Goal: Task Accomplishment & Management: Complete application form

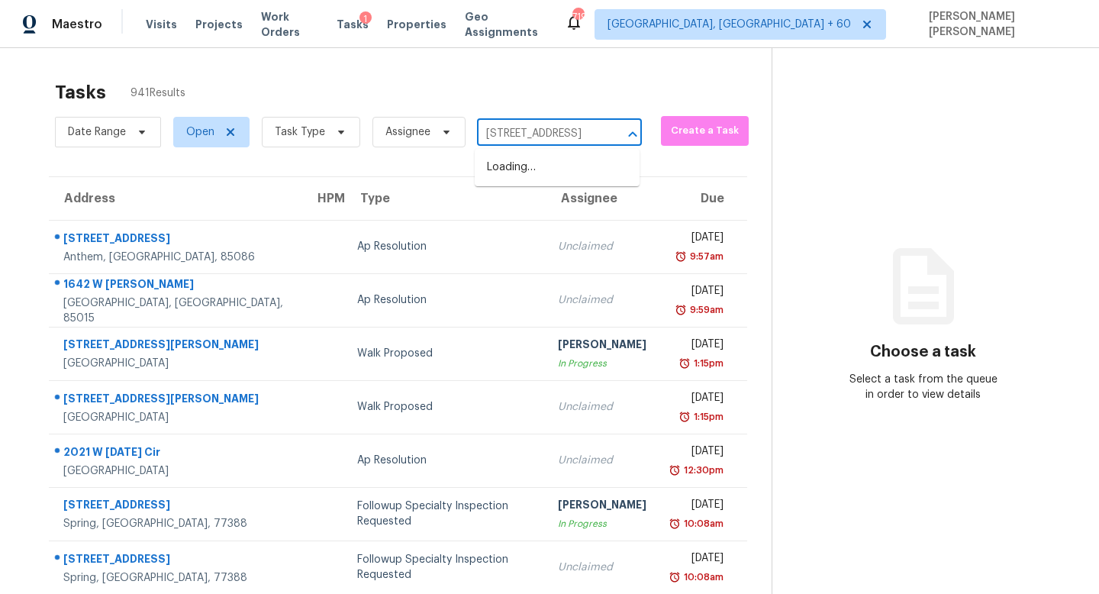
scroll to position [0, 77]
click at [550, 170] on li "[STREET_ADDRESS]" at bounding box center [557, 167] width 165 height 25
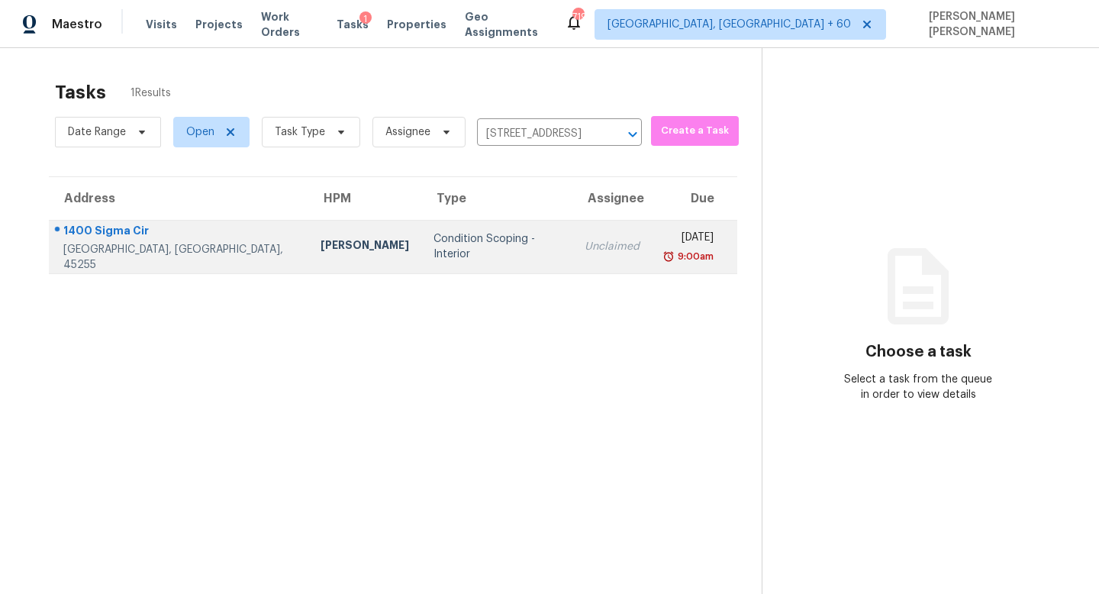
click at [584, 240] on div "Unclaimed" at bounding box center [611, 246] width 55 height 15
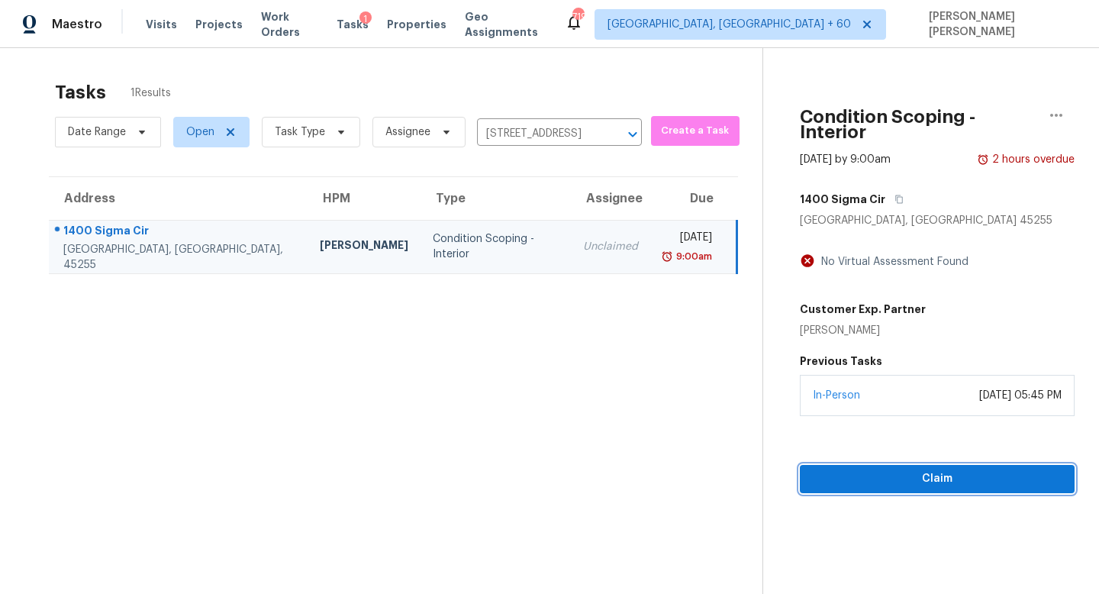
click at [917, 465] on button "Claim" at bounding box center [937, 479] width 275 height 28
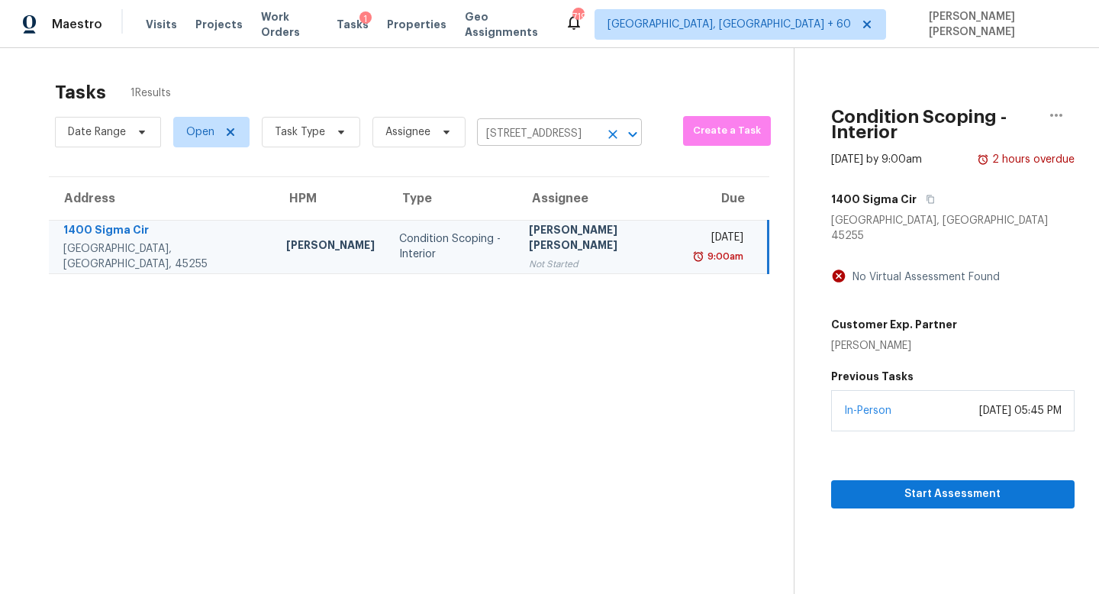
click at [557, 137] on input "[STREET_ADDRESS]" at bounding box center [538, 134] width 122 height 24
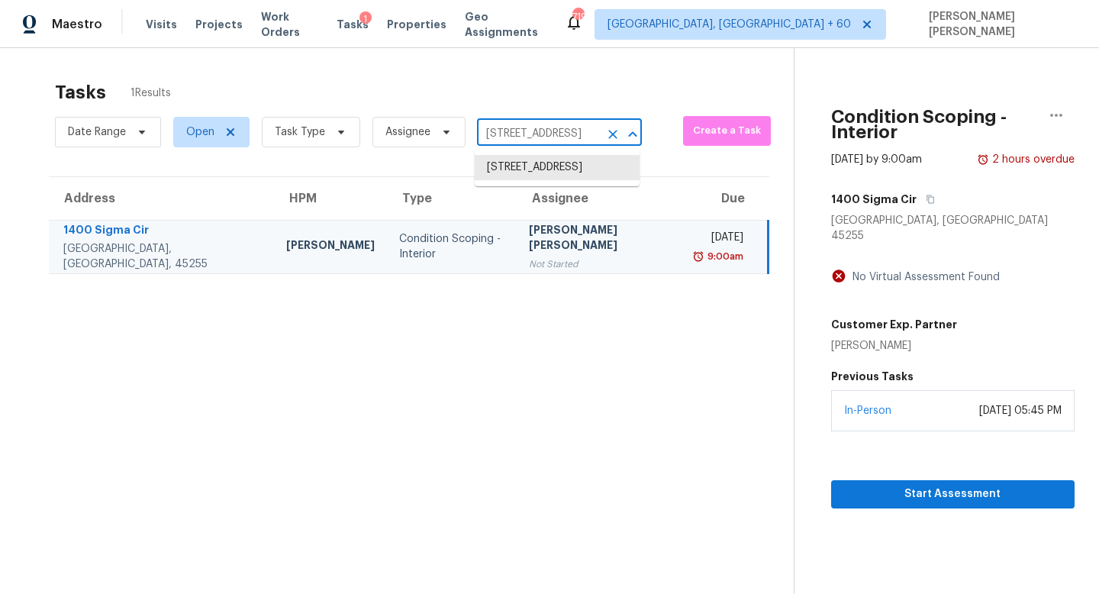
paste input "[STREET_ADDRESS]"
paste input "text"
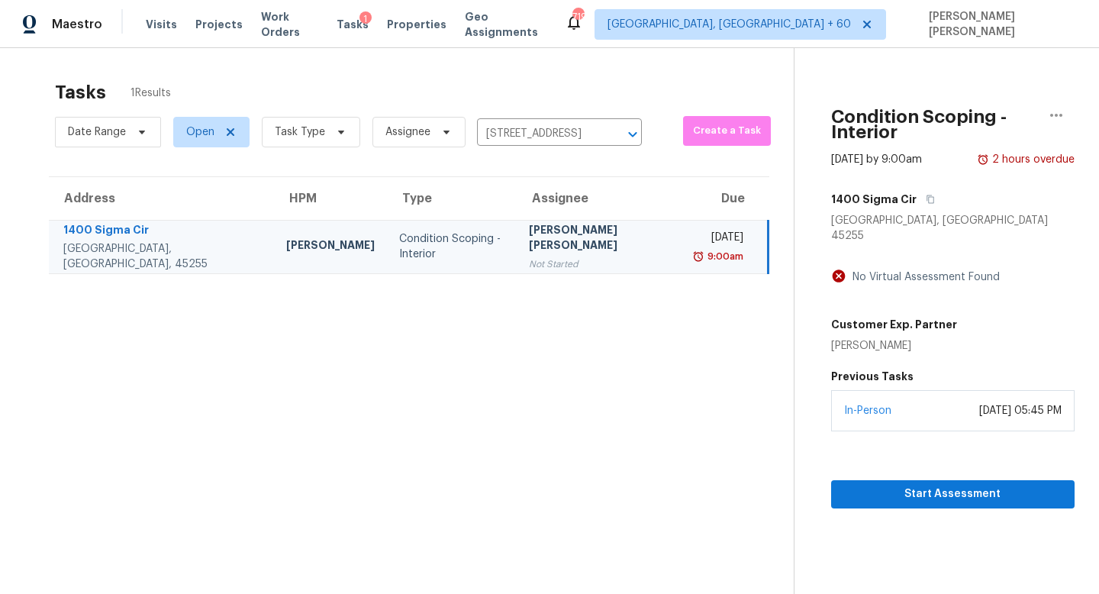
type input "[STREET_ADDRESS]"
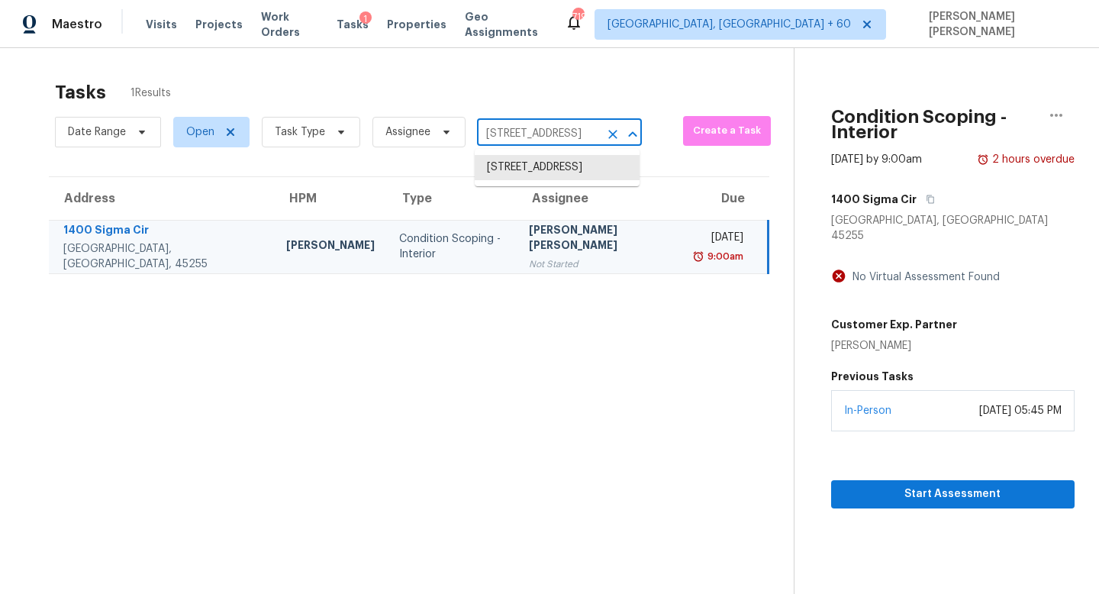
scroll to position [0, 0]
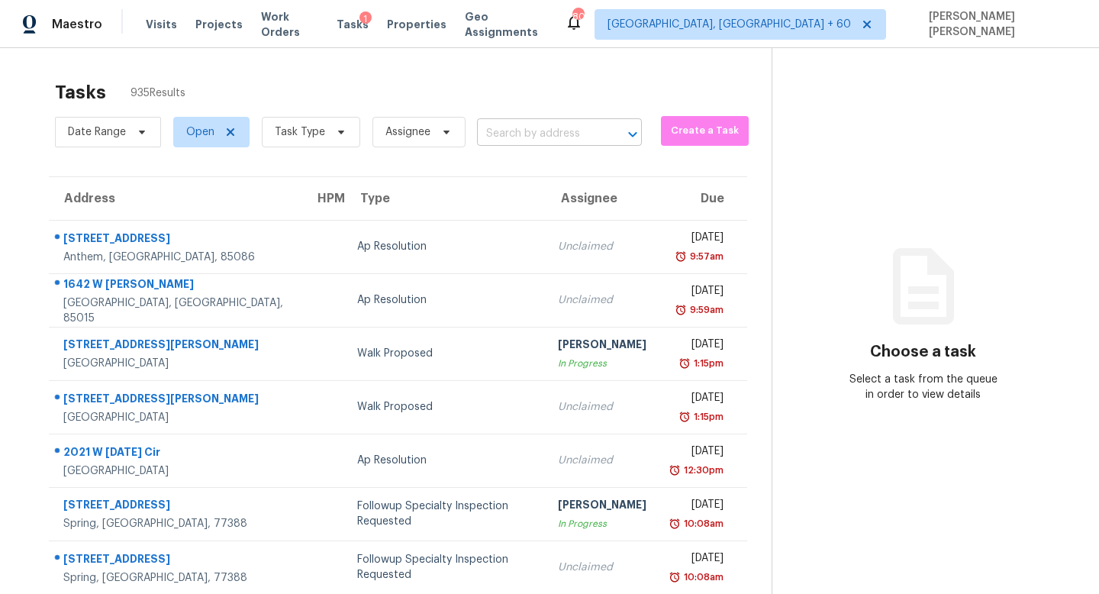
click at [530, 131] on input "text" at bounding box center [538, 134] width 122 height 24
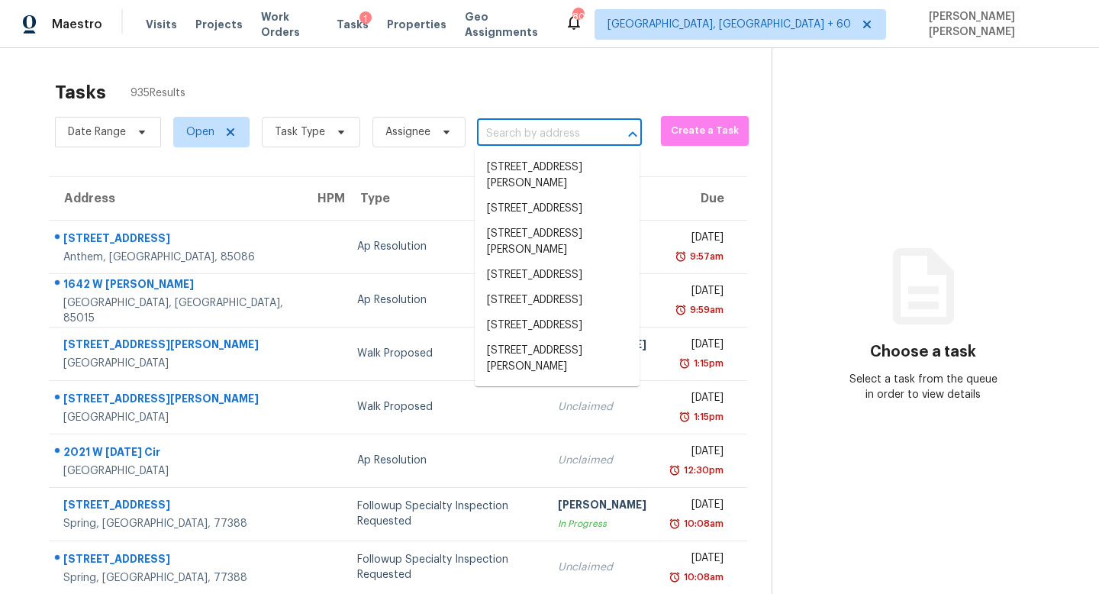
paste input "[STREET_ADDRESS]"
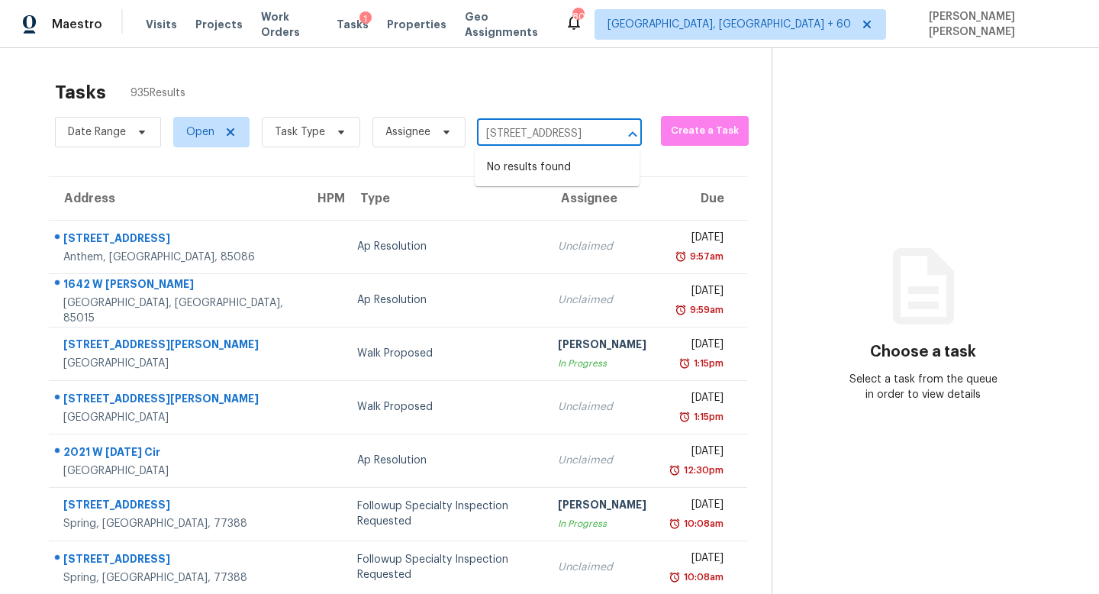
type input "[STREET_ADDRESS]"
click at [546, 114] on div "Date Range Open Task Type Assignee ​" at bounding box center [348, 132] width 587 height 40
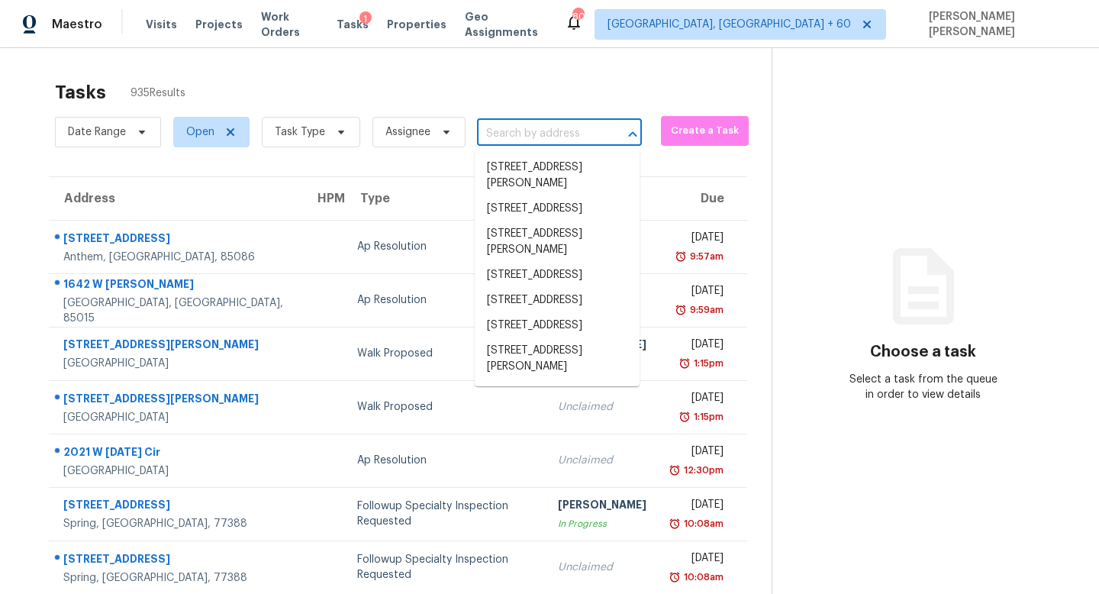
click at [543, 131] on input "text" at bounding box center [538, 134] width 122 height 24
paste input "[STREET_ADDRESS]"
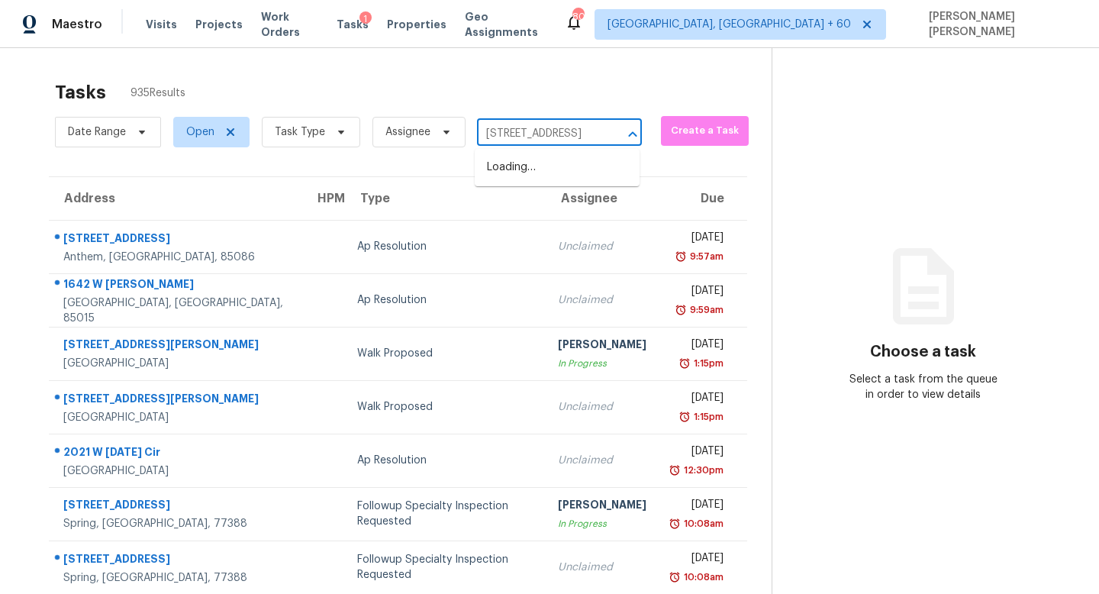
type input "[STREET_ADDRESS]"
click at [543, 256] on li "[STREET_ADDRESS]" at bounding box center [557, 242] width 165 height 25
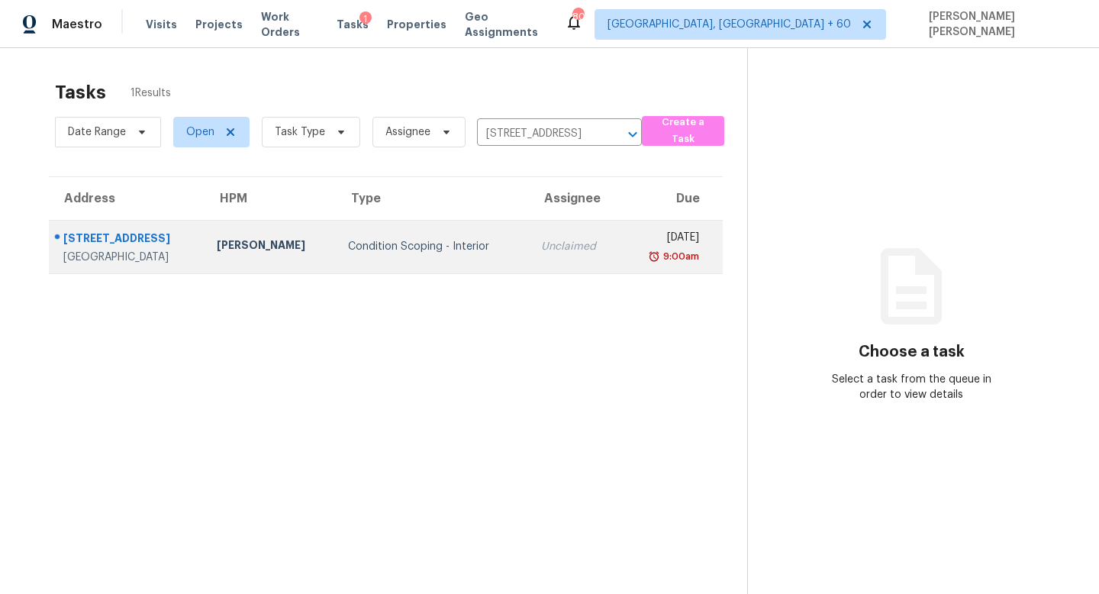
click at [532, 231] on td "Unclaimed" at bounding box center [575, 246] width 92 height 53
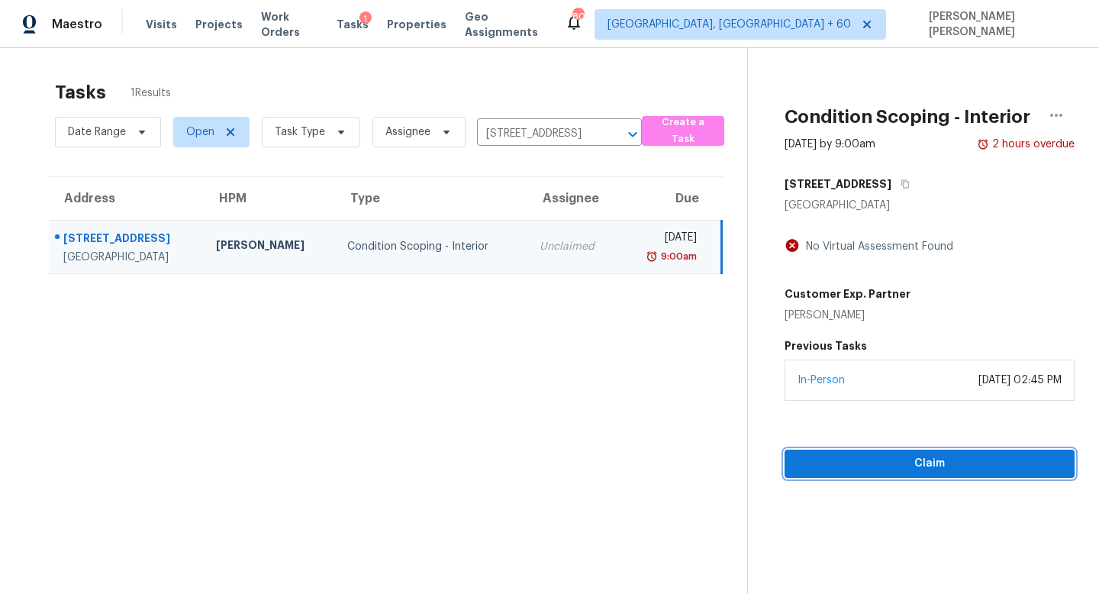
click at [894, 456] on span "Claim" at bounding box center [930, 463] width 266 height 19
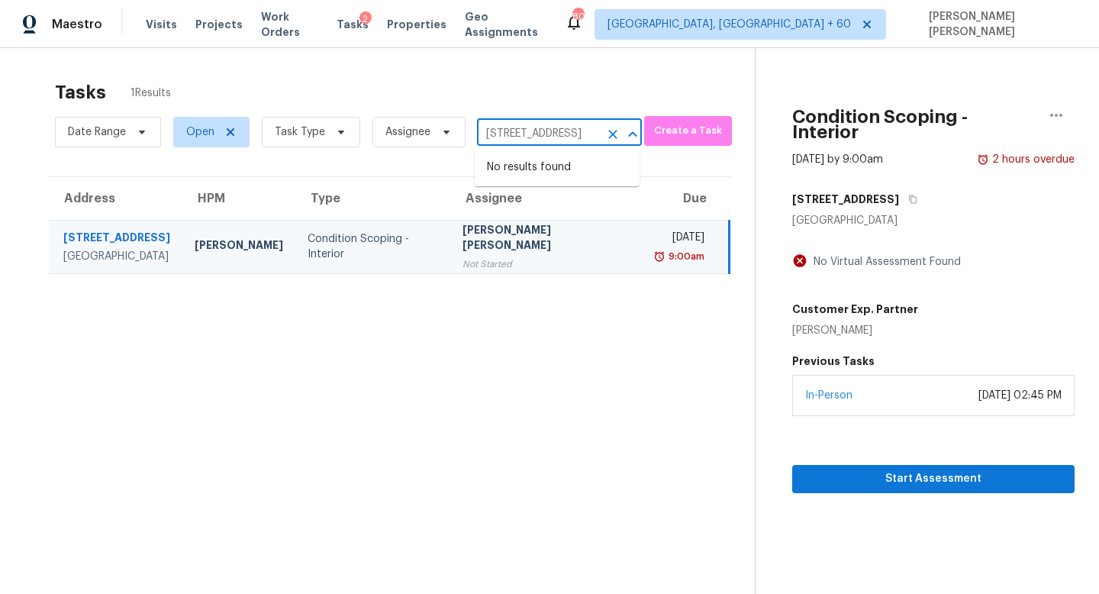
click at [525, 133] on input "[STREET_ADDRESS]" at bounding box center [538, 134] width 122 height 24
paste input "[STREET_ADDRESS]"
type input "[STREET_ADDRESS]"
click at [546, 170] on li "[STREET_ADDRESS]" at bounding box center [557, 167] width 165 height 25
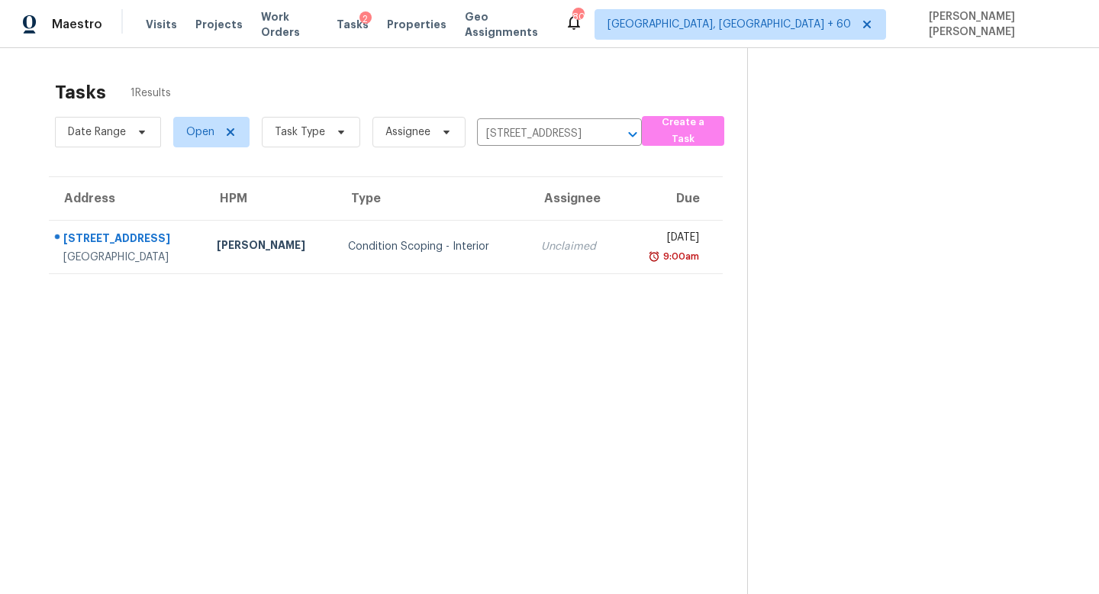
click at [543, 230] on td "Unclaimed" at bounding box center [575, 246] width 92 height 53
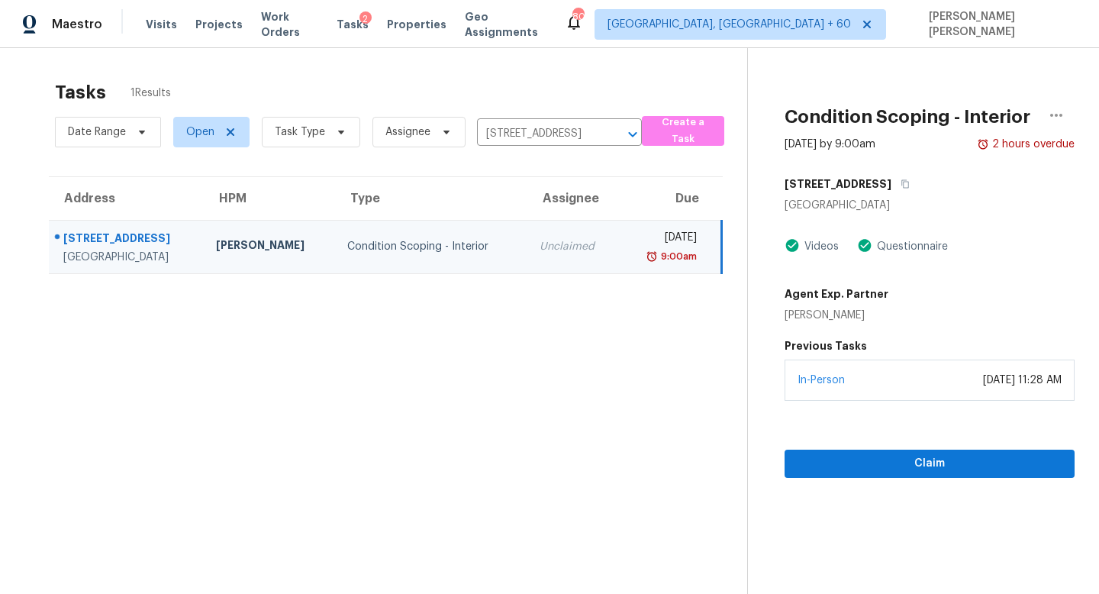
click at [921, 392] on div "In-Person August 11, 2025 at 11:28 AM" at bounding box center [929, 379] width 290 height 41
click at [881, 465] on span "Claim" at bounding box center [930, 463] width 266 height 19
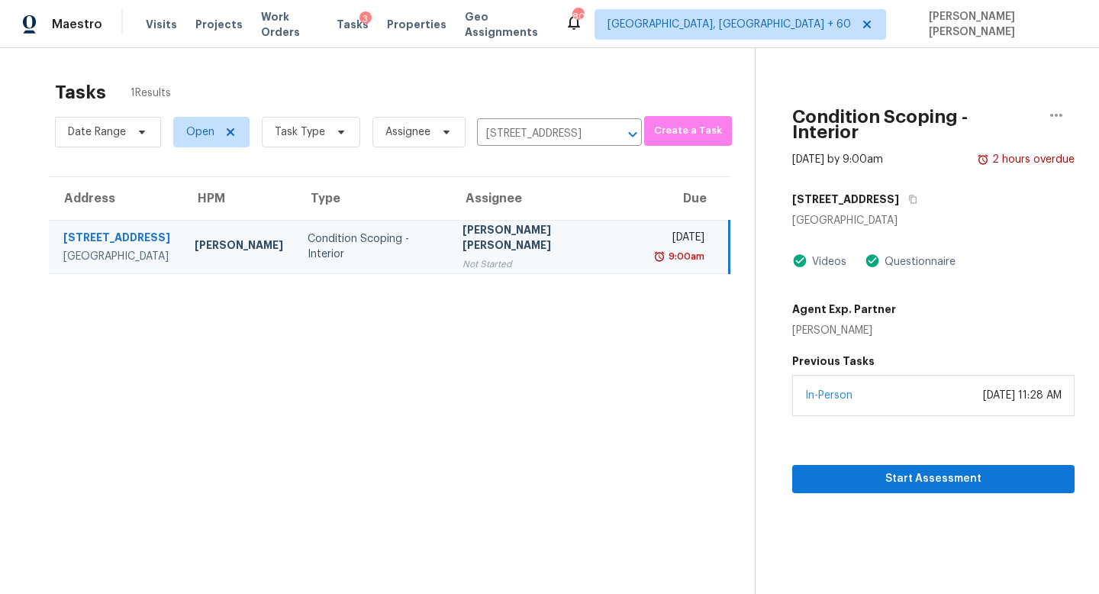
click at [543, 146] on body "Maestro Visits Projects Work Orders Tasks 3 Properties Geo Assignments 806 Knox…" at bounding box center [549, 297] width 1099 height 594
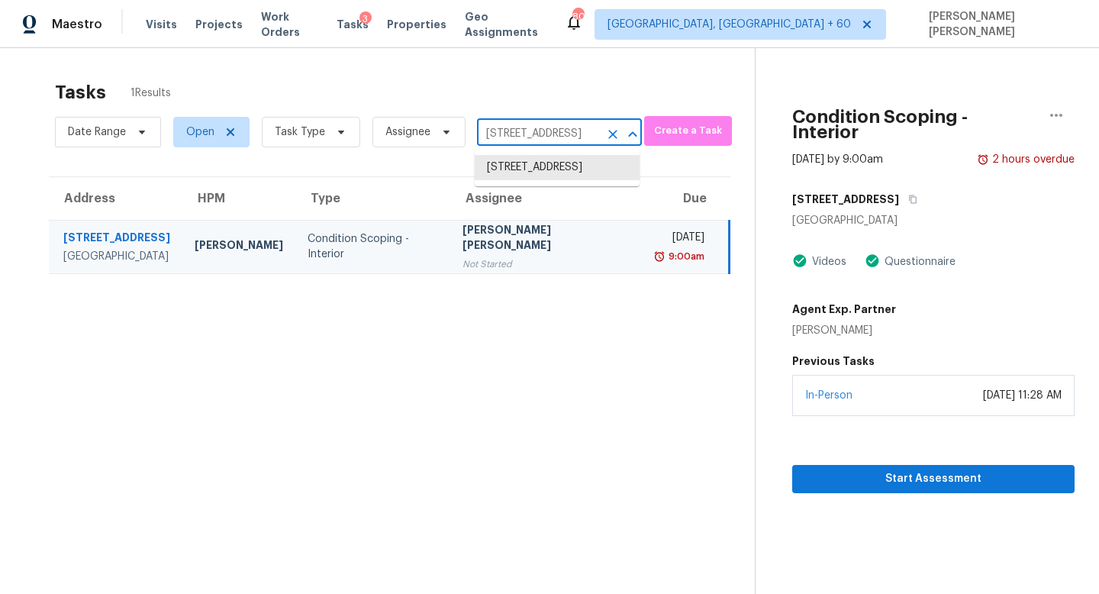
click at [529, 132] on input "[STREET_ADDRESS]" at bounding box center [538, 134] width 122 height 24
paste input "6744 Constitution Ln Charlotte, NC, 282"
type input "[STREET_ADDRESS]"
click at [552, 164] on li "[STREET_ADDRESS]" at bounding box center [557, 167] width 165 height 25
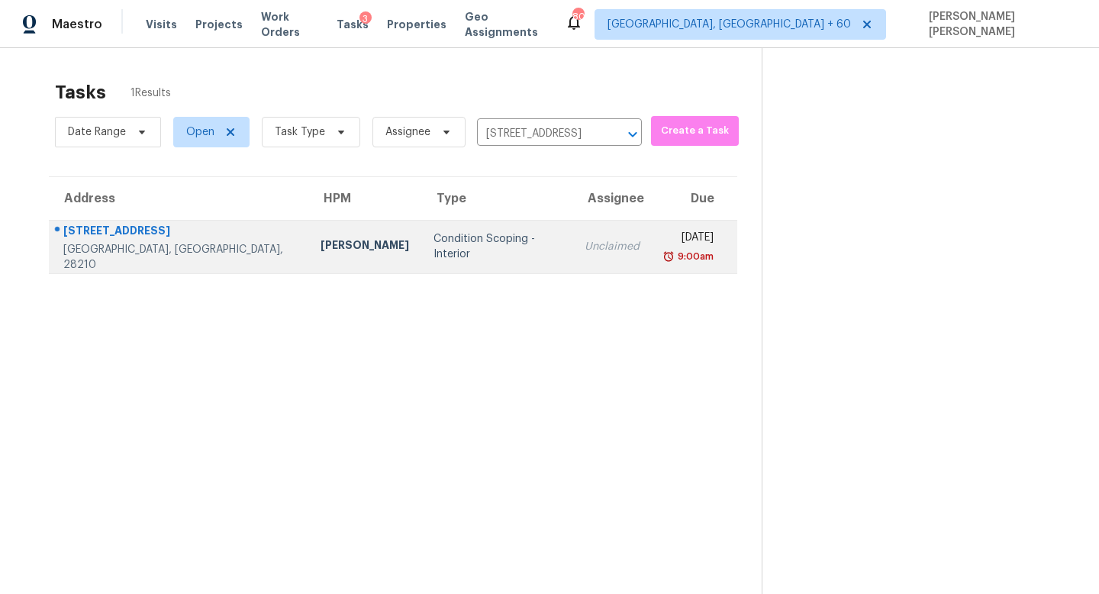
click at [584, 250] on div "Unclaimed" at bounding box center [611, 246] width 55 height 15
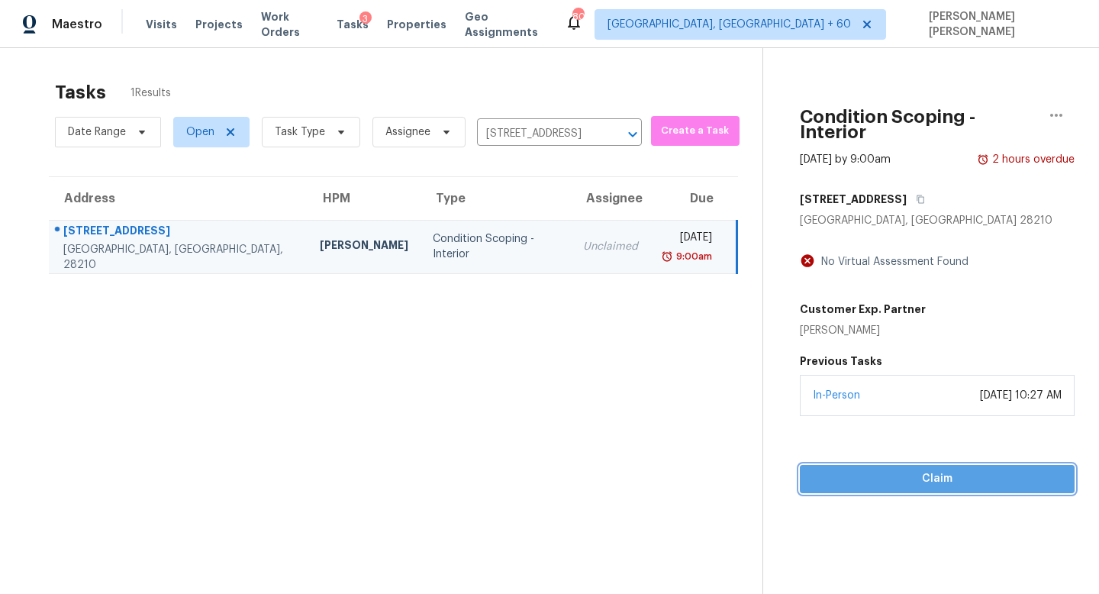
click at [910, 469] on span "Claim" at bounding box center [937, 478] width 250 height 19
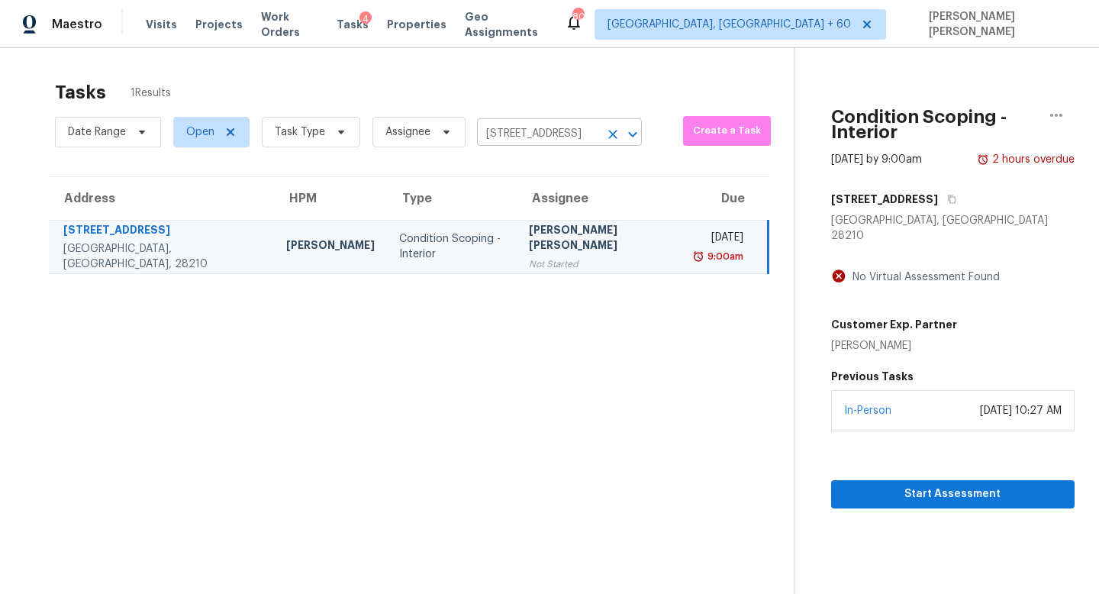
click at [525, 135] on input "[STREET_ADDRESS]" at bounding box center [538, 134] width 122 height 24
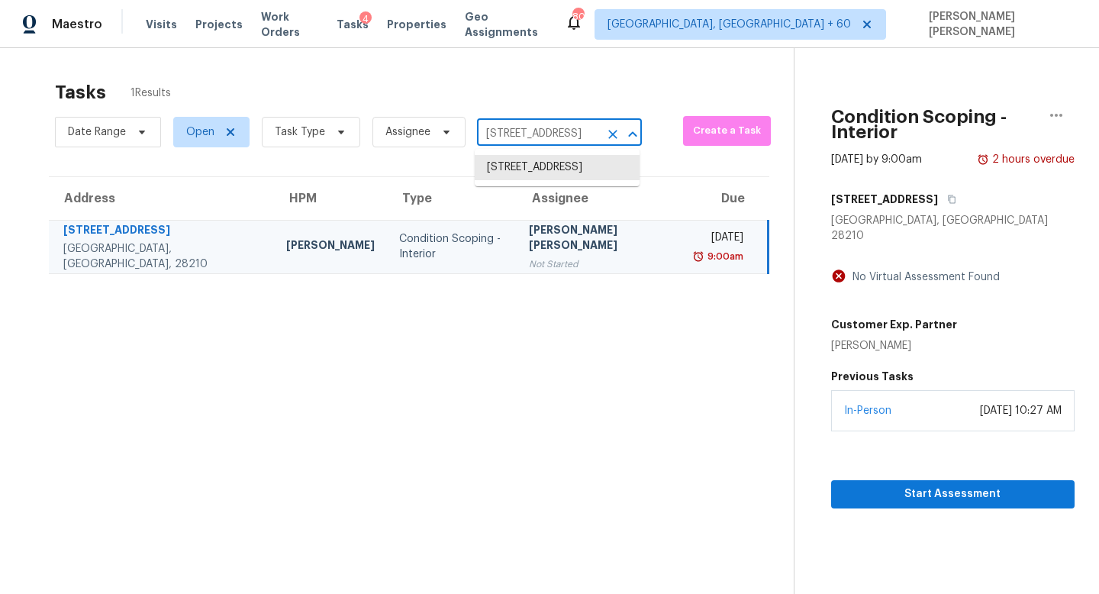
paste input "[STREET_ADDRESS]"
type input "[STREET_ADDRESS]"
click at [543, 162] on li "[STREET_ADDRESS]" at bounding box center [557, 167] width 165 height 25
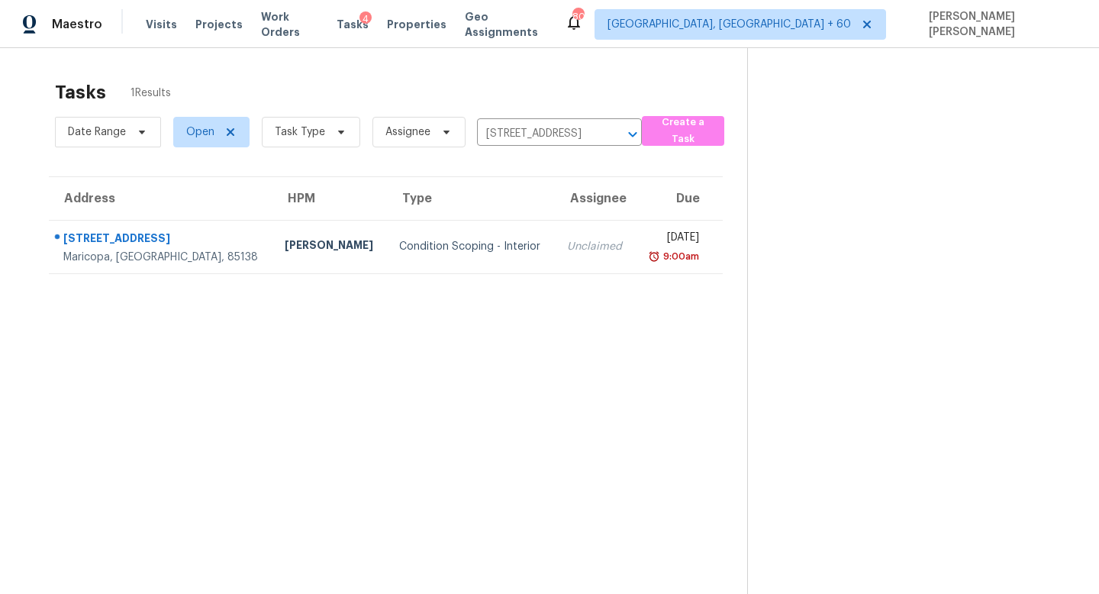
click at [561, 237] on td "Unclaimed" at bounding box center [595, 246] width 80 height 53
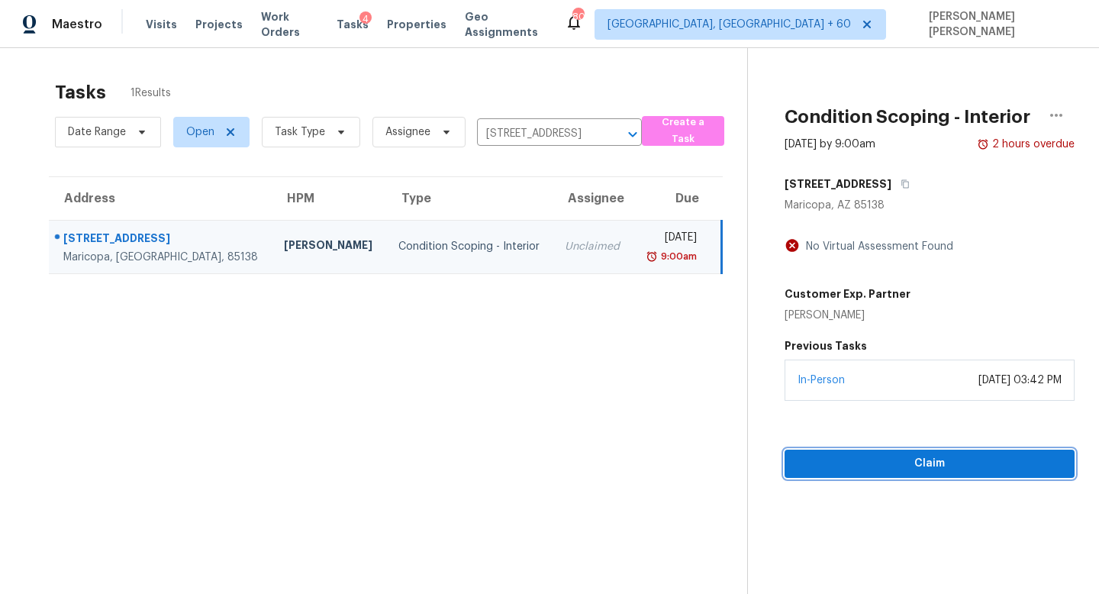
click at [926, 459] on span "Claim" at bounding box center [930, 463] width 266 height 19
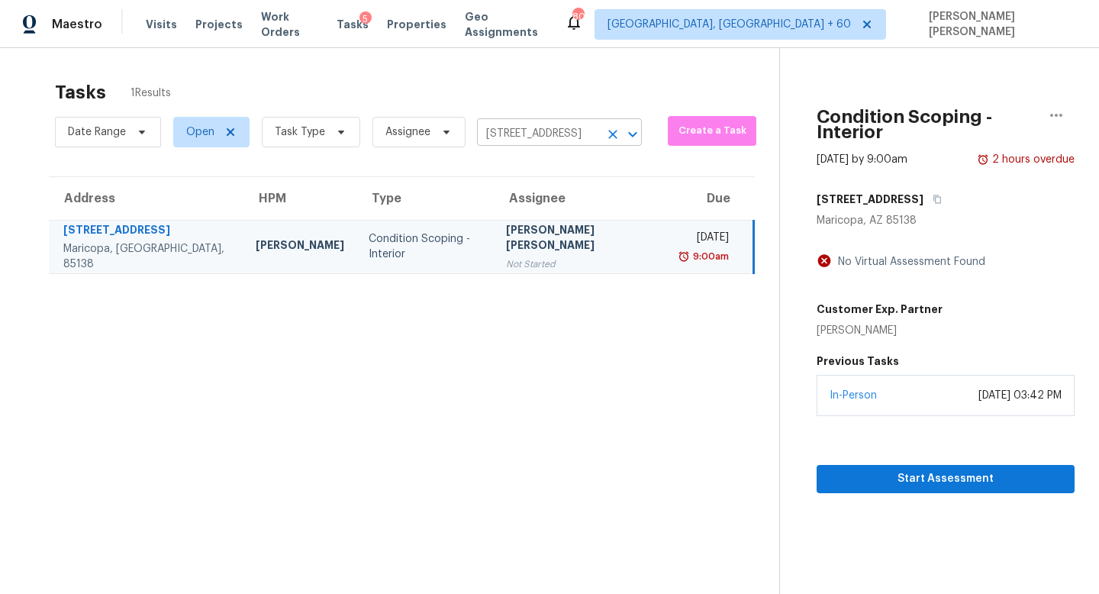
click at [533, 130] on input "[STREET_ADDRESS]" at bounding box center [538, 134] width 122 height 24
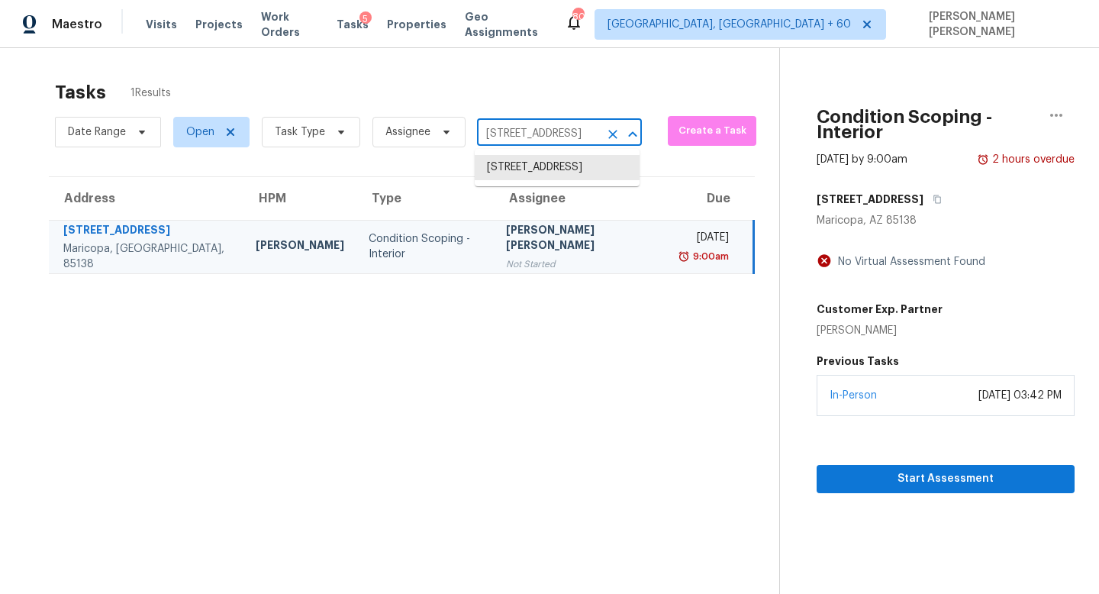
paste input "[STREET_ADDRESS]"
type input "[STREET_ADDRESS]"
click at [536, 168] on li "[STREET_ADDRESS]" at bounding box center [557, 167] width 165 height 25
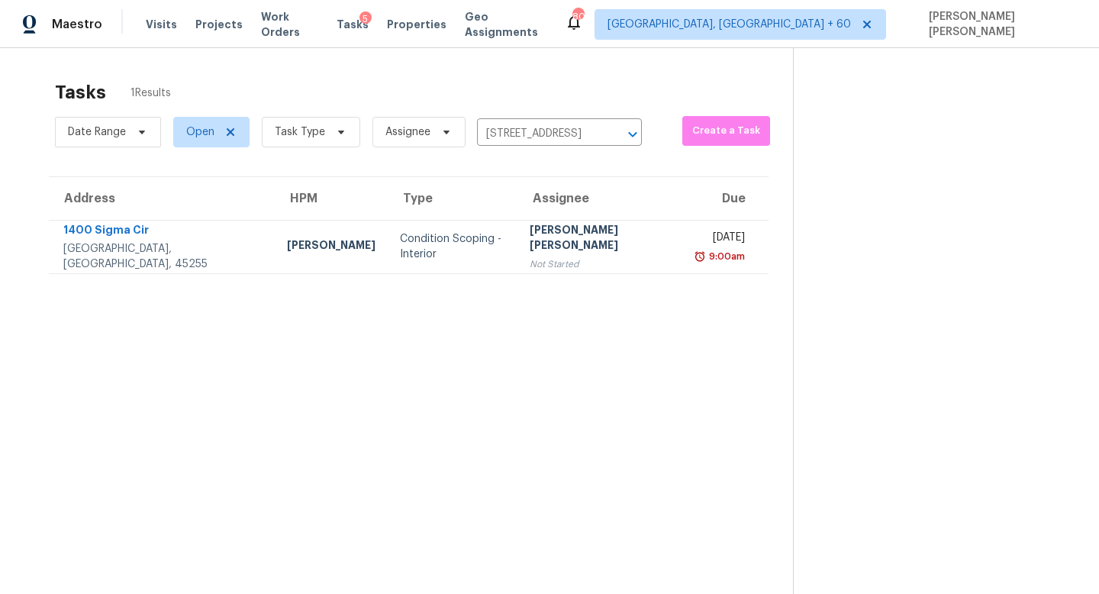
click at [530, 239] on div "[PERSON_NAME] [PERSON_NAME]" at bounding box center [602, 239] width 144 height 34
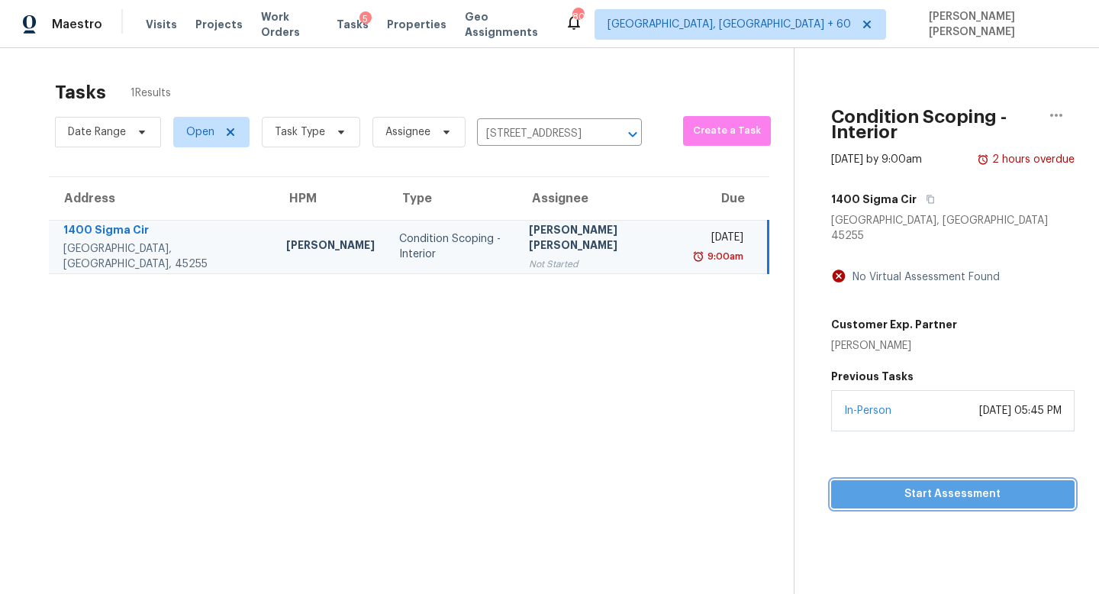
click at [899, 485] on span "Start Assessment" at bounding box center [952, 494] width 219 height 19
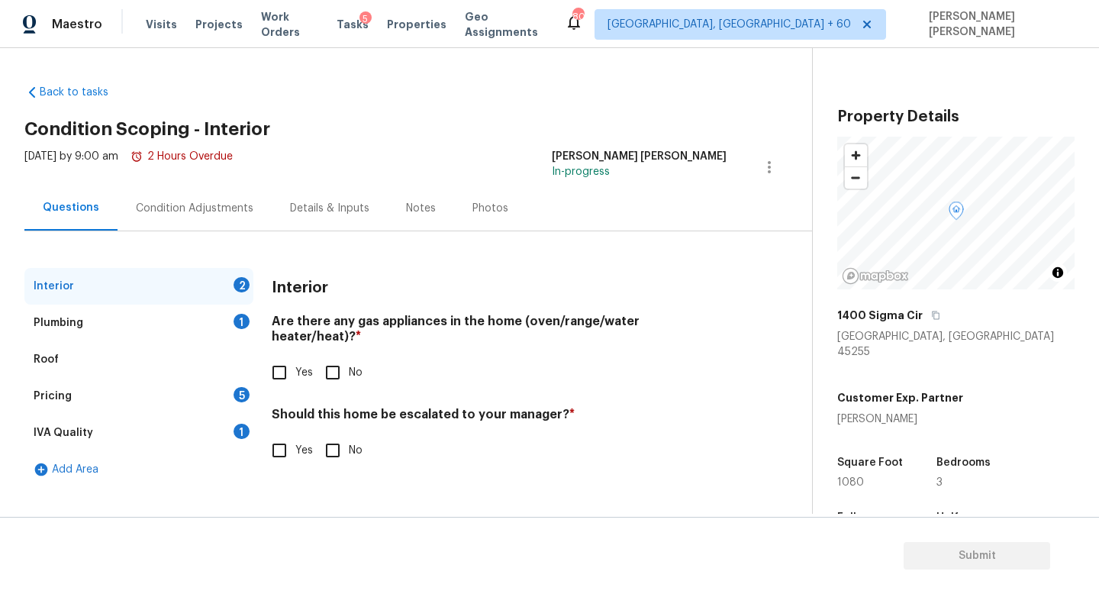
scroll to position [252, 0]
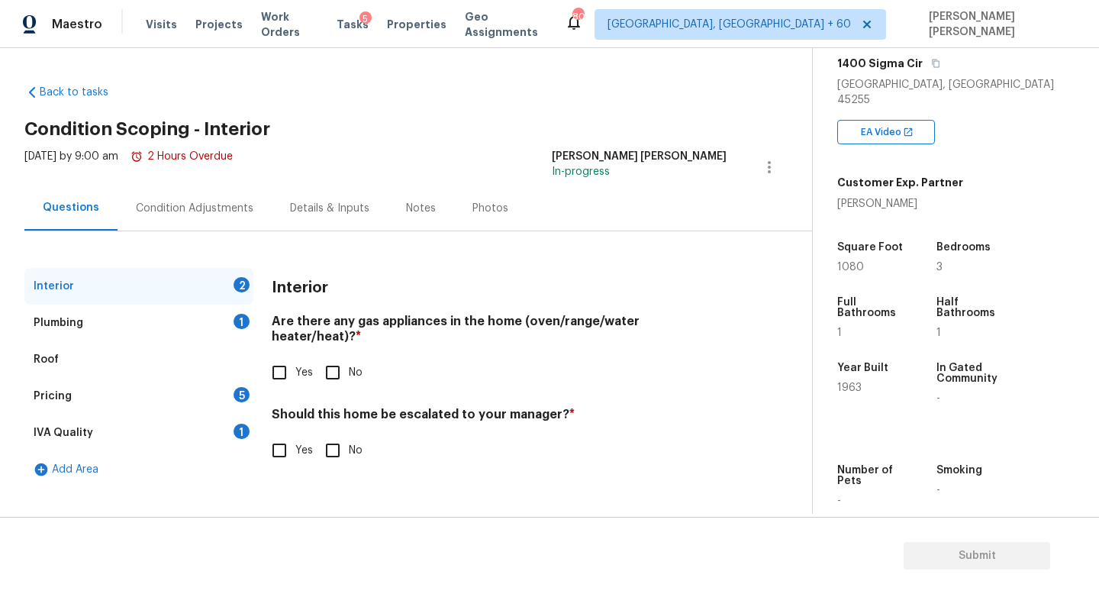
click at [292, 356] on input "Yes" at bounding box center [279, 372] width 32 height 32
checkbox input "true"
click at [283, 436] on input "Yes" at bounding box center [279, 452] width 32 height 32
checkbox input "true"
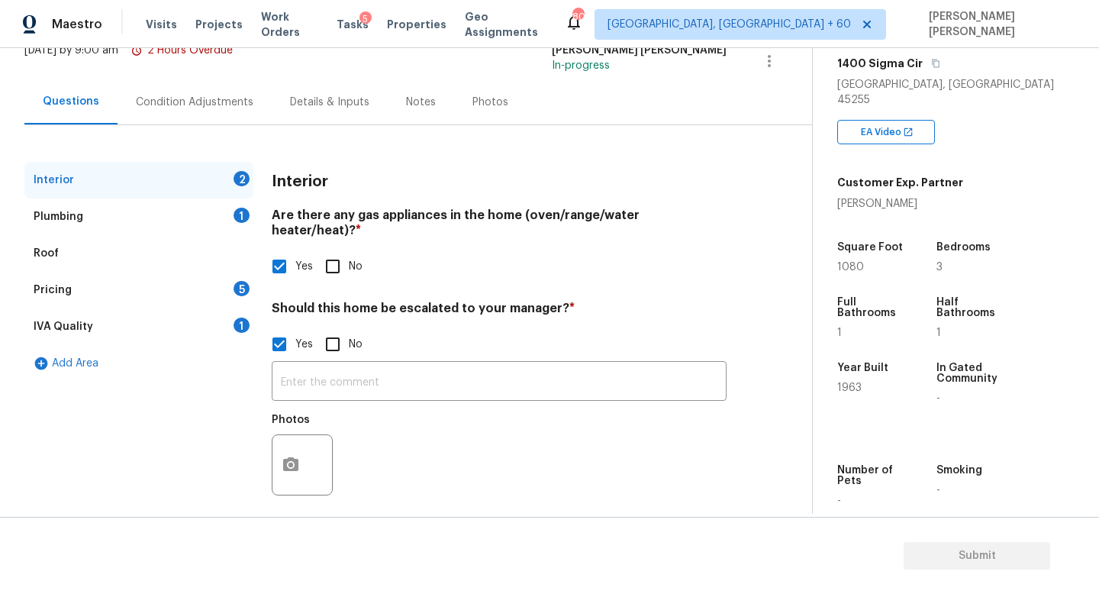
scroll to position [105, 0]
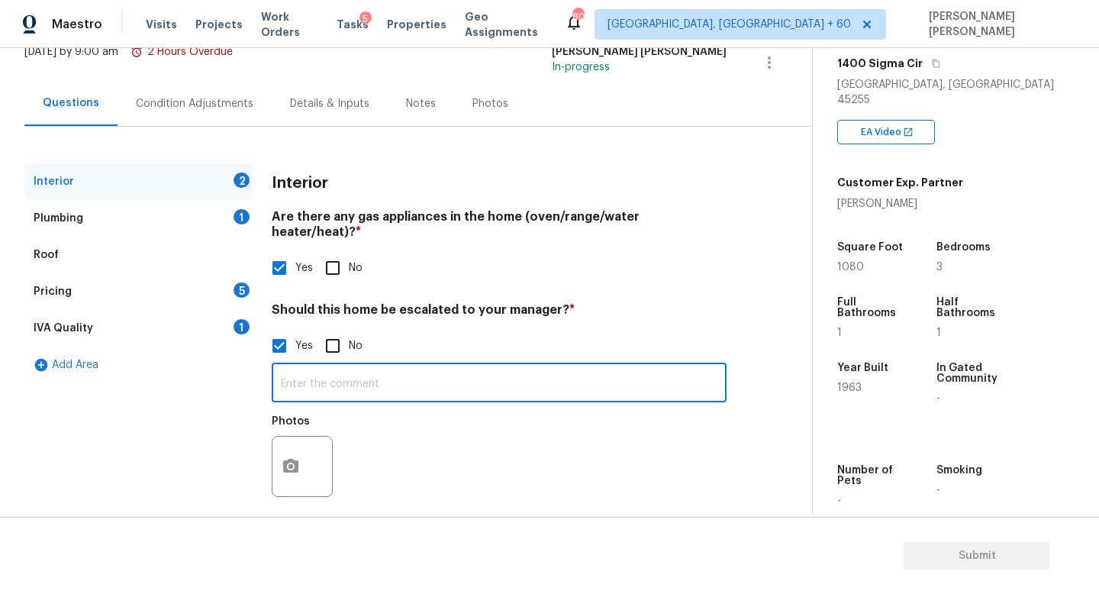
click at [368, 366] on input "text" at bounding box center [499, 384] width 455 height 36
paste input "oundation issues, water entry, and old aluminum windows"
type input "Foundation issues, water entry, and old aluminum windows"
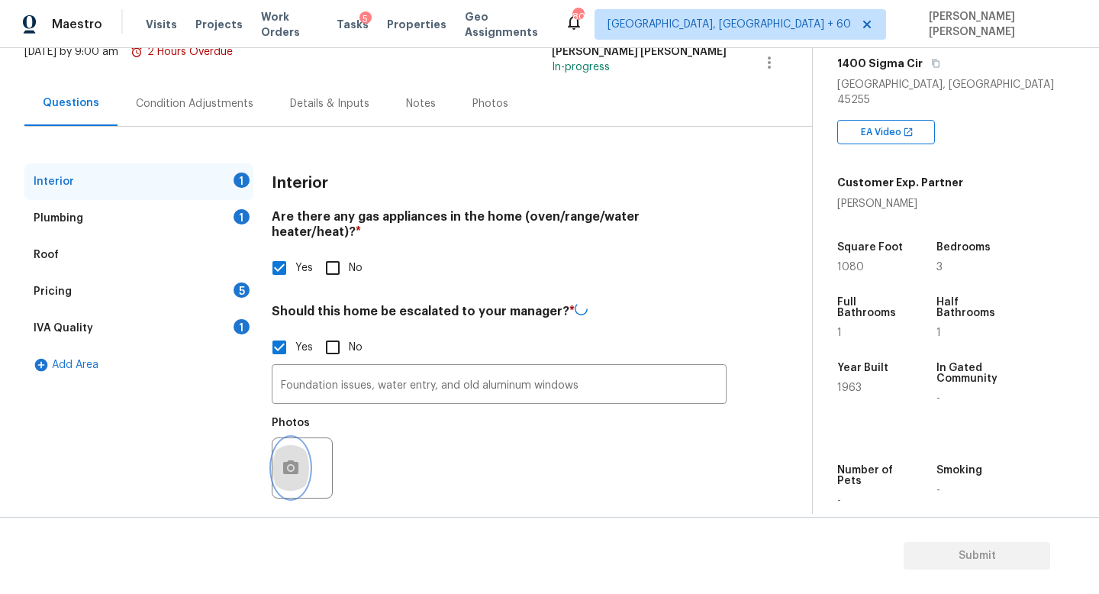
click at [298, 459] on icon "button" at bounding box center [291, 468] width 18 height 18
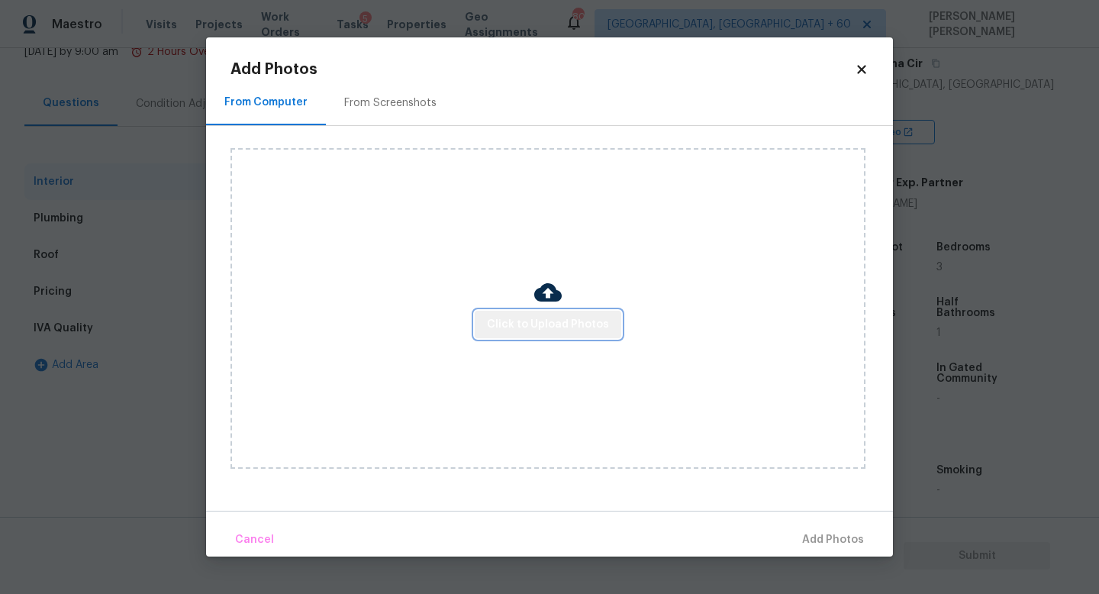
click at [572, 326] on span "Click to Upload Photos" at bounding box center [548, 324] width 122 height 19
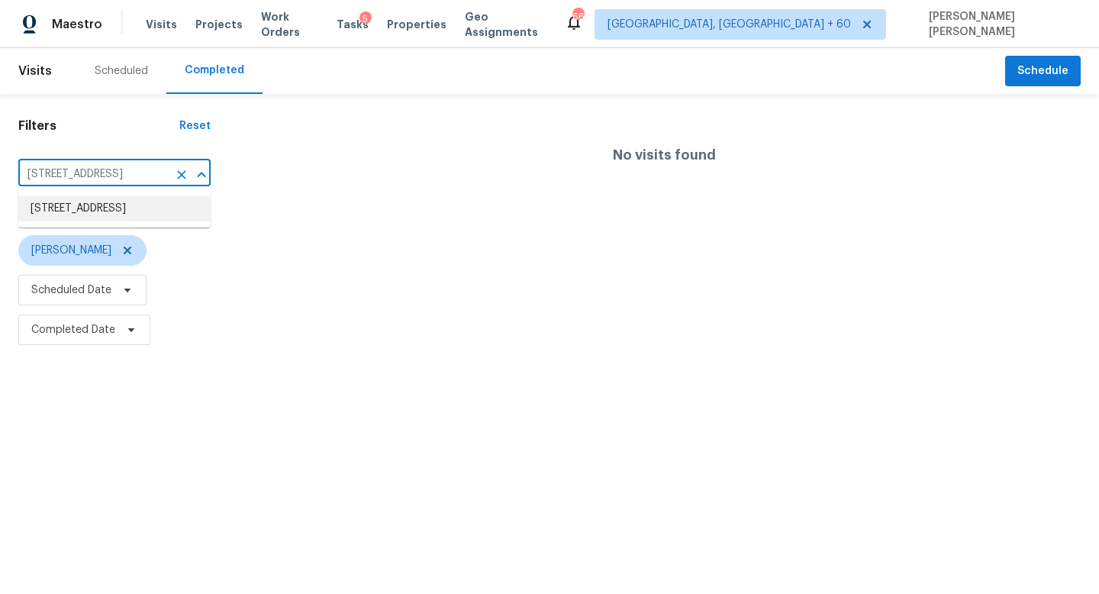
click at [74, 176] on input "[STREET_ADDRESS]" at bounding box center [93, 175] width 150 height 24
type input "[STREET_ADDRESS]"
click at [147, 207] on li "[STREET_ADDRESS]" at bounding box center [114, 208] width 192 height 25
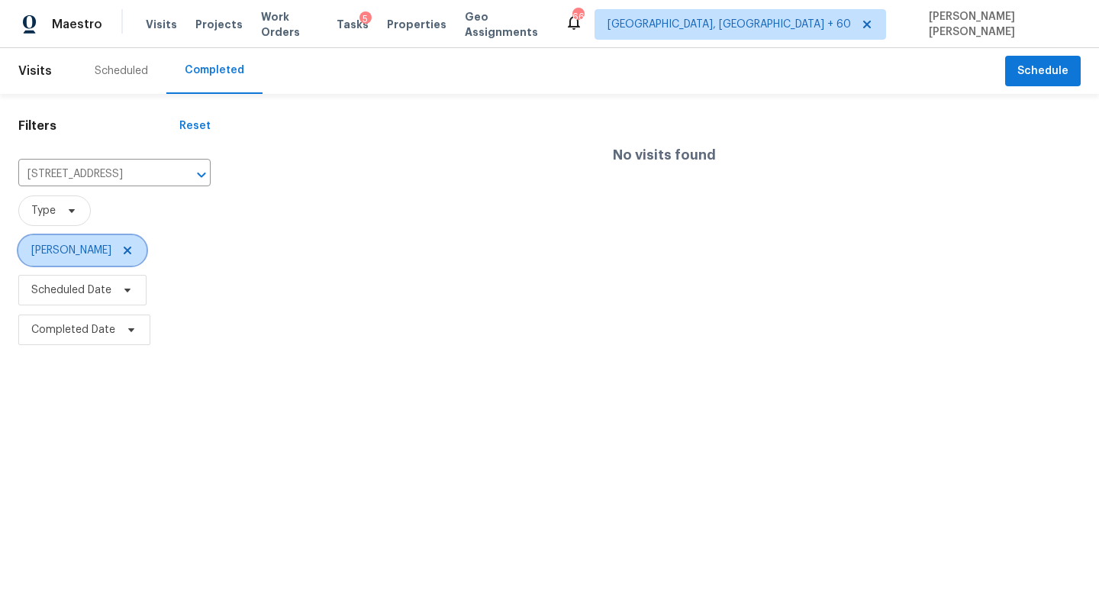
click at [124, 249] on icon at bounding box center [128, 250] width 8 height 8
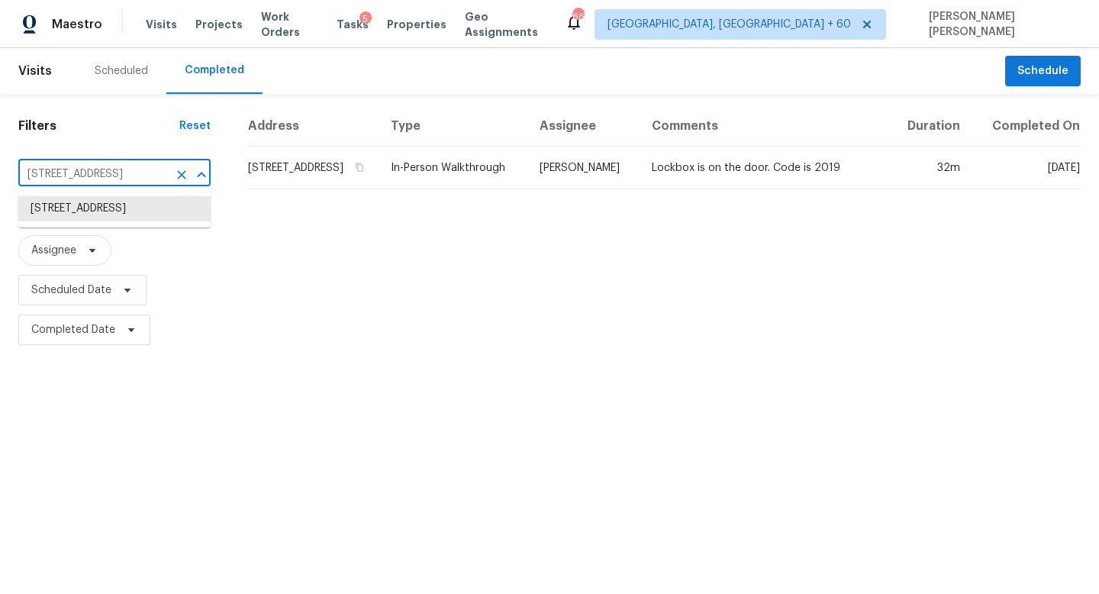
click at [93, 178] on input "[STREET_ADDRESS]" at bounding box center [93, 175] width 150 height 24
paste input "[GEOGRAPHIC_DATA], [GEOGRAPHIC_DATA],"
click at [127, 220] on li "[STREET_ADDRESS]" at bounding box center [114, 208] width 192 height 25
type input "[STREET_ADDRESS]"
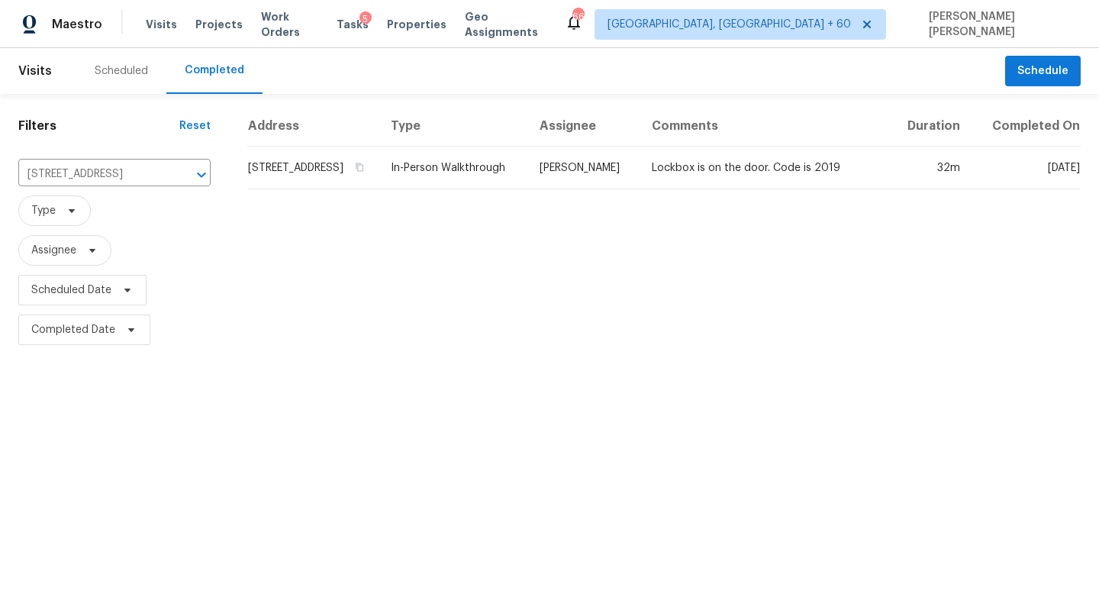
click at [578, 220] on div "Address Type Assignee Comments Duration Completed On [STREET_ADDRESS] In-Person…" at bounding box center [664, 227] width 870 height 243
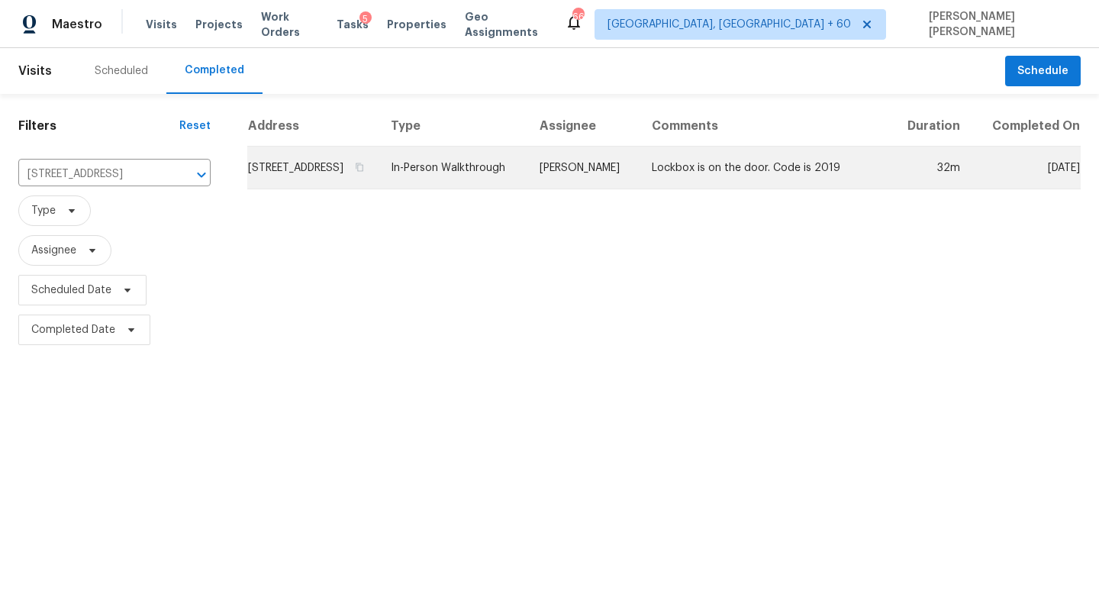
click at [625, 183] on td "[PERSON_NAME]" at bounding box center [583, 168] width 112 height 43
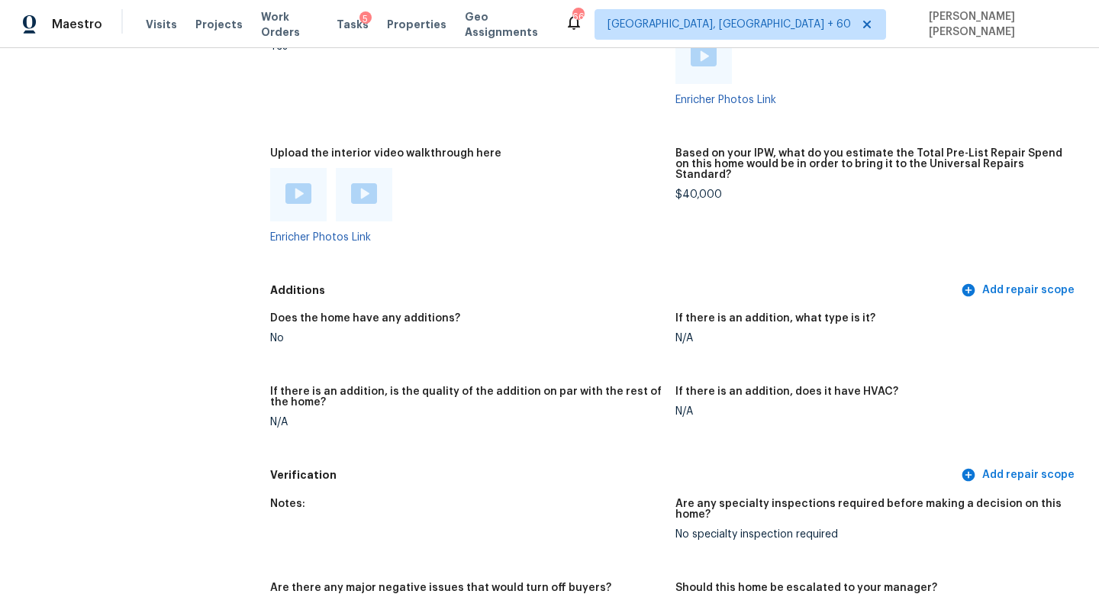
scroll to position [3137, 0]
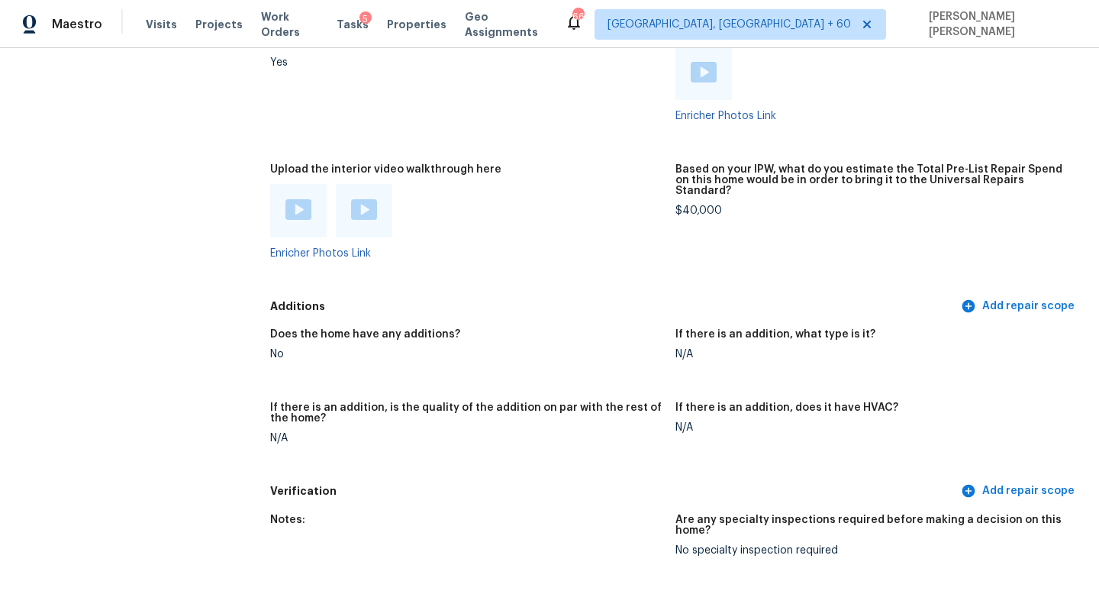
click at [293, 201] on img at bounding box center [298, 209] width 26 height 21
click at [361, 206] on img at bounding box center [364, 209] width 26 height 21
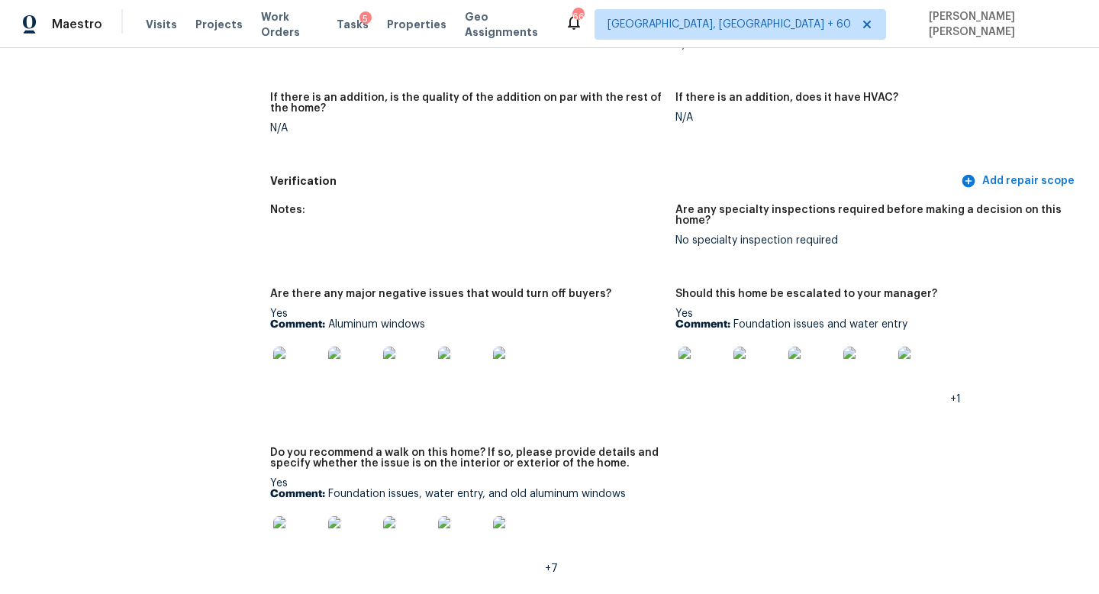
scroll to position [3470, 0]
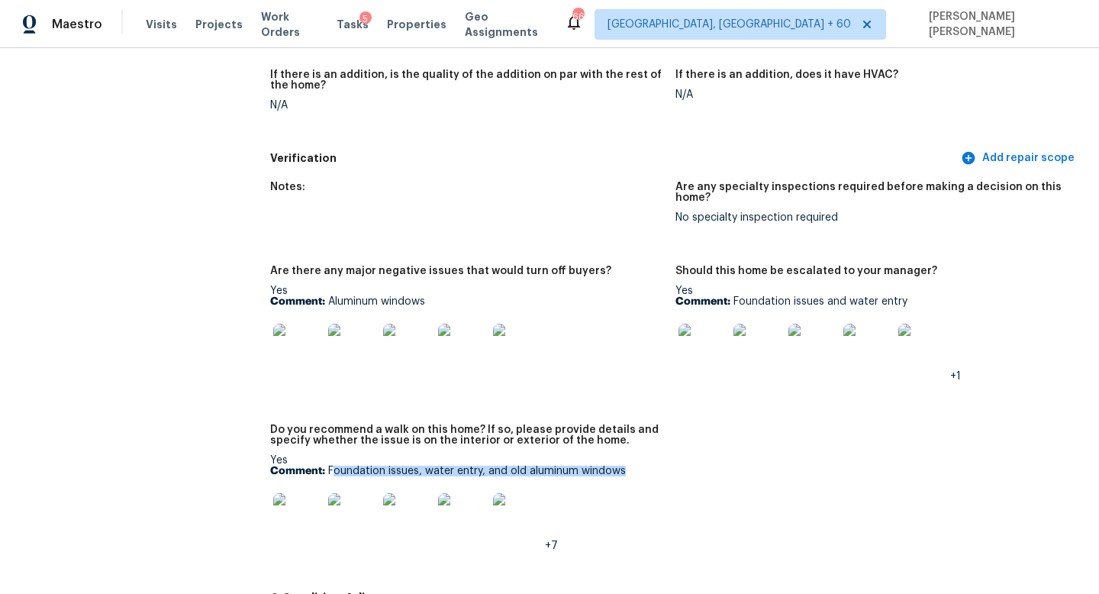
drag, startPoint x: 333, startPoint y: 462, endPoint x: 692, endPoint y: 464, distance: 358.6
click at [692, 464] on div "Notes: Are any specialty inspections required before making a decision on this …" at bounding box center [675, 378] width 810 height 412
drag, startPoint x: 328, startPoint y: 461, endPoint x: 677, endPoint y: 458, distance: 348.7
click at [677, 458] on div "Notes: Are any specialty inspections required before making a decision on this …" at bounding box center [675, 378] width 810 height 412
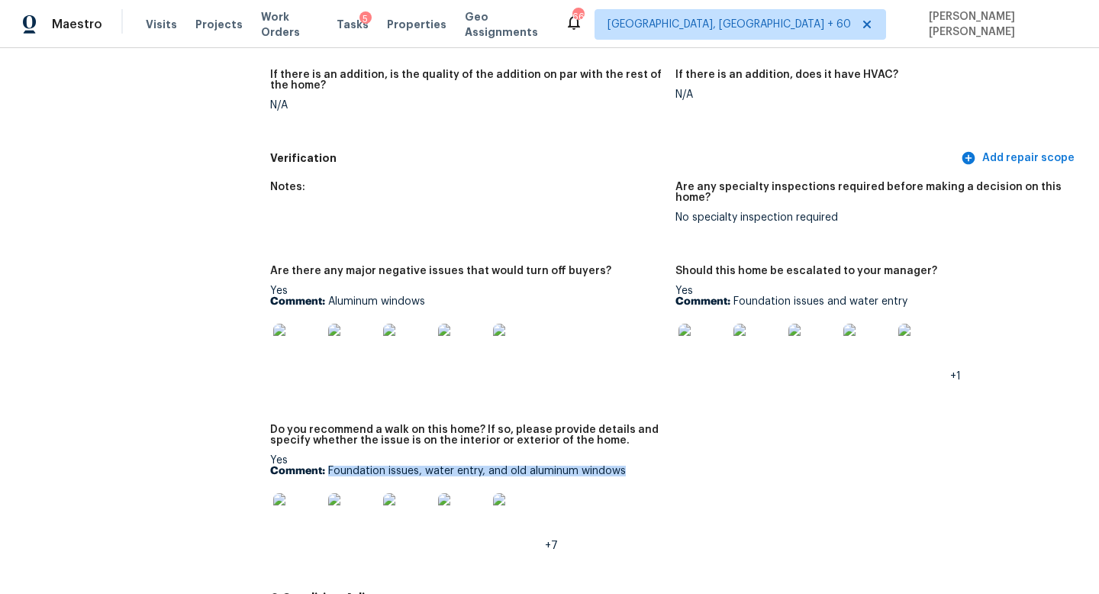
copy p "Foundation issues, water entry, and old aluminum windows"
click at [312, 494] on img at bounding box center [297, 517] width 49 height 49
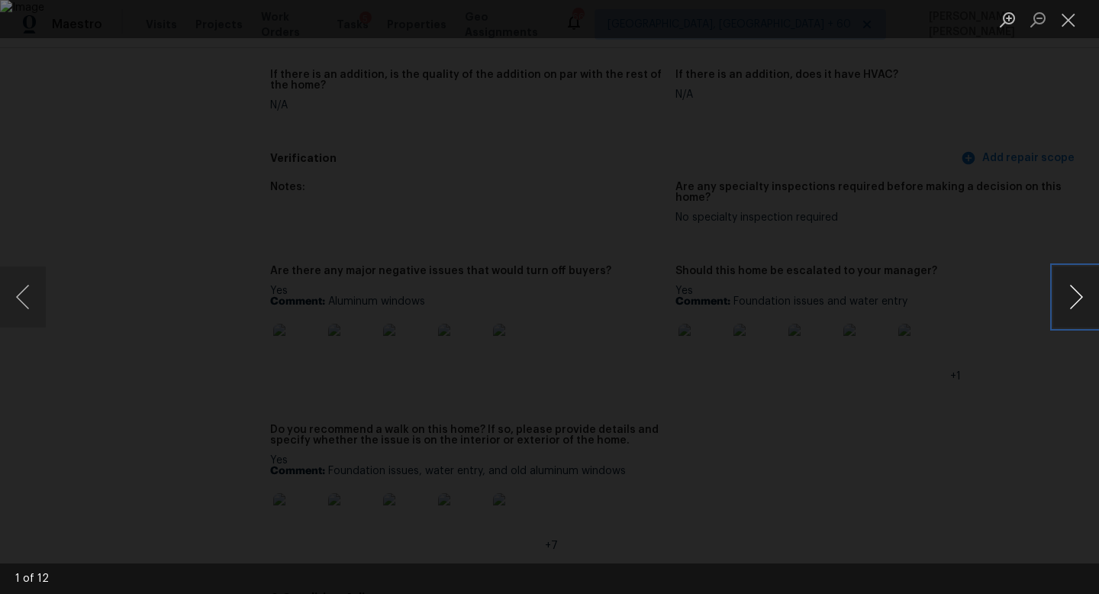
click at [1098, 301] on button "Next image" at bounding box center [1076, 296] width 46 height 61
click at [1071, 304] on button "Next image" at bounding box center [1076, 296] width 46 height 61
click at [1078, 288] on button "Next image" at bounding box center [1076, 296] width 46 height 61
click at [1090, 292] on button "Next image" at bounding box center [1076, 296] width 46 height 61
click at [1081, 300] on button "Next image" at bounding box center [1076, 296] width 46 height 61
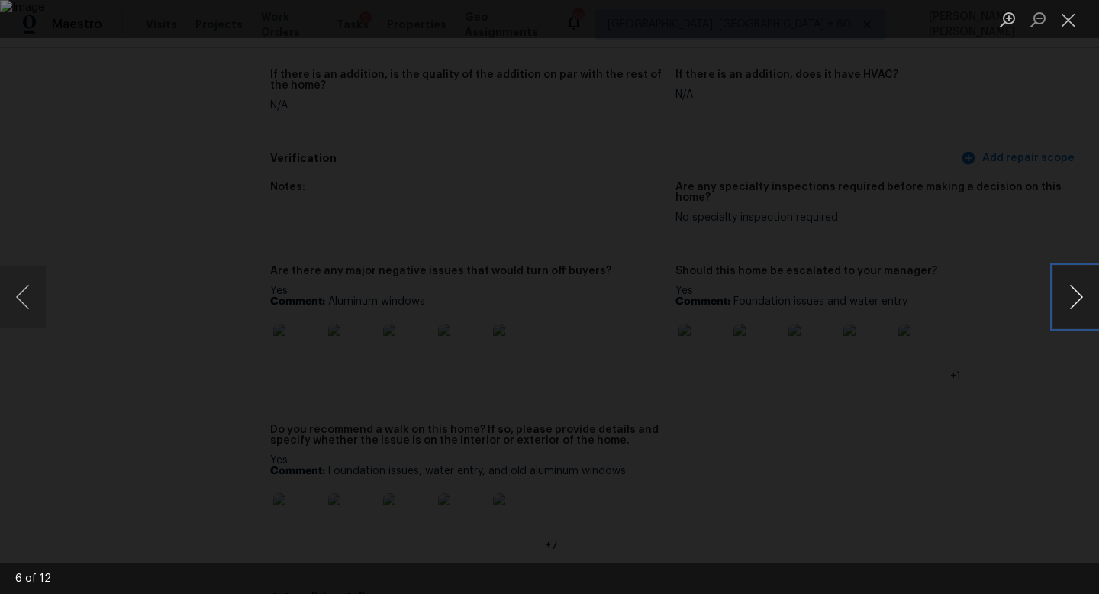
click at [1081, 300] on button "Next image" at bounding box center [1076, 296] width 46 height 61
click at [1076, 303] on button "Next image" at bounding box center [1076, 296] width 46 height 61
click at [1078, 276] on button "Next image" at bounding box center [1076, 296] width 46 height 61
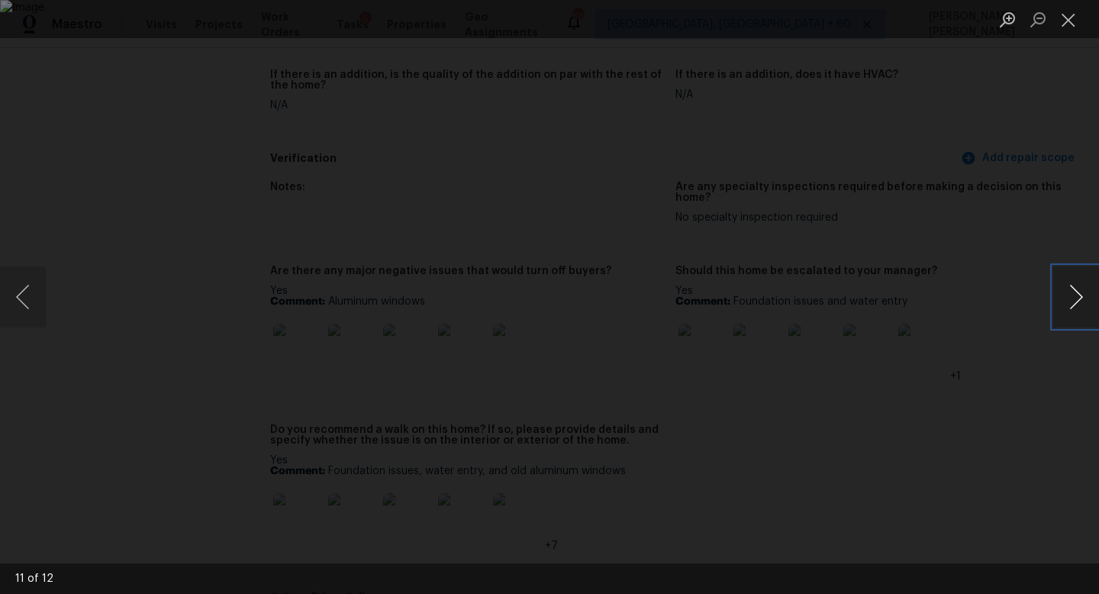
click at [1091, 295] on button "Next image" at bounding box center [1076, 296] width 46 height 61
click at [93, 236] on div "Lightbox" at bounding box center [549, 297] width 1099 height 594
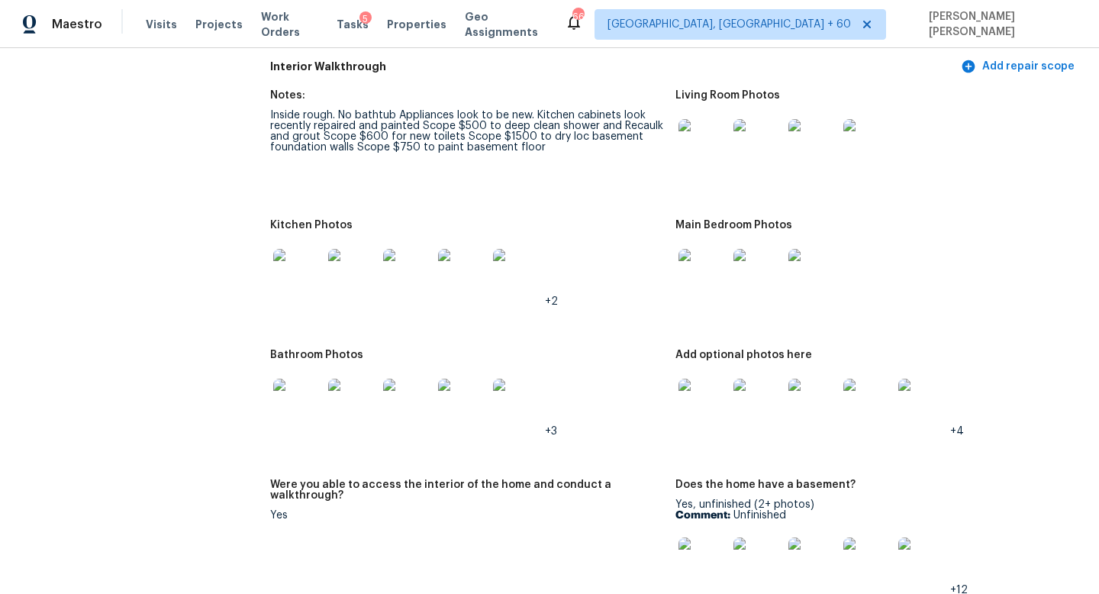
scroll to position [1663, 0]
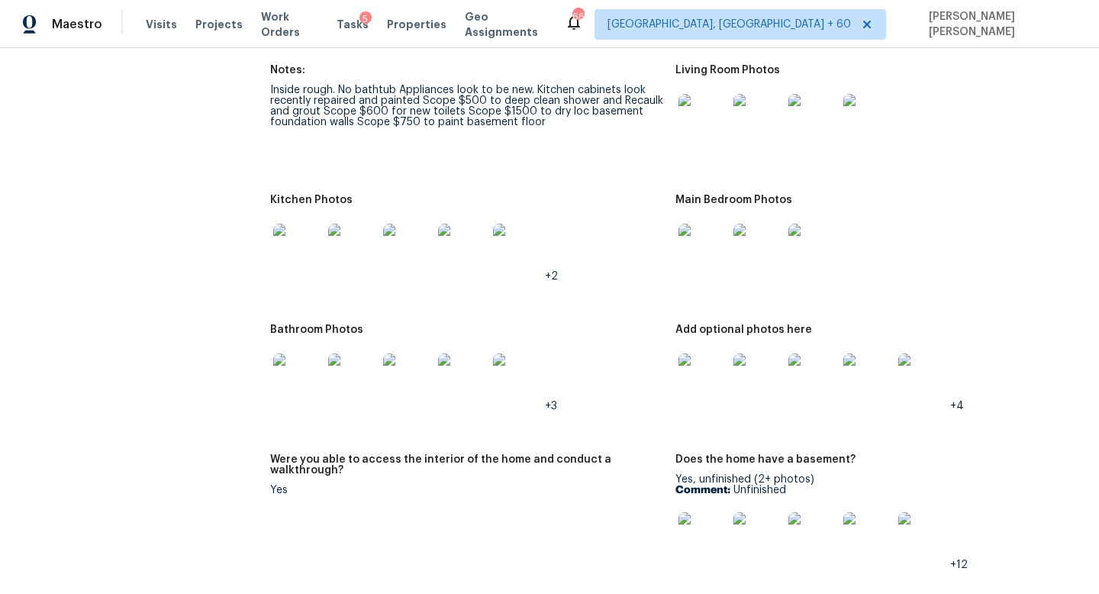
click at [334, 125] on figure "Notes: Inside rough. No bathtub Appliances look to be new. Kitchen cabinets loo…" at bounding box center [472, 120] width 405 height 111
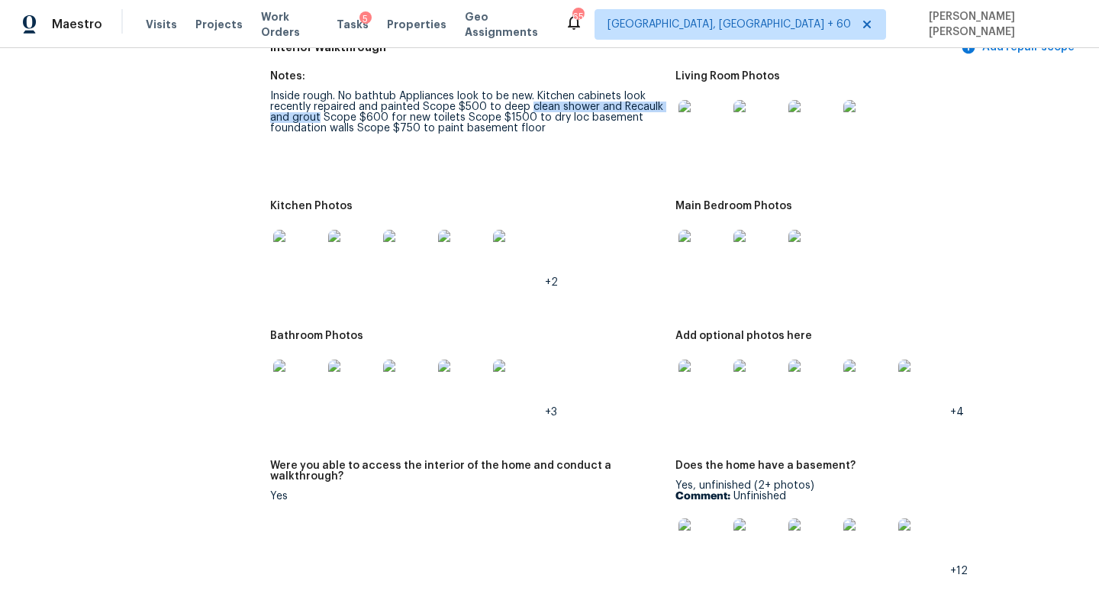
drag, startPoint x: 527, startPoint y: 92, endPoint x: 319, endPoint y: 109, distance: 209.0
click at [319, 109] on div "Inside rough. No bathtub Appliances look to be new. Kitchen cabinets look recen…" at bounding box center [466, 112] width 393 height 43
copy div "clean shower and Recaulk and grout"
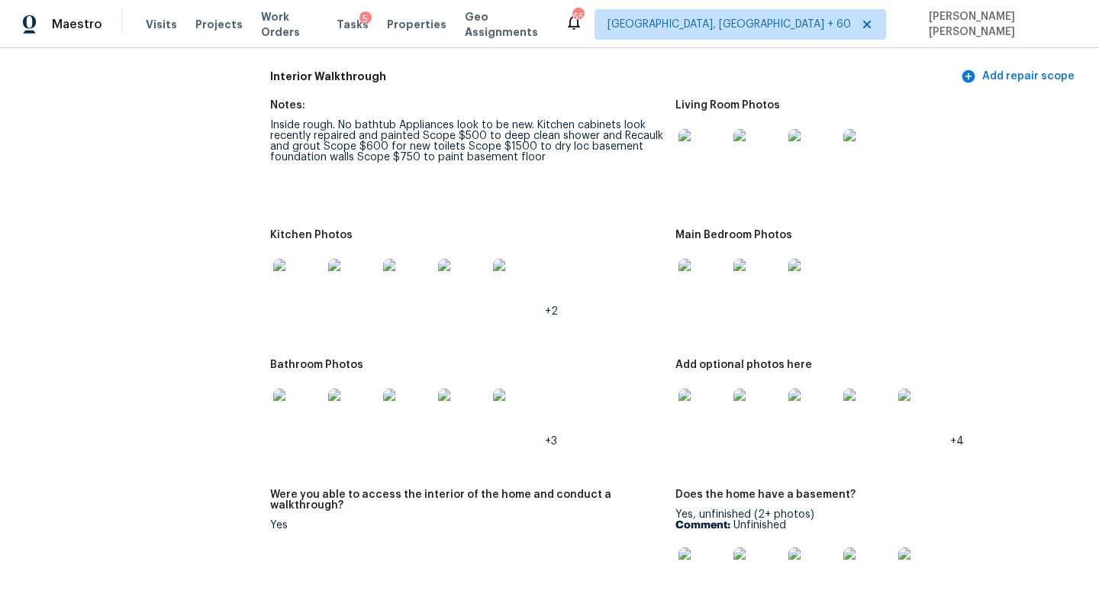
scroll to position [1621, 0]
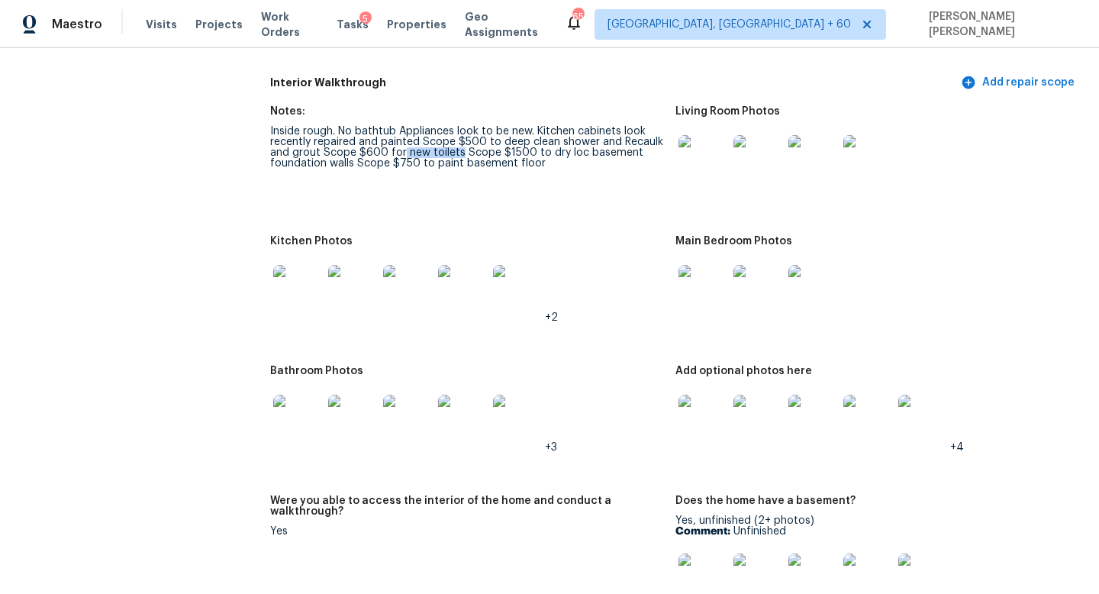
drag, startPoint x: 402, startPoint y: 139, endPoint x: 456, endPoint y: 141, distance: 54.2
click at [456, 141] on div "Inside rough. No bathtub Appliances look to be new. Kitchen cabinets look recen…" at bounding box center [466, 147] width 393 height 43
copy div "new toilets"
copy div "dry loc basement foundation walls"
drag, startPoint x: 542, startPoint y: 142, endPoint x: 349, endPoint y: 150, distance: 192.4
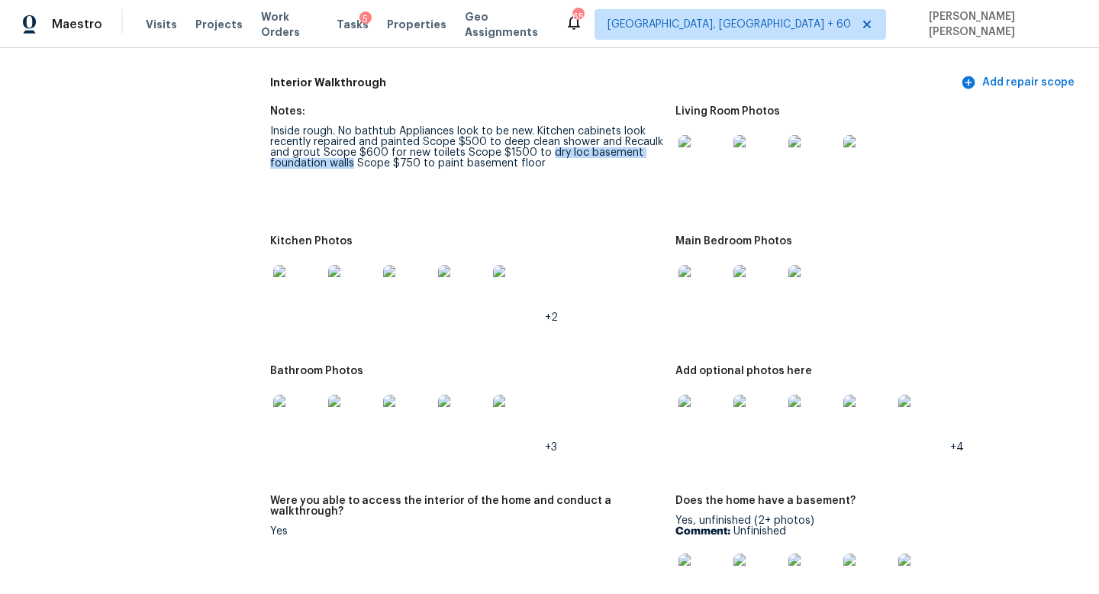
click at [349, 150] on div "Inside rough. No bathtub Appliances look to be new. Kitchen cabinets look recen…" at bounding box center [466, 147] width 393 height 43
drag, startPoint x: 432, startPoint y: 152, endPoint x: 581, endPoint y: 152, distance: 149.6
click at [581, 152] on div "Inside rough. No bathtub Appliances look to be new. Kitchen cabinets look recen…" at bounding box center [466, 147] width 393 height 43
copy div "paint basement floor"
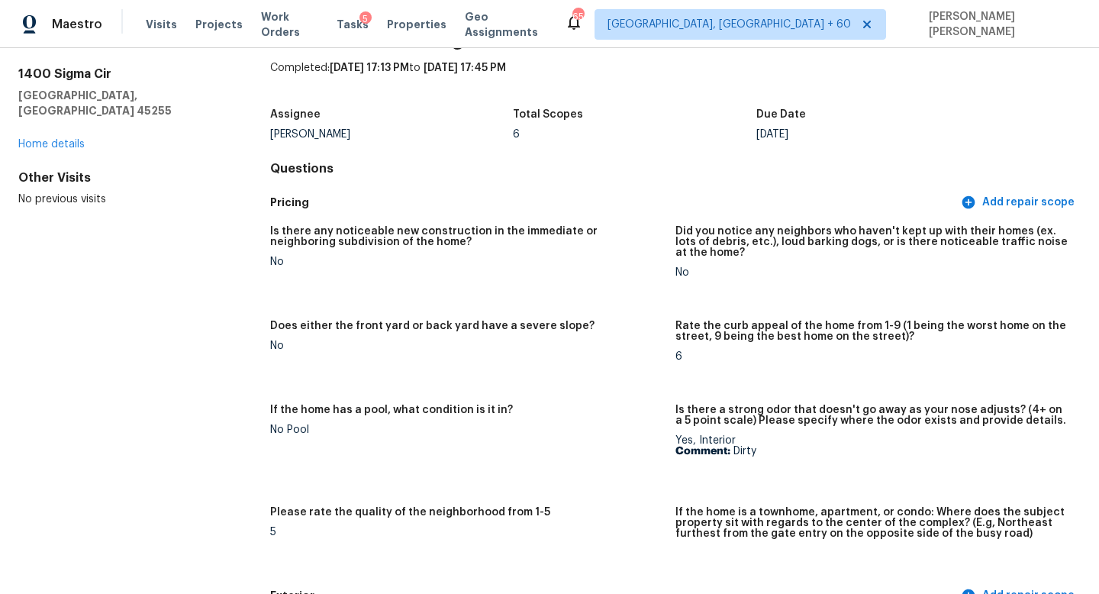
scroll to position [0, 0]
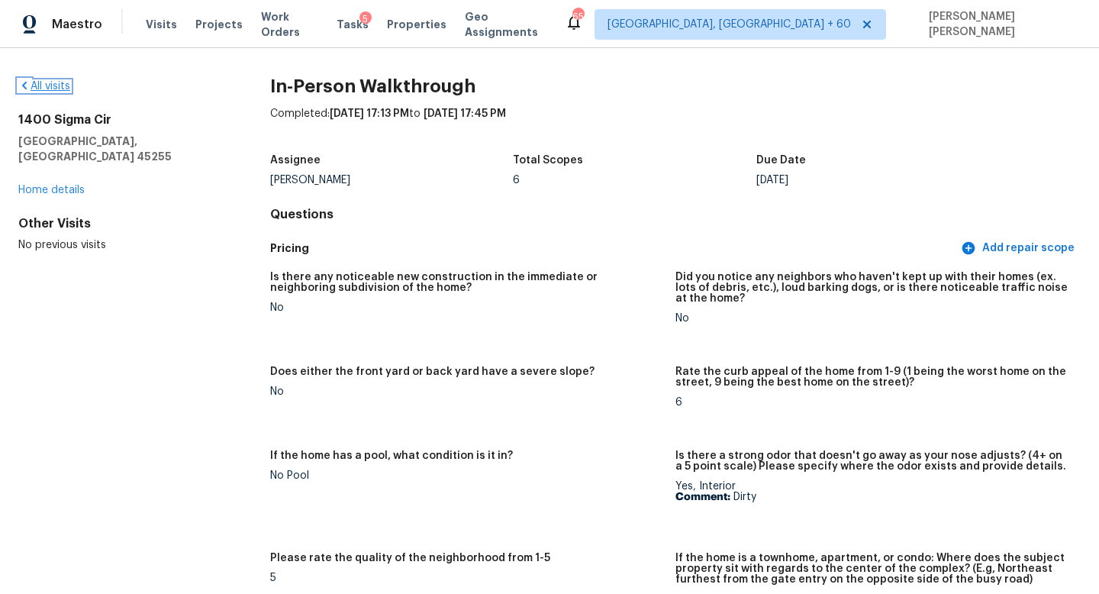
click at [39, 85] on link "All visits" at bounding box center [44, 86] width 52 height 11
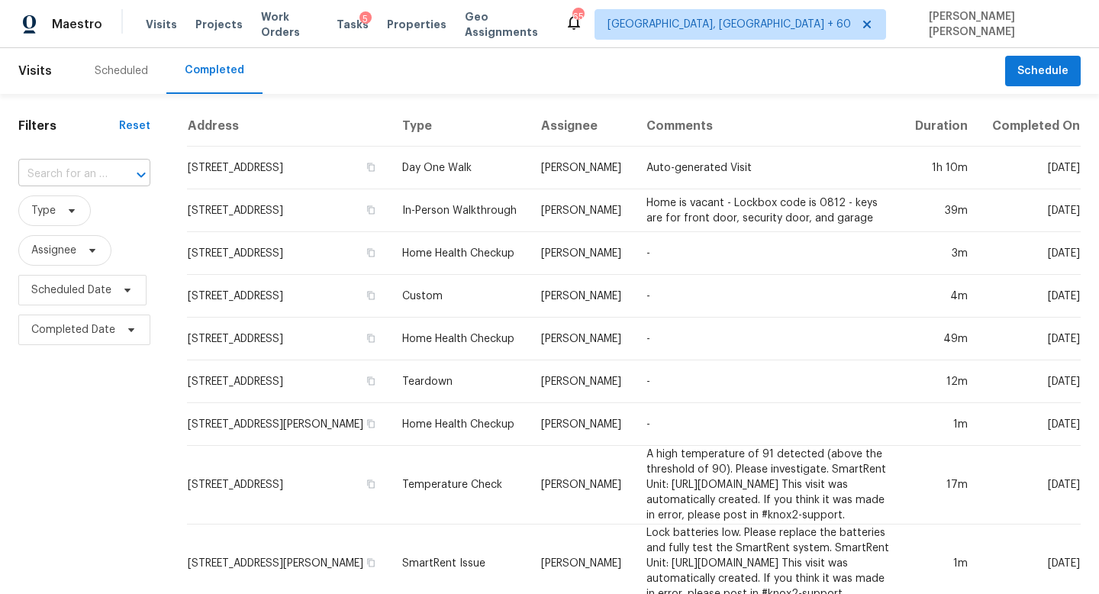
click at [111, 171] on div at bounding box center [131, 174] width 40 height 21
paste input "[STREET_ADDRESS]"
type input "[STREET_ADDRESS]"
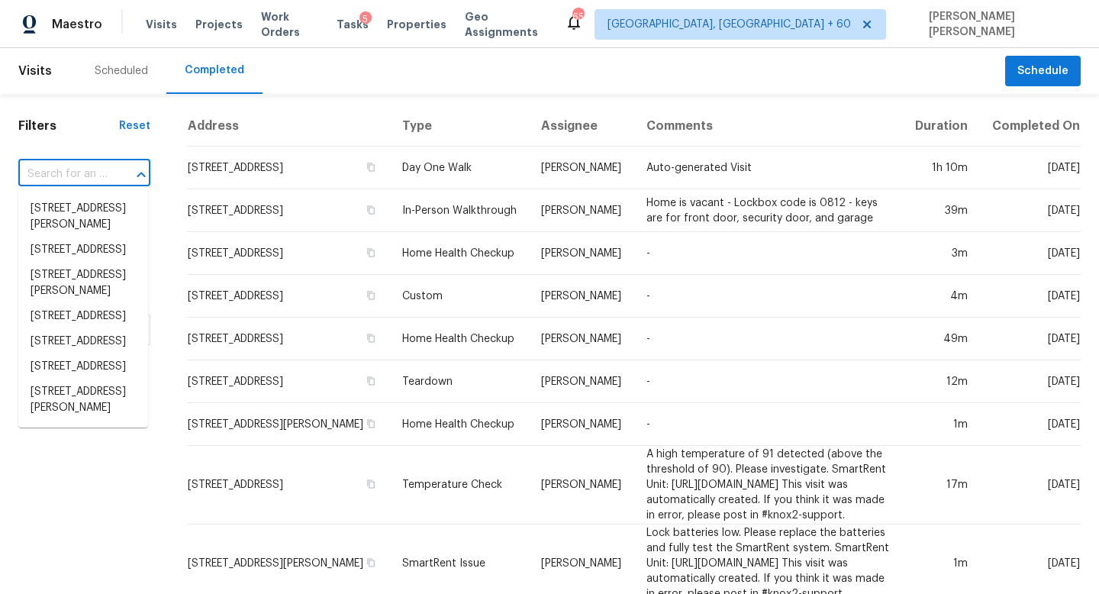
click at [100, 172] on input "text" at bounding box center [62, 175] width 89 height 24
paste input "[STREET_ADDRESS]"
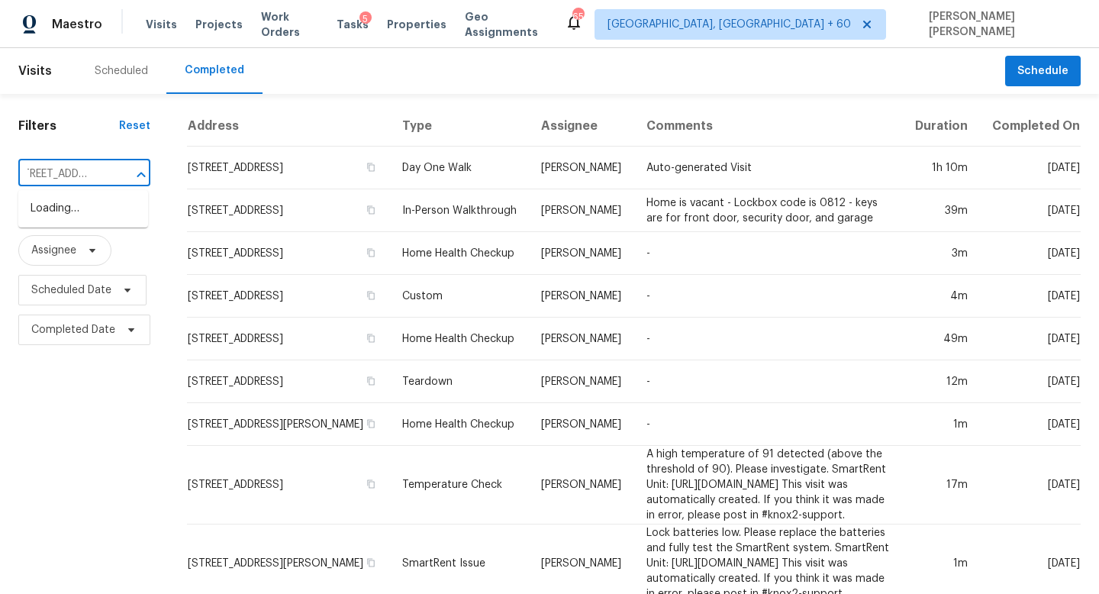
scroll to position [0, 92]
type input "[STREET_ADDRESS]"
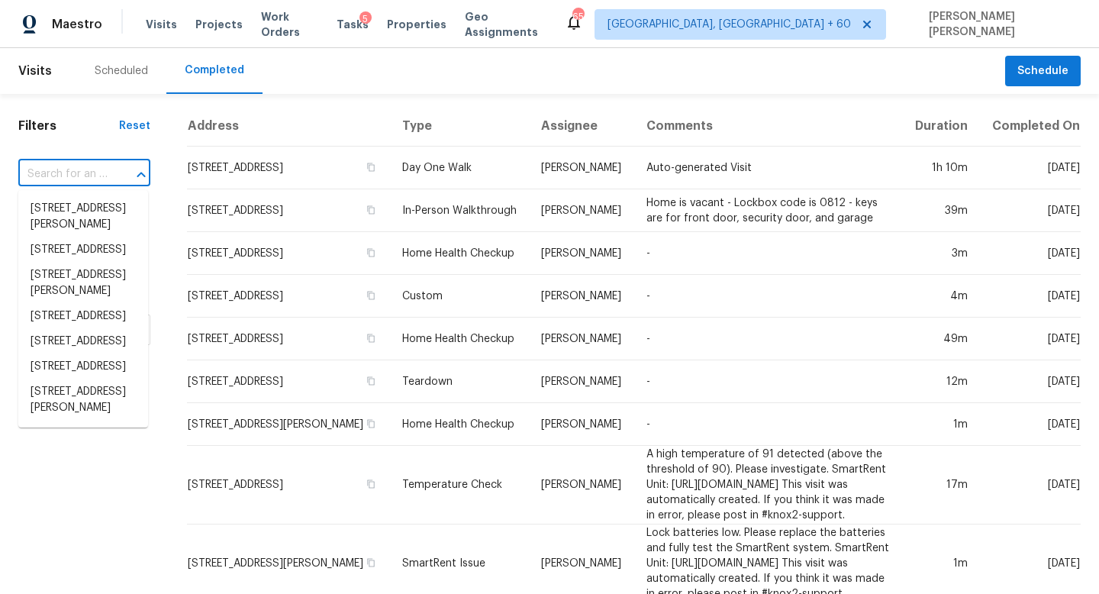
scroll to position [0, 0]
click at [81, 176] on input "text" at bounding box center [62, 175] width 89 height 24
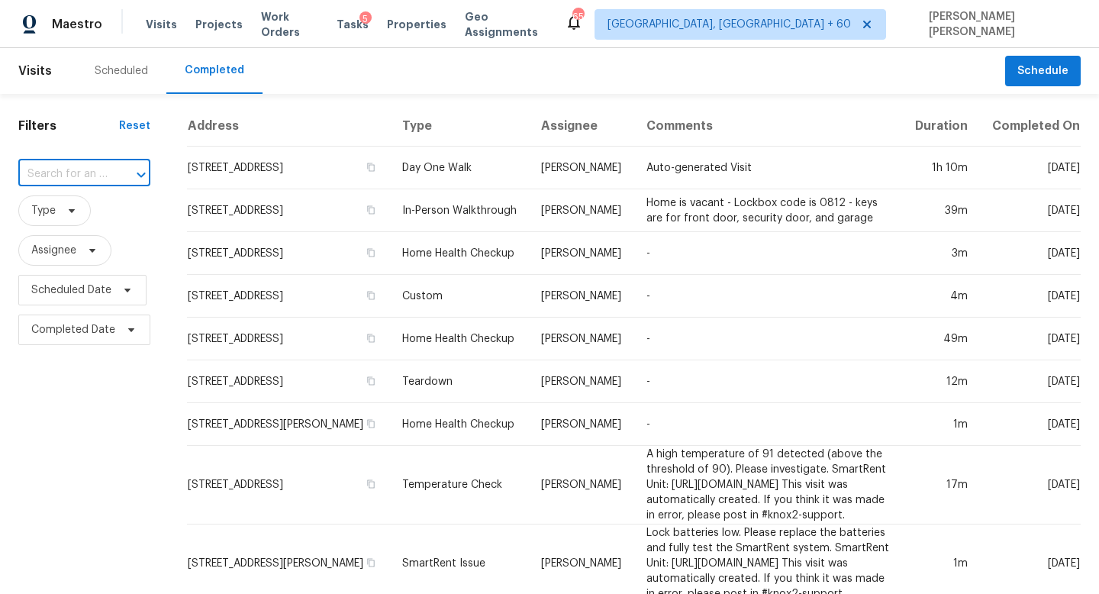
paste input "[STREET_ADDRESS]"
type input "[STREET_ADDRESS]"
click at [89, 297] on li "[STREET_ADDRESS]" at bounding box center [83, 284] width 130 height 25
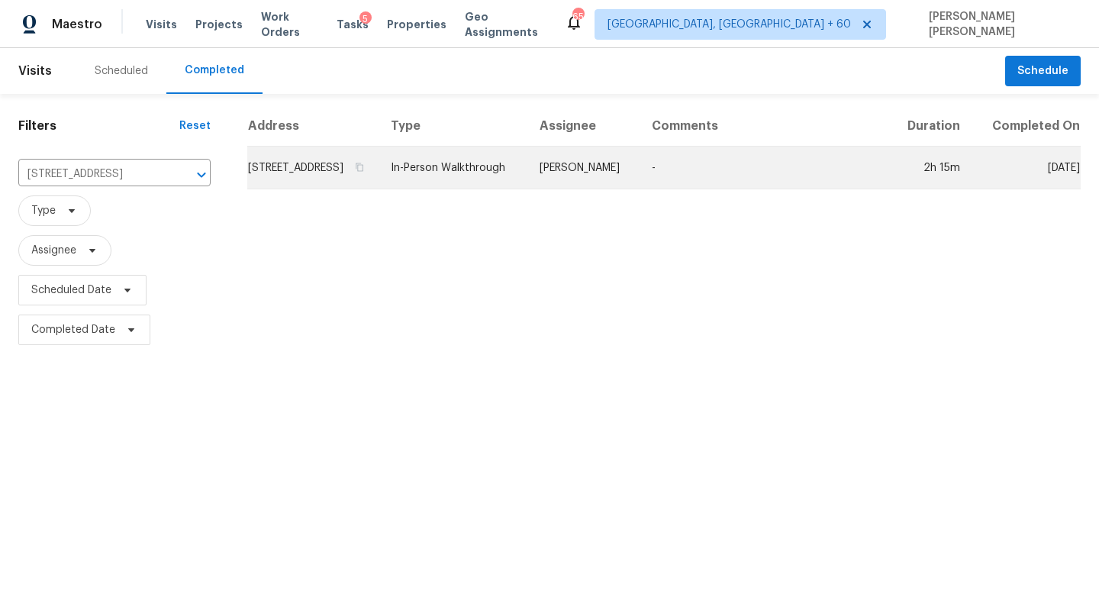
click at [574, 183] on td "[PERSON_NAME]" at bounding box center [583, 168] width 112 height 43
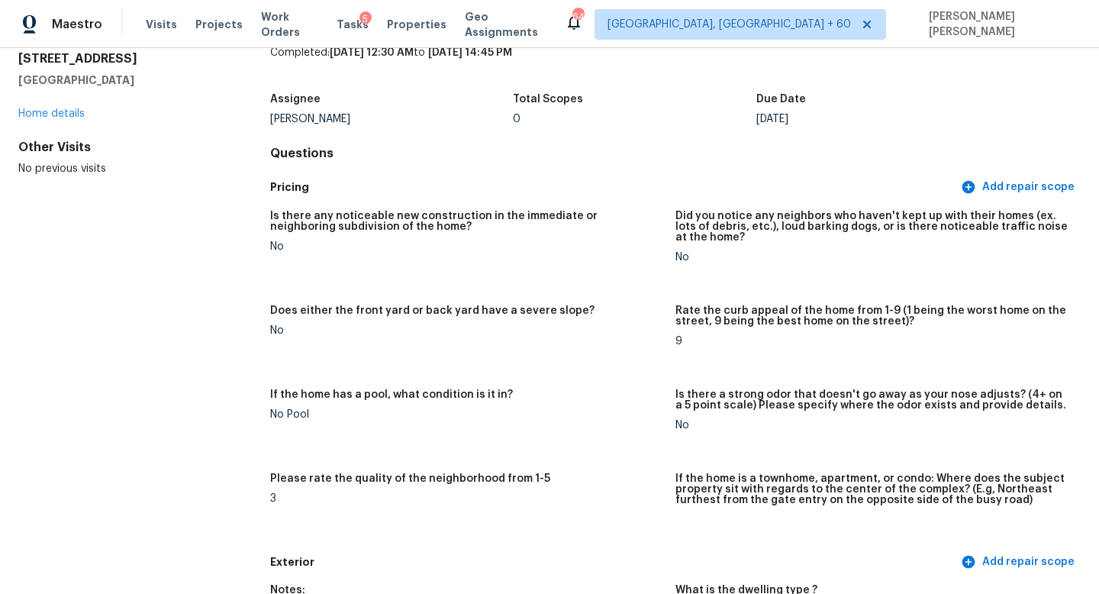
scroll to position [68, 0]
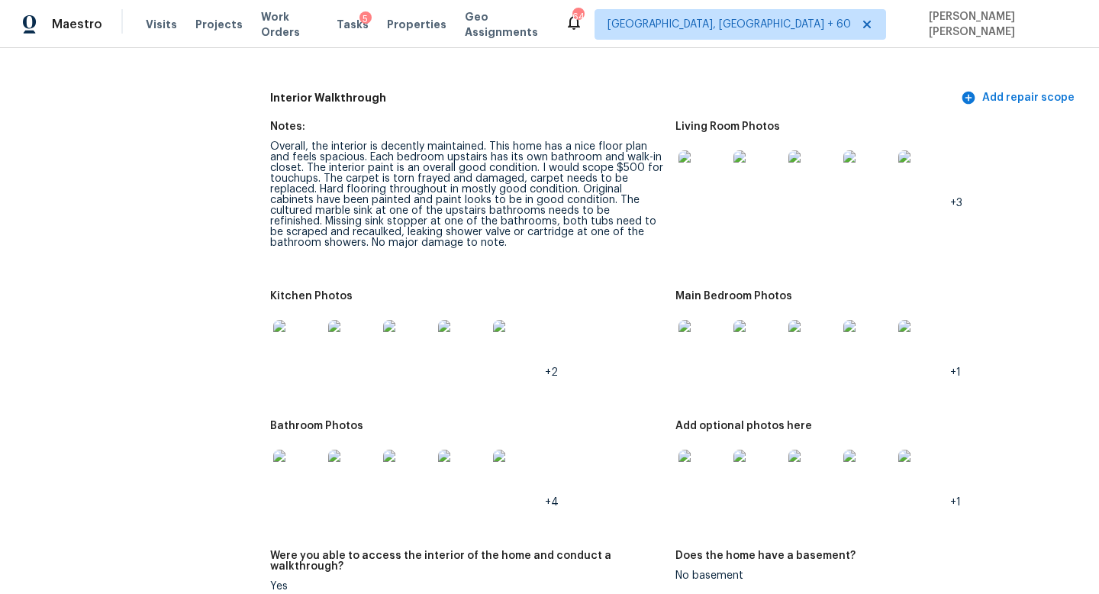
click at [348, 221] on div "Overall, the interior is decently maintained. This home has a nice floor plan a…" at bounding box center [466, 194] width 393 height 107
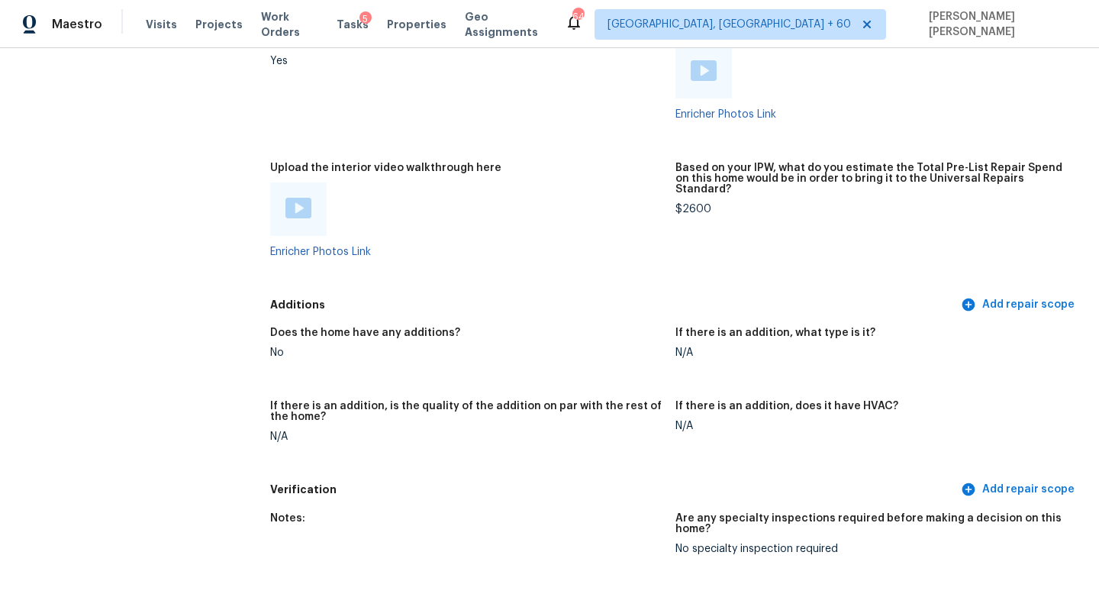
scroll to position [3452, 0]
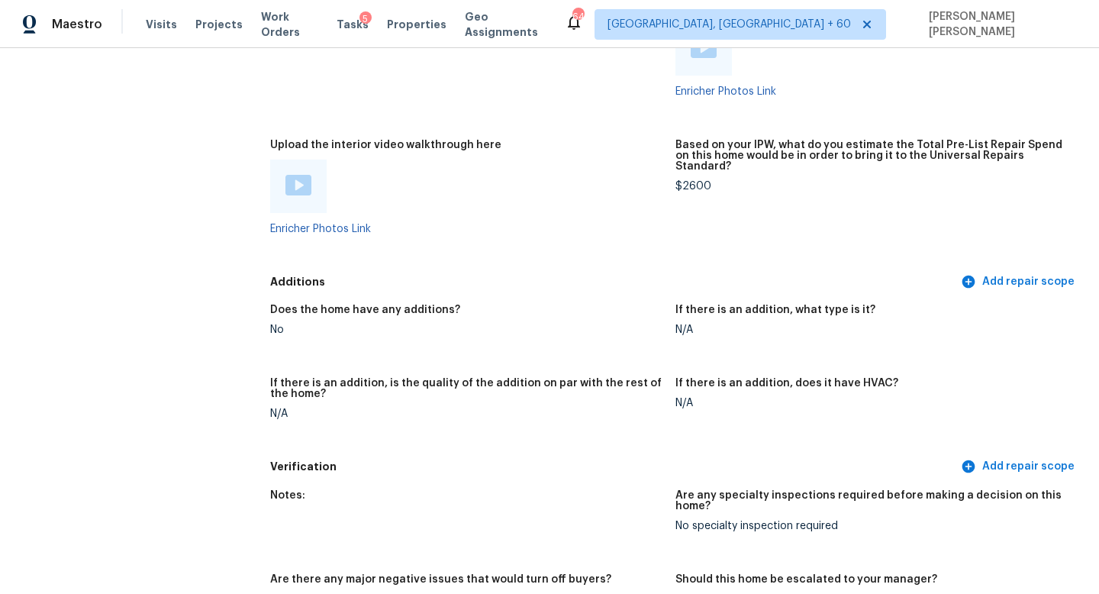
click at [295, 175] on img at bounding box center [298, 185] width 26 height 21
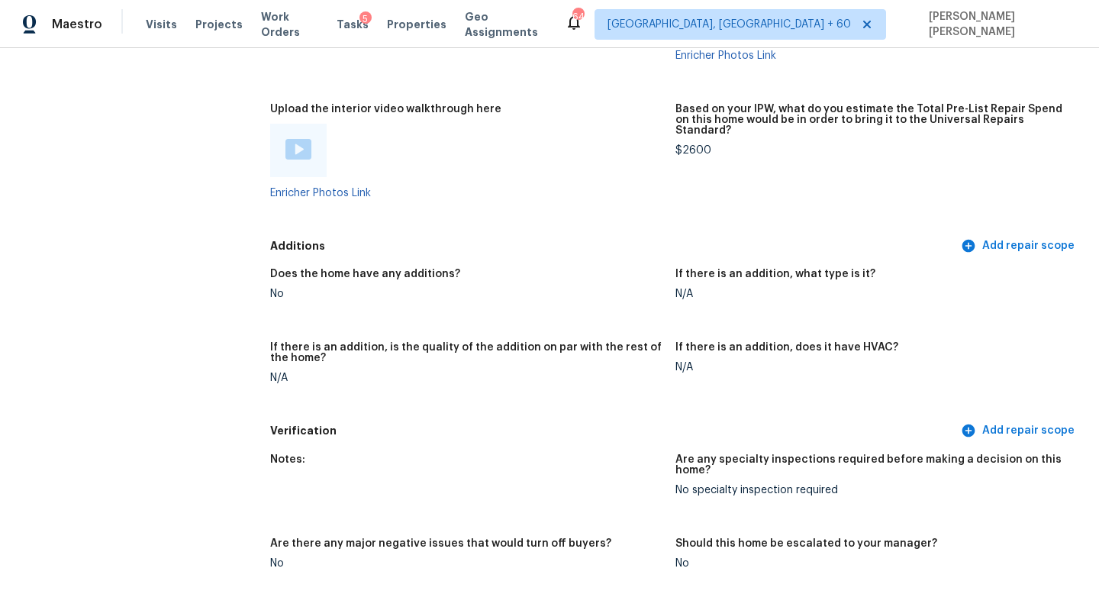
scroll to position [3412, 0]
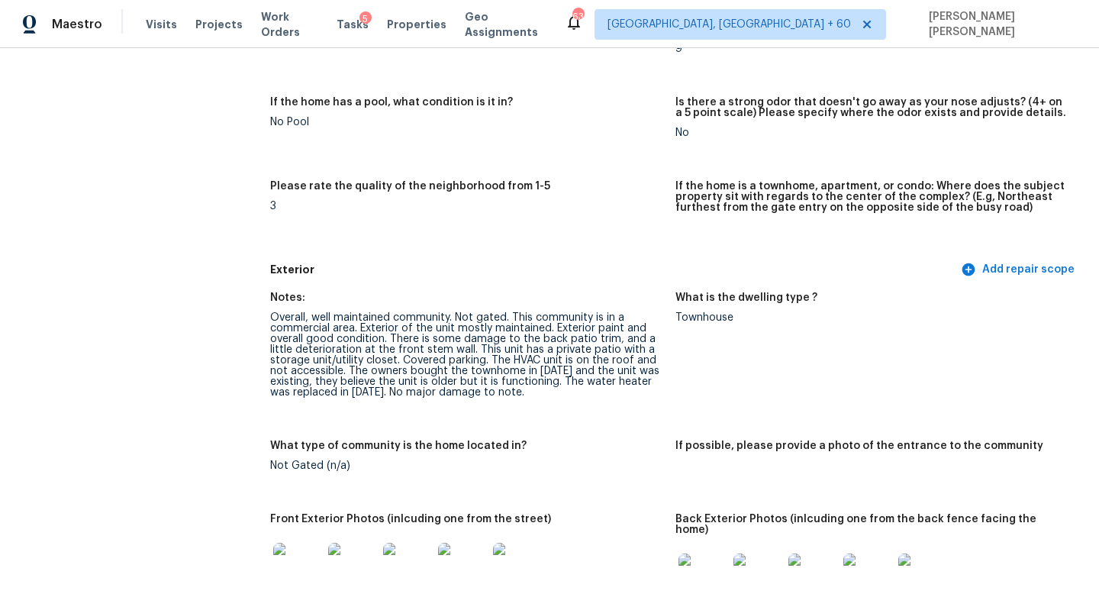
scroll to position [0, 0]
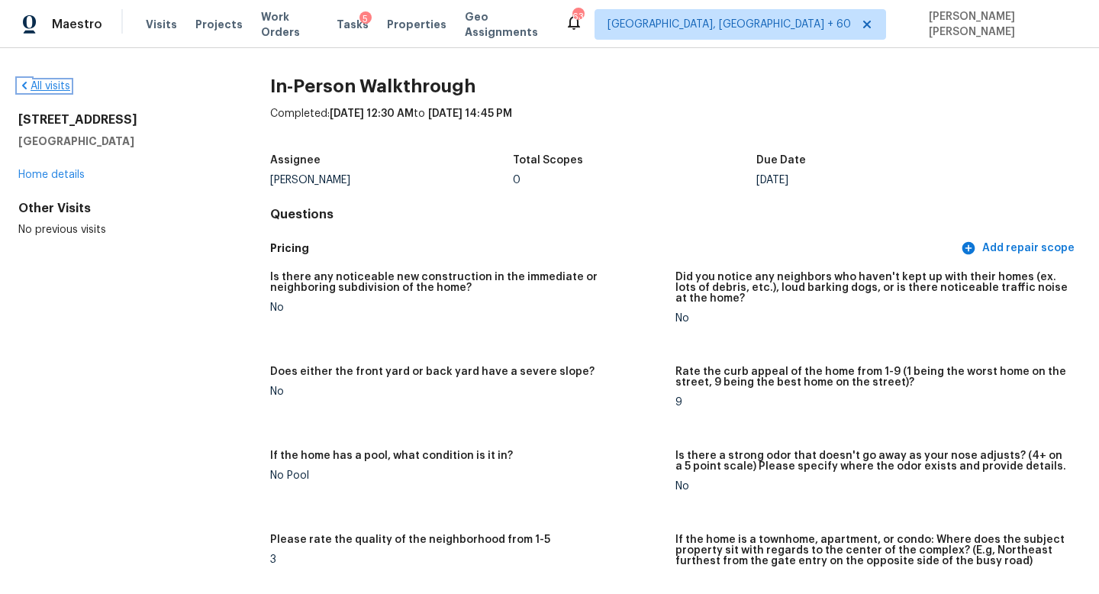
click at [54, 88] on link "All visits" at bounding box center [44, 86] width 52 height 11
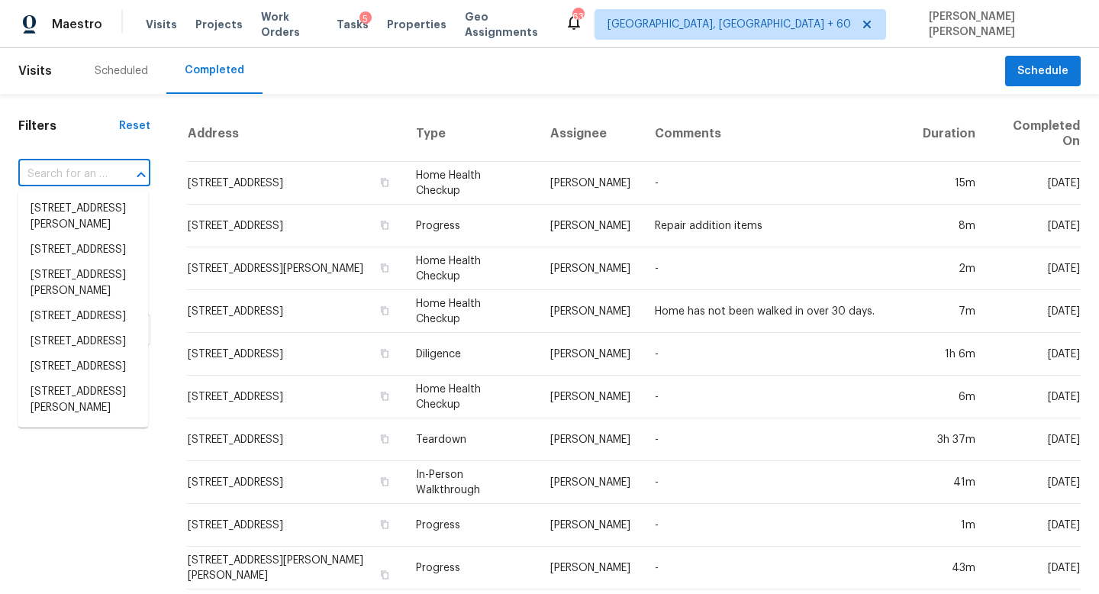
click at [84, 181] on input "text" at bounding box center [62, 175] width 89 height 24
paste input "[STREET_ADDRESS]"
type input "[STREET_ADDRESS]"
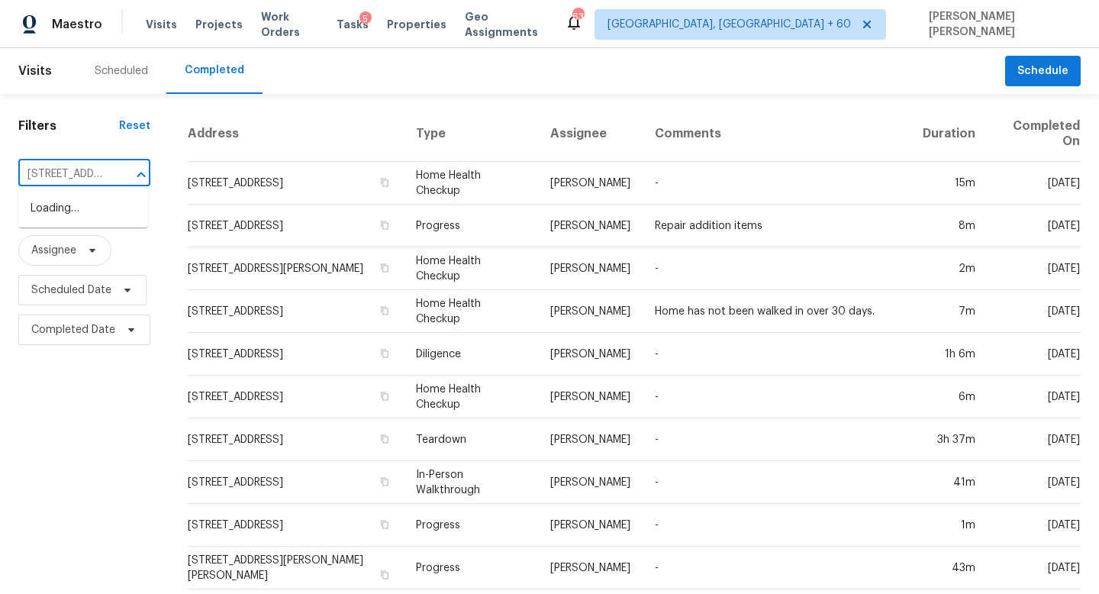
scroll to position [0, 128]
click at [102, 208] on li "[STREET_ADDRESS]" at bounding box center [83, 208] width 130 height 25
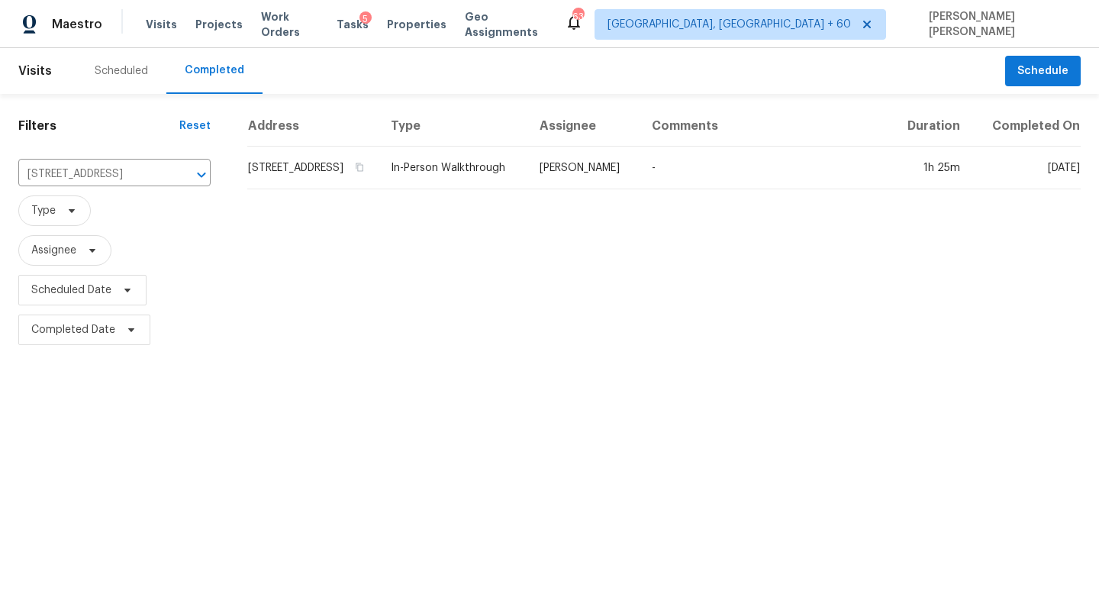
click at [527, 189] on td "In-Person Walkthrough" at bounding box center [452, 168] width 149 height 43
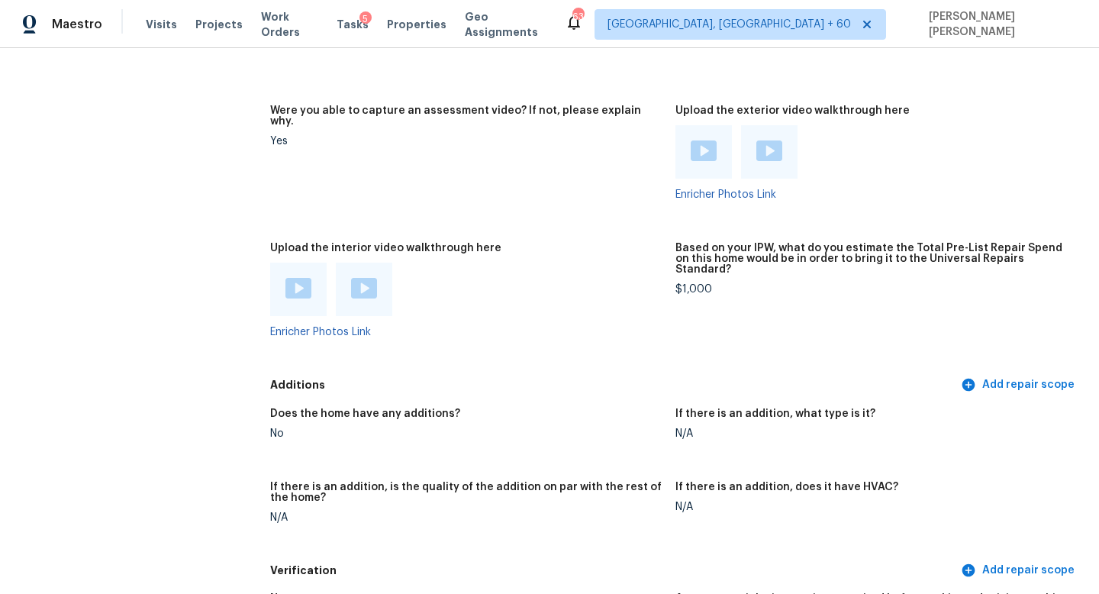
scroll to position [3012, 0]
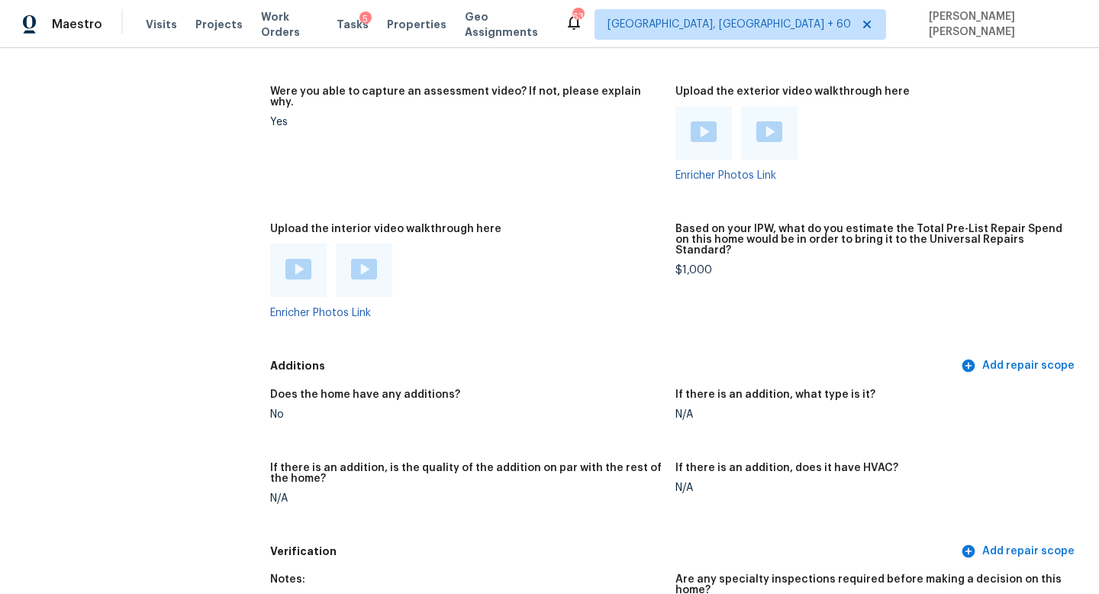
click at [287, 259] on img at bounding box center [298, 269] width 26 height 21
click at [363, 259] on img at bounding box center [364, 269] width 26 height 21
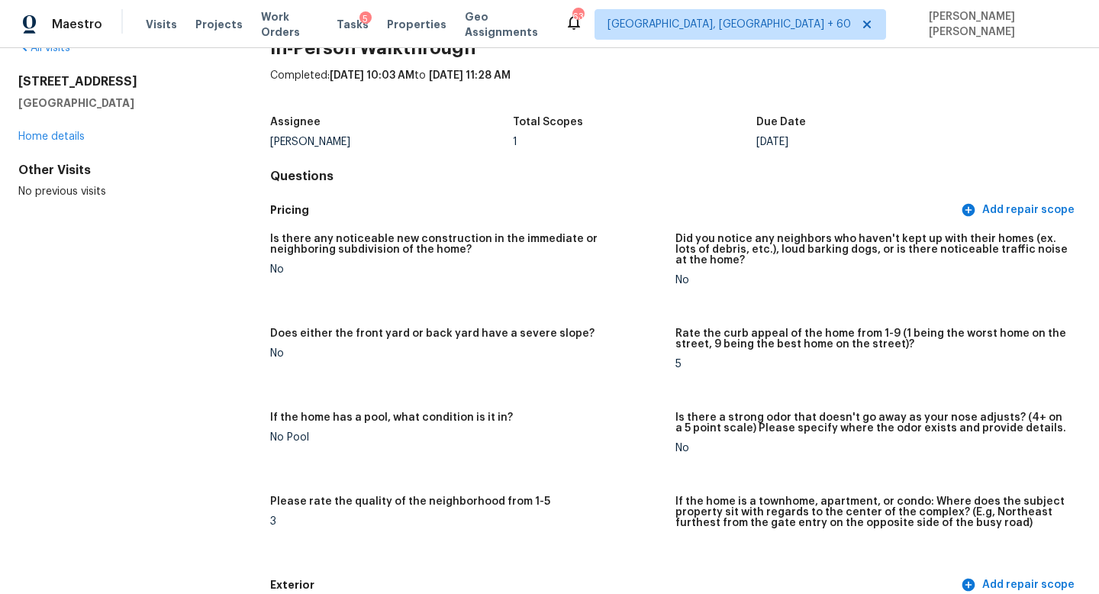
scroll to position [0, 0]
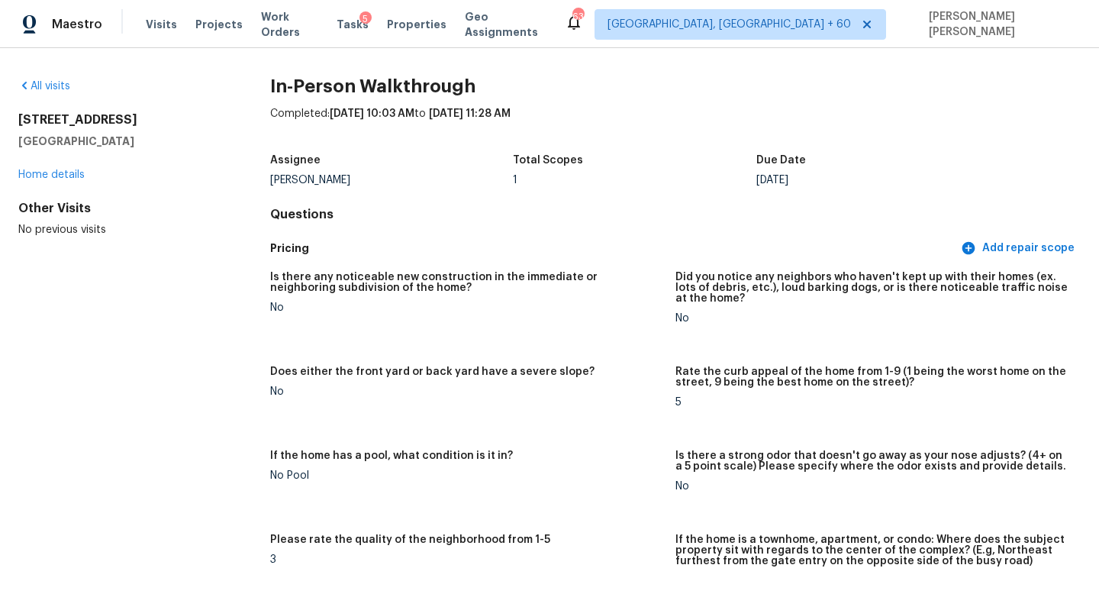
click at [291, 295] on div "Is there any noticeable new construction in the immediate or neighboring subdiv…" at bounding box center [466, 287] width 393 height 31
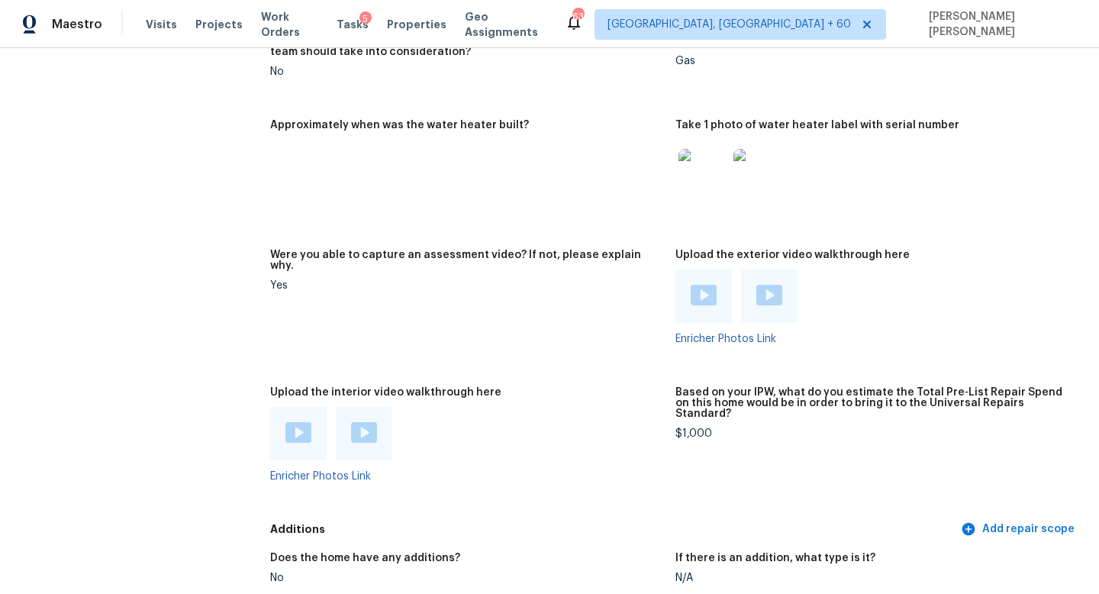
scroll to position [2851, 0]
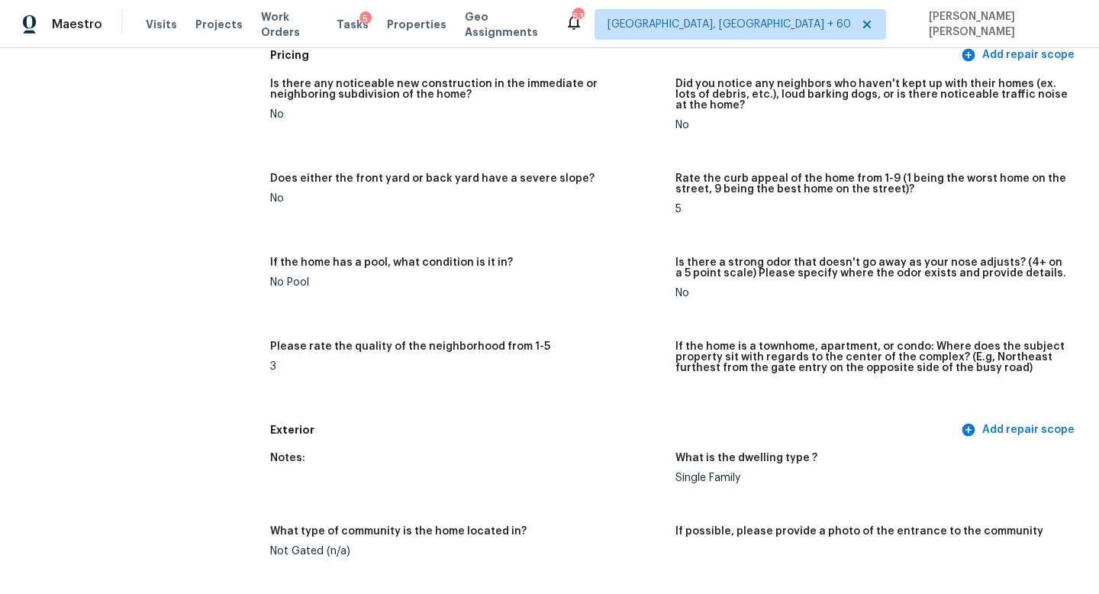
scroll to position [0, 0]
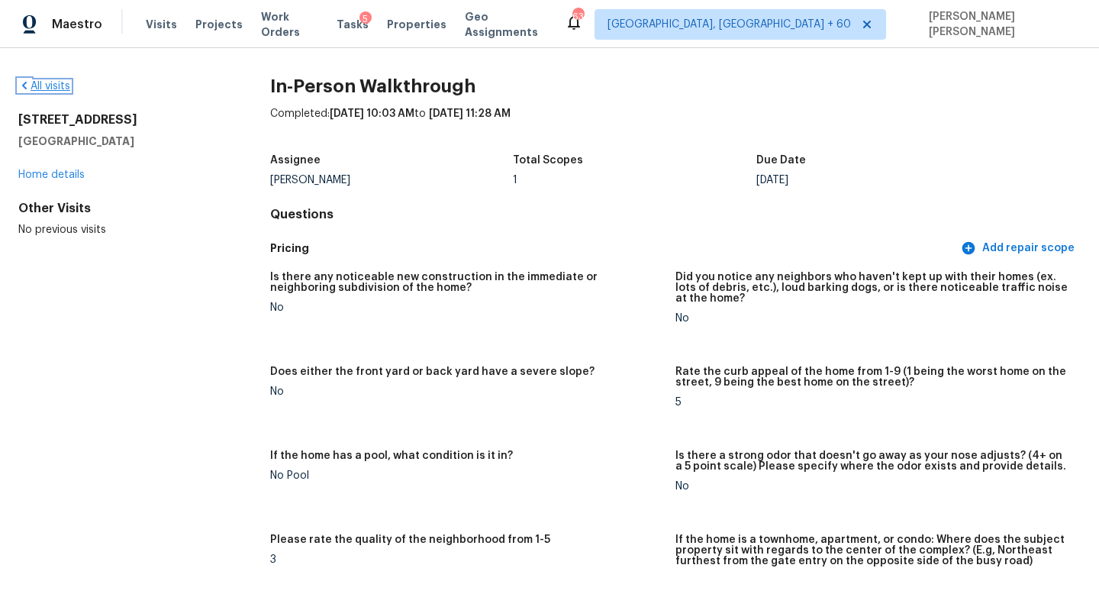
click at [50, 82] on link "All visits" at bounding box center [44, 86] width 52 height 11
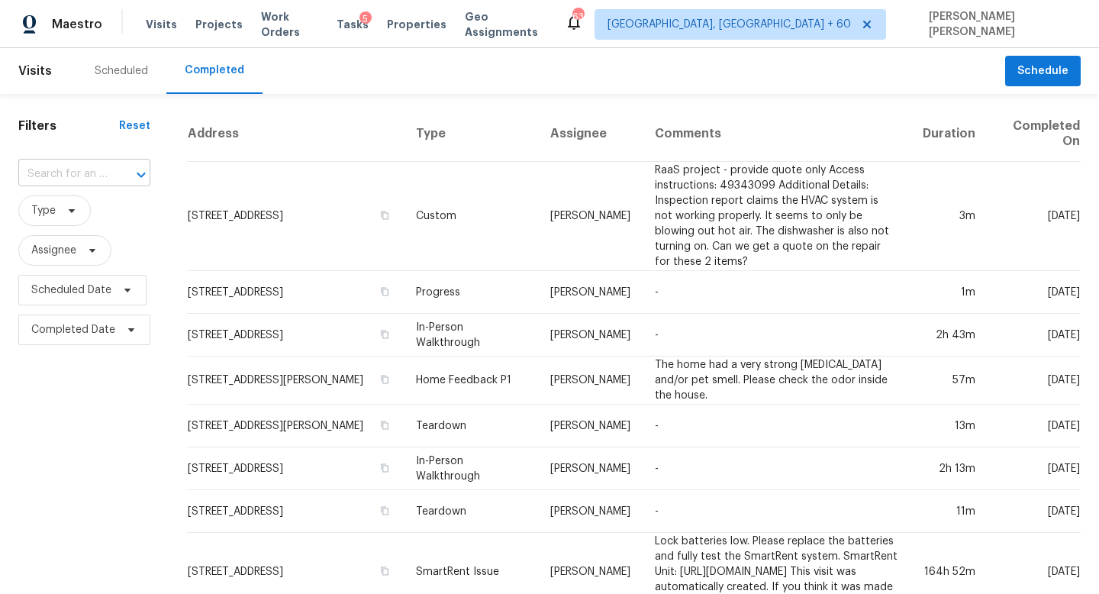
click at [95, 166] on input "text" at bounding box center [62, 175] width 89 height 24
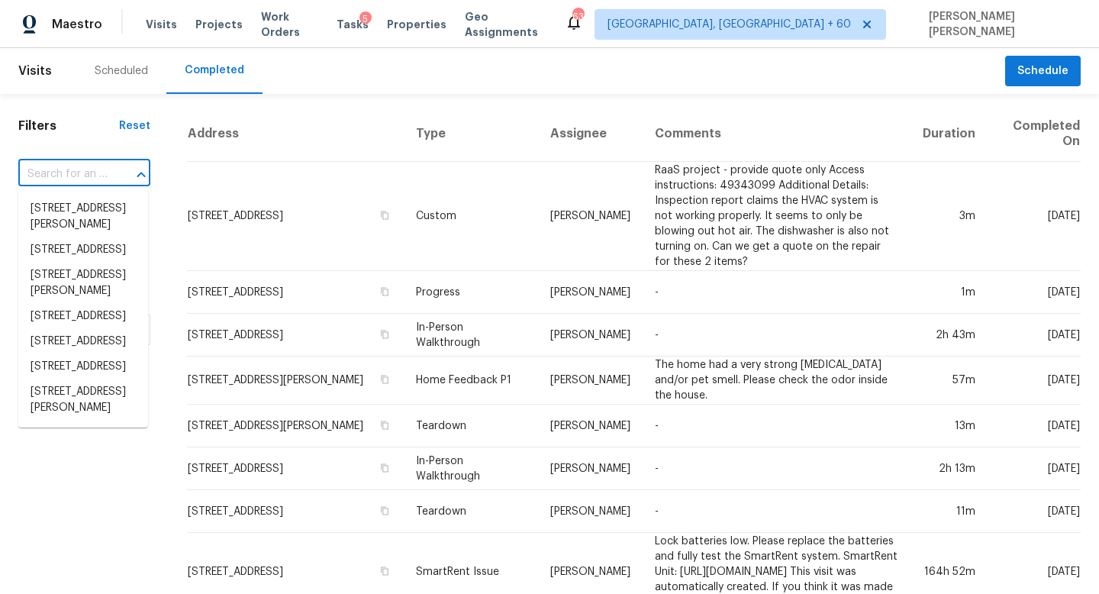
paste input "[STREET_ADDRESS]"
type input "[STREET_ADDRESS]"
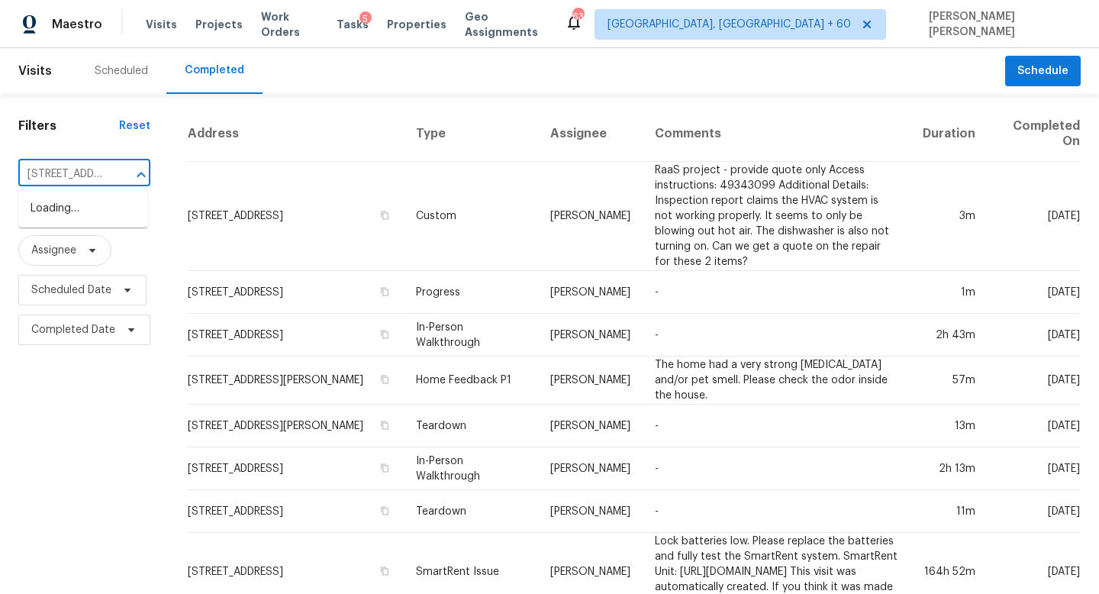
scroll to position [0, 131]
click at [108, 198] on li "[STREET_ADDRESS]" at bounding box center [83, 208] width 130 height 25
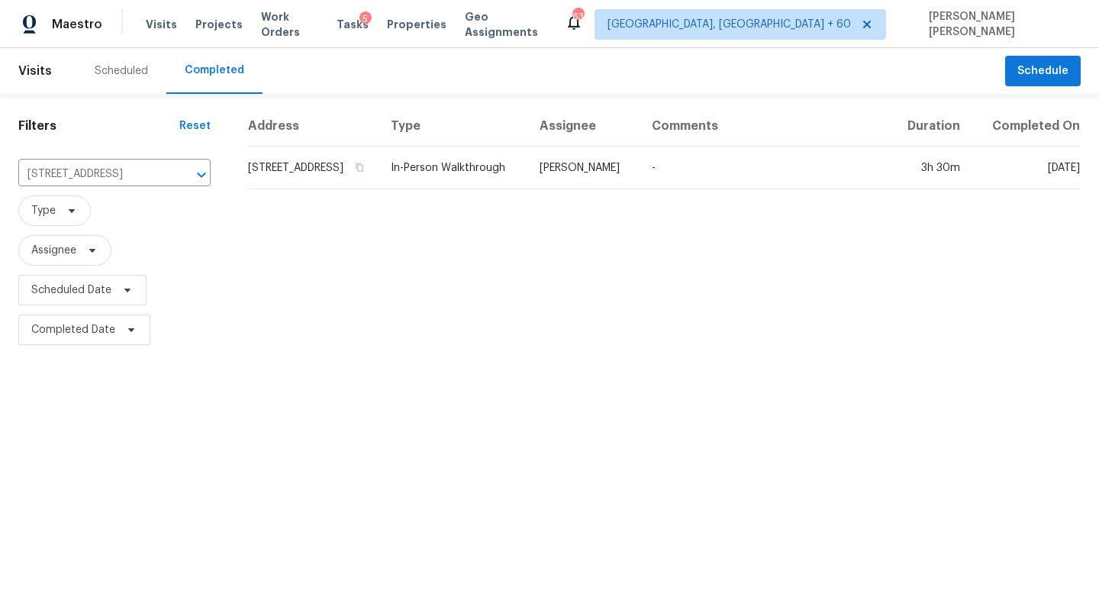
click at [639, 147] on th "Assignee" at bounding box center [583, 126] width 112 height 40
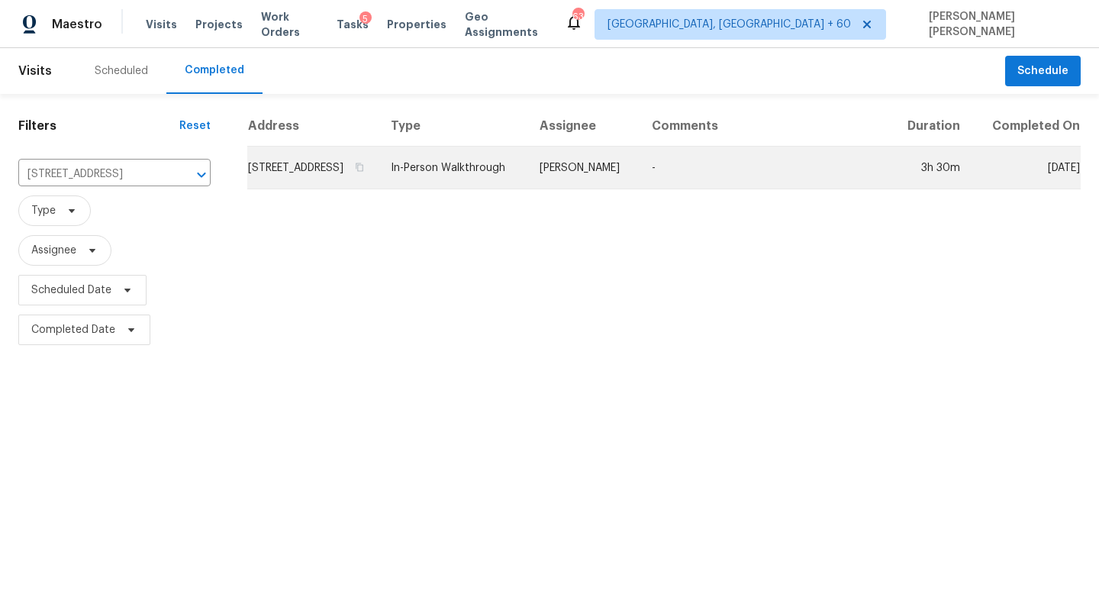
click at [639, 185] on td "[PERSON_NAME]" at bounding box center [583, 168] width 112 height 43
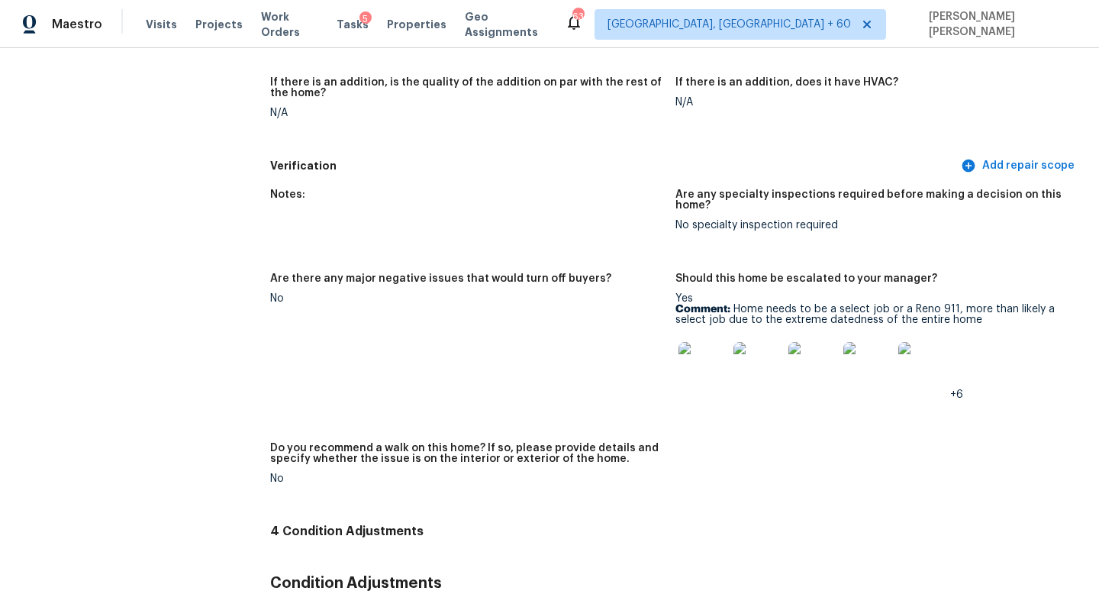
scroll to position [3658, 0]
click at [701, 356] on img at bounding box center [702, 364] width 49 height 49
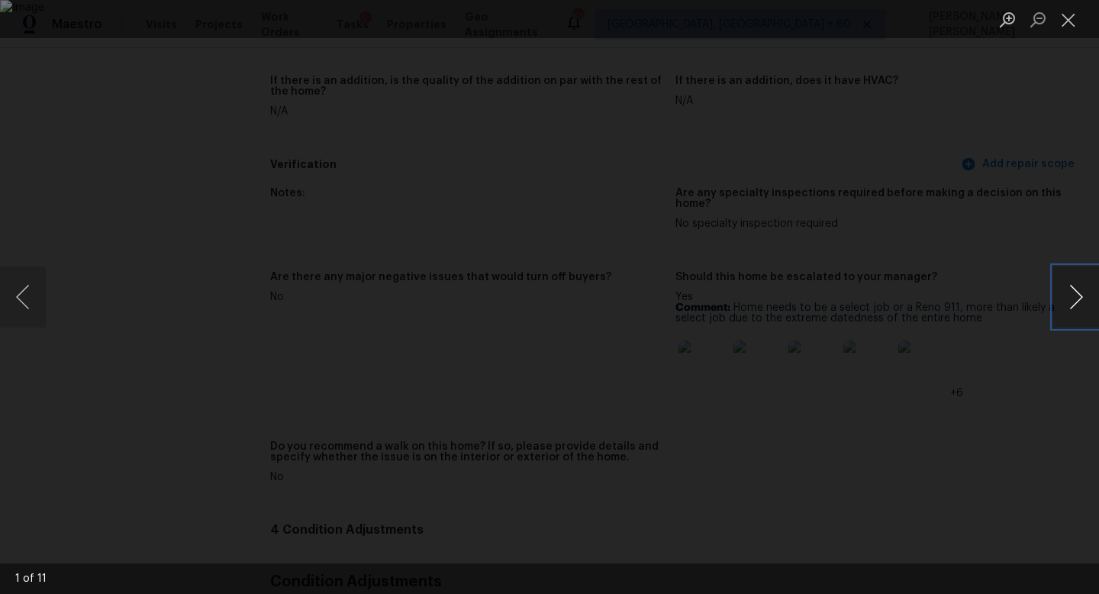
click at [1080, 282] on button "Next image" at bounding box center [1076, 296] width 46 height 61
click at [9, 295] on button "Previous image" at bounding box center [23, 296] width 46 height 61
click at [1063, 298] on button "Next image" at bounding box center [1076, 296] width 46 height 61
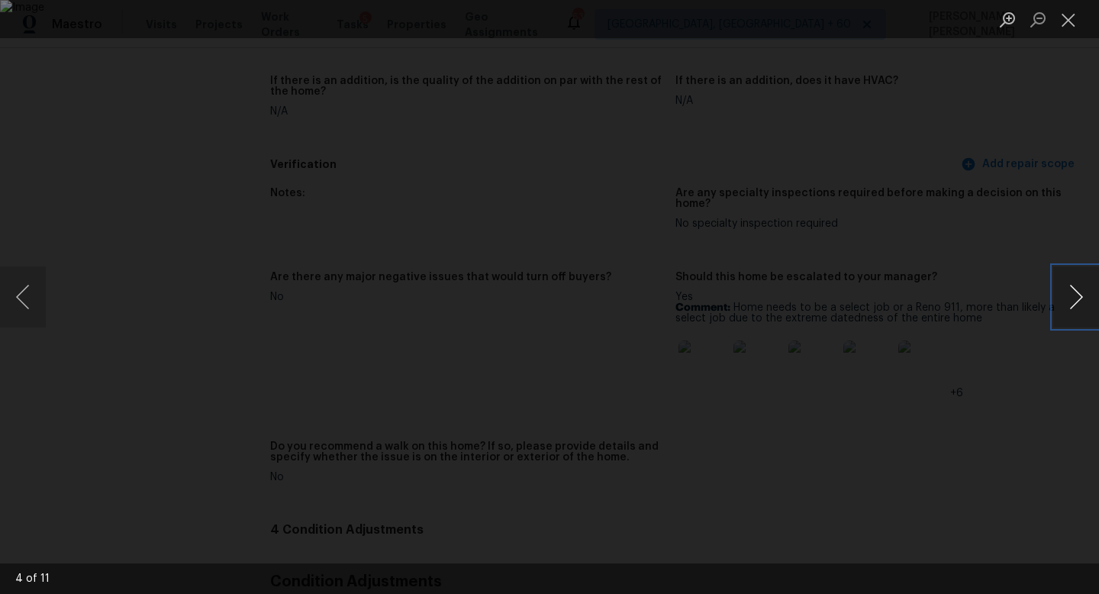
click at [1063, 298] on button "Next image" at bounding box center [1076, 296] width 46 height 61
click at [59, 163] on div "Lightbox" at bounding box center [549, 297] width 1099 height 594
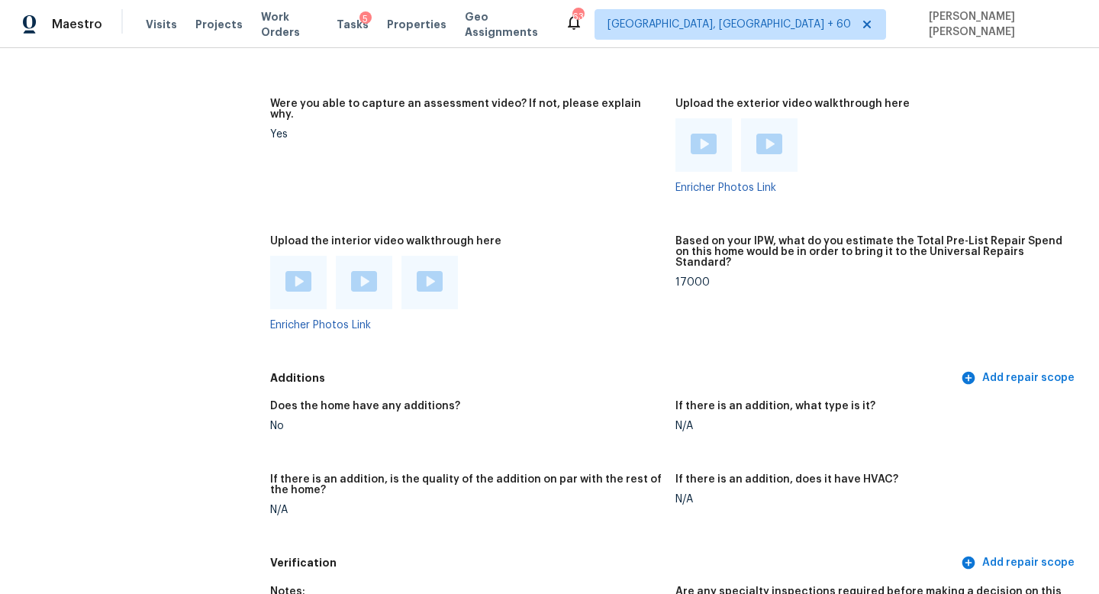
scroll to position [3264, 0]
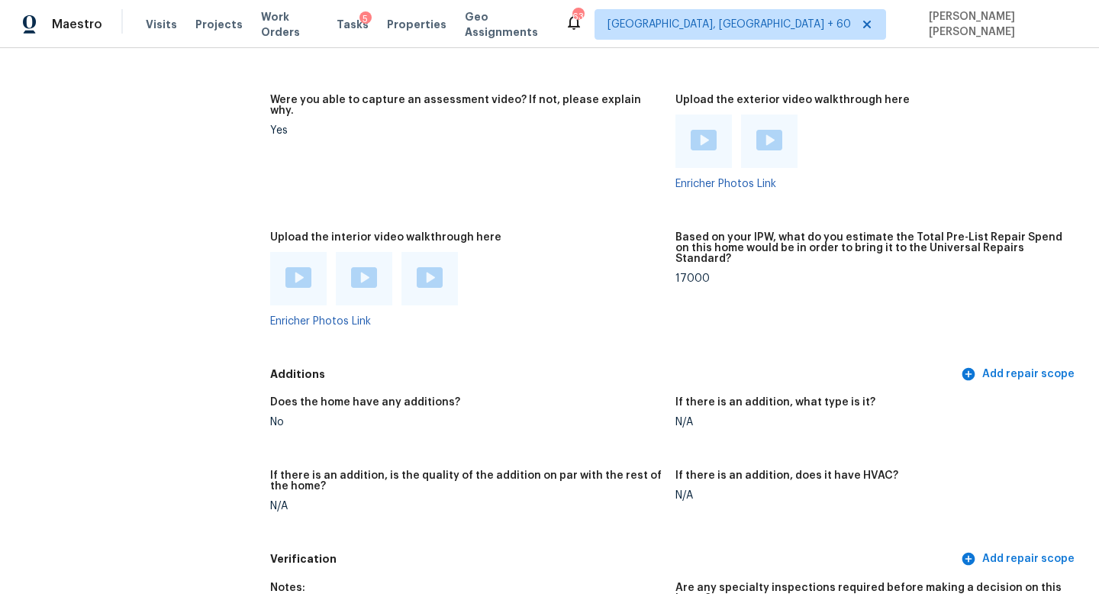
click at [281, 259] on div at bounding box center [298, 278] width 56 height 53
click at [288, 267] on img at bounding box center [298, 277] width 26 height 21
click at [372, 252] on div at bounding box center [364, 278] width 56 height 53
click at [361, 274] on img at bounding box center [364, 277] width 26 height 21
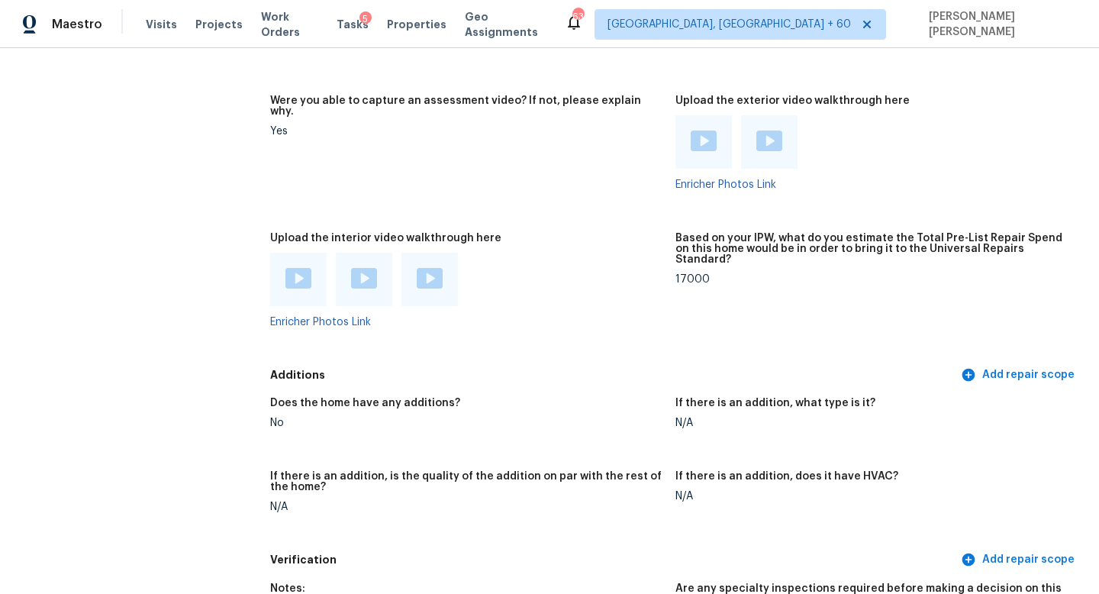
click at [427, 269] on img at bounding box center [430, 278] width 26 height 21
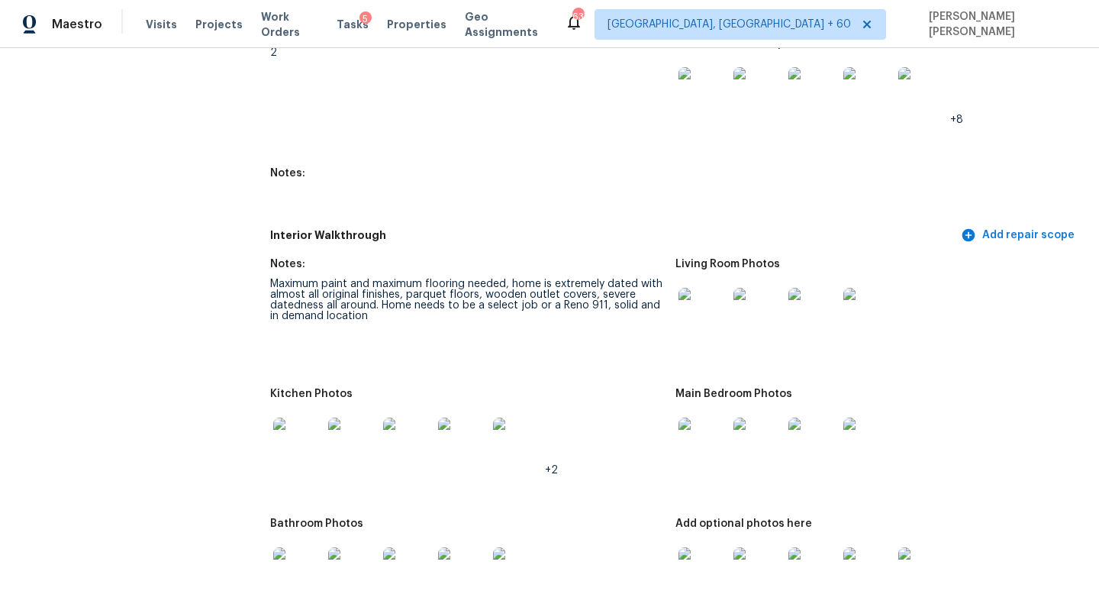
scroll to position [1792, 0]
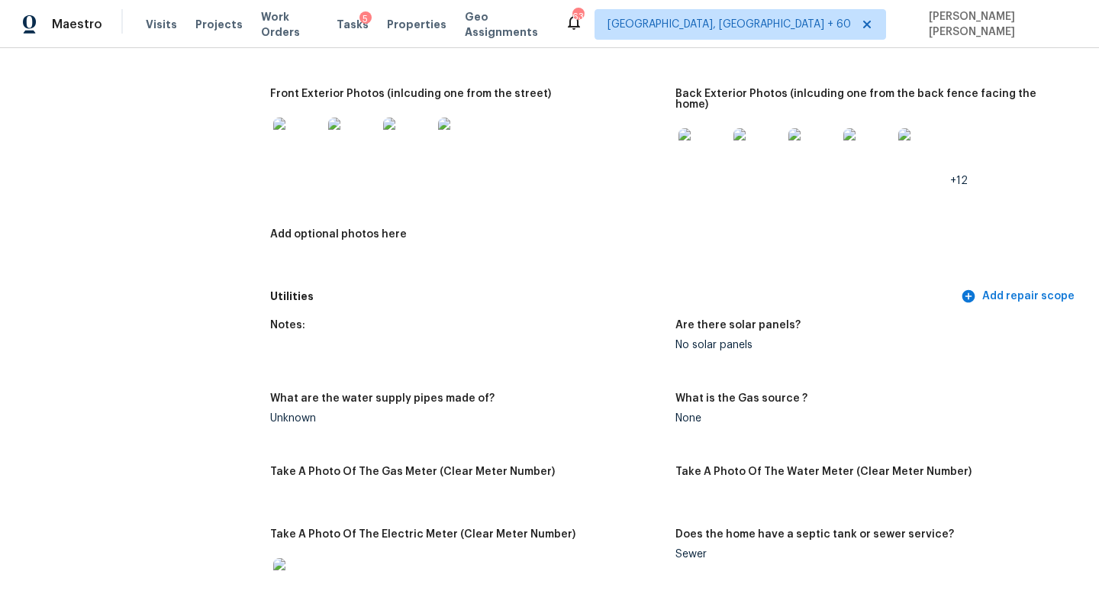
scroll to position [713, 0]
click at [693, 147] on img at bounding box center [702, 154] width 49 height 49
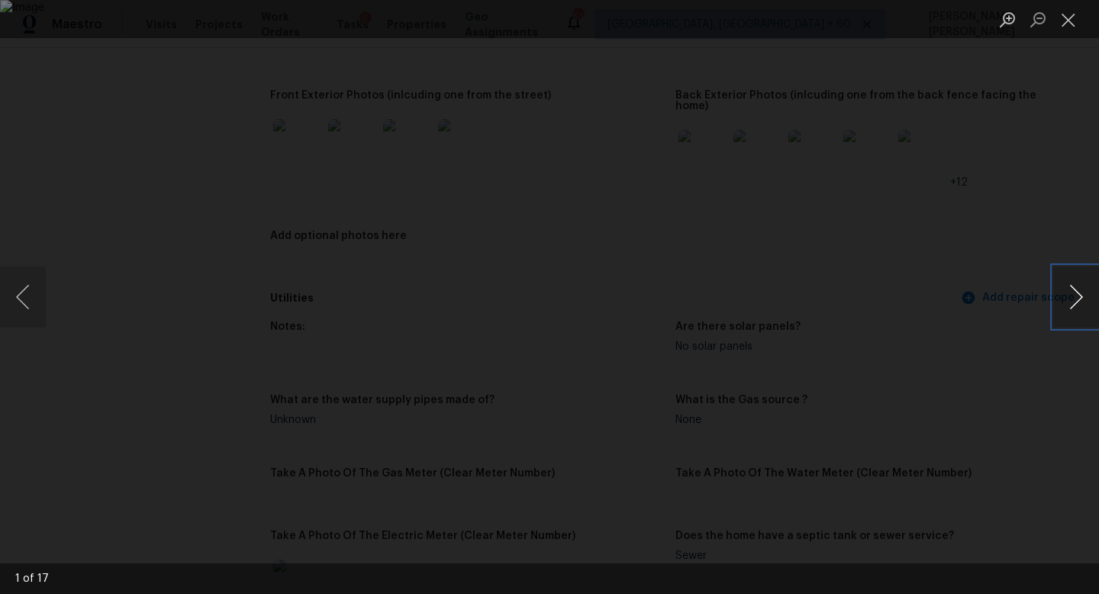
click at [1072, 302] on button "Next image" at bounding box center [1076, 296] width 46 height 61
click at [26, 296] on button "Previous image" at bounding box center [23, 296] width 46 height 61
click at [61, 202] on div "Lightbox" at bounding box center [549, 297] width 1099 height 594
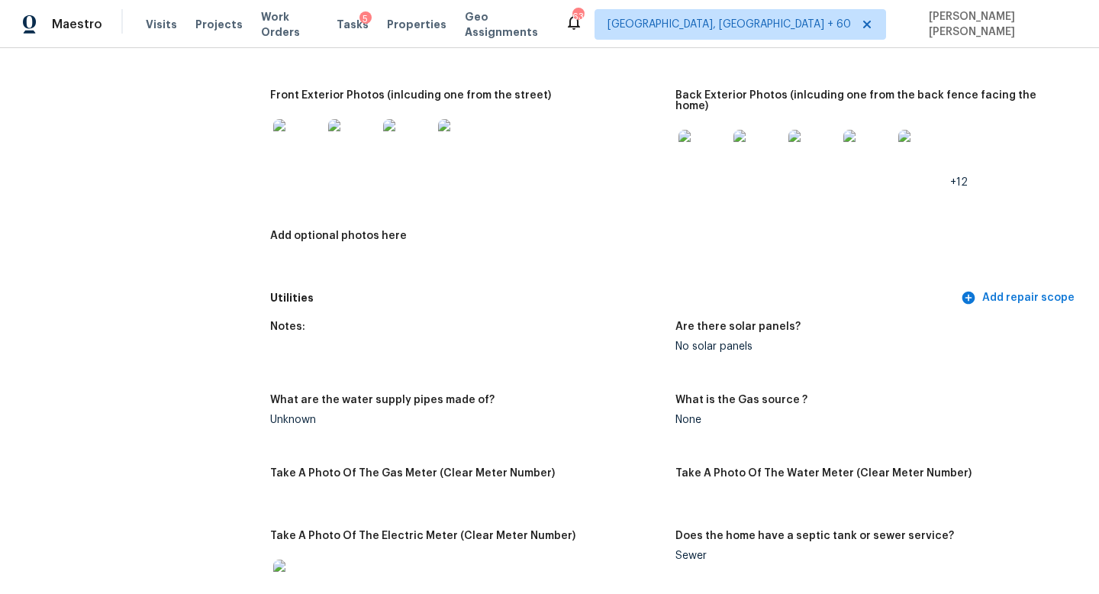
click at [301, 159] on img at bounding box center [297, 143] width 49 height 49
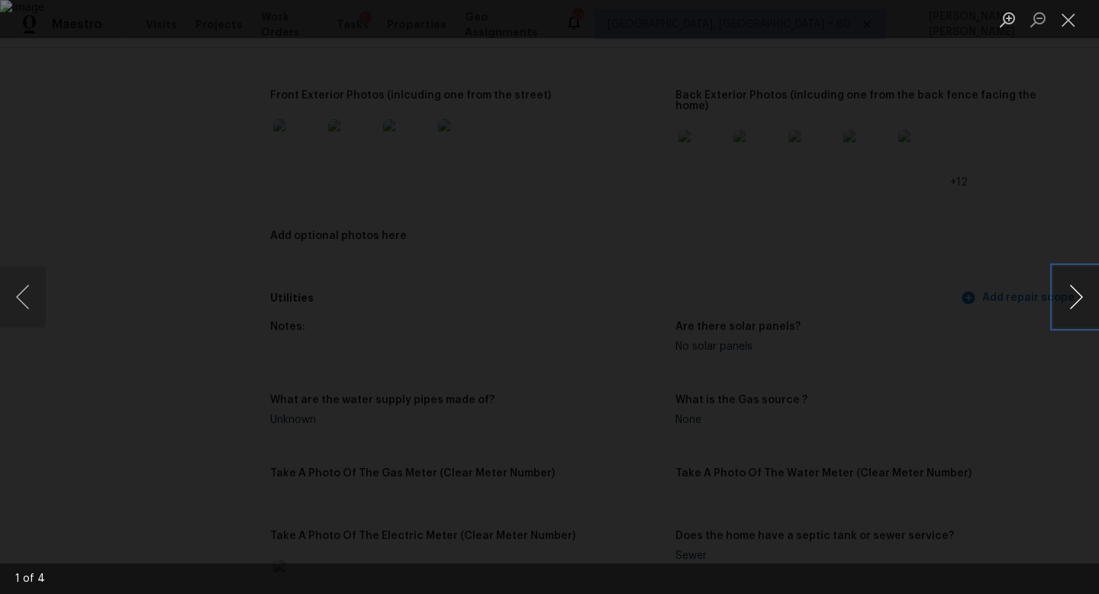
click at [1090, 295] on button "Next image" at bounding box center [1076, 296] width 46 height 61
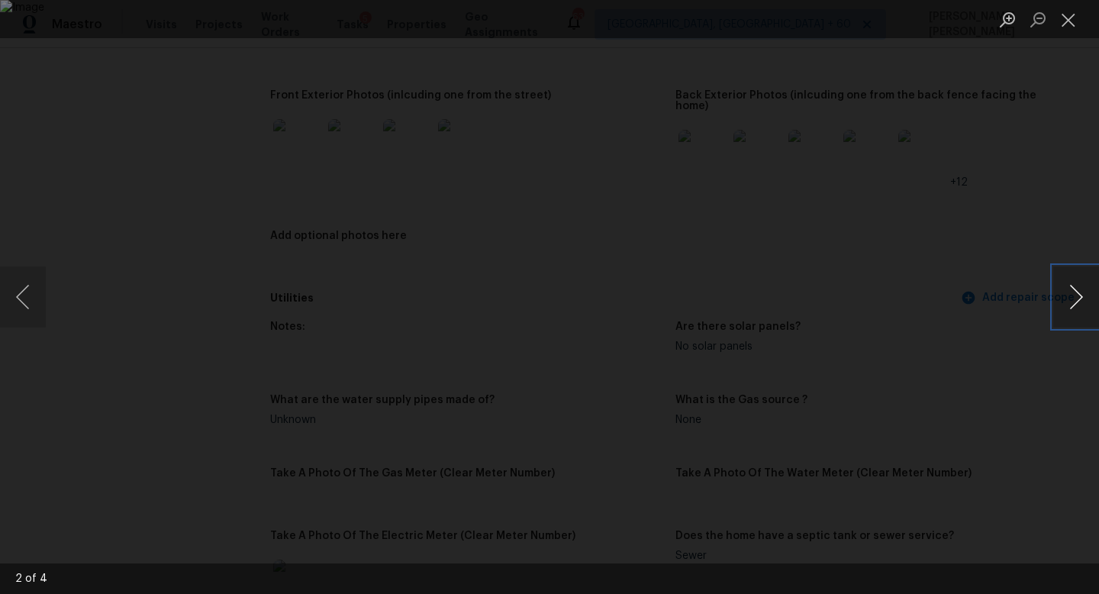
click at [1090, 295] on button "Next image" at bounding box center [1076, 296] width 46 height 61
click at [1057, 156] on div "Lightbox" at bounding box center [549, 297] width 1099 height 594
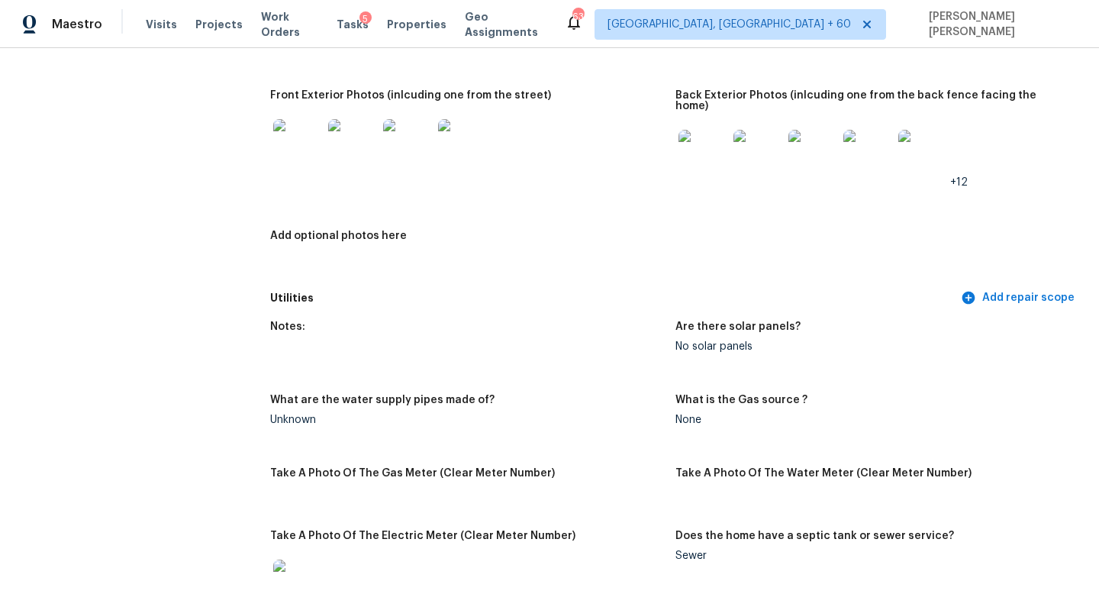
click at [706, 137] on img at bounding box center [702, 154] width 49 height 49
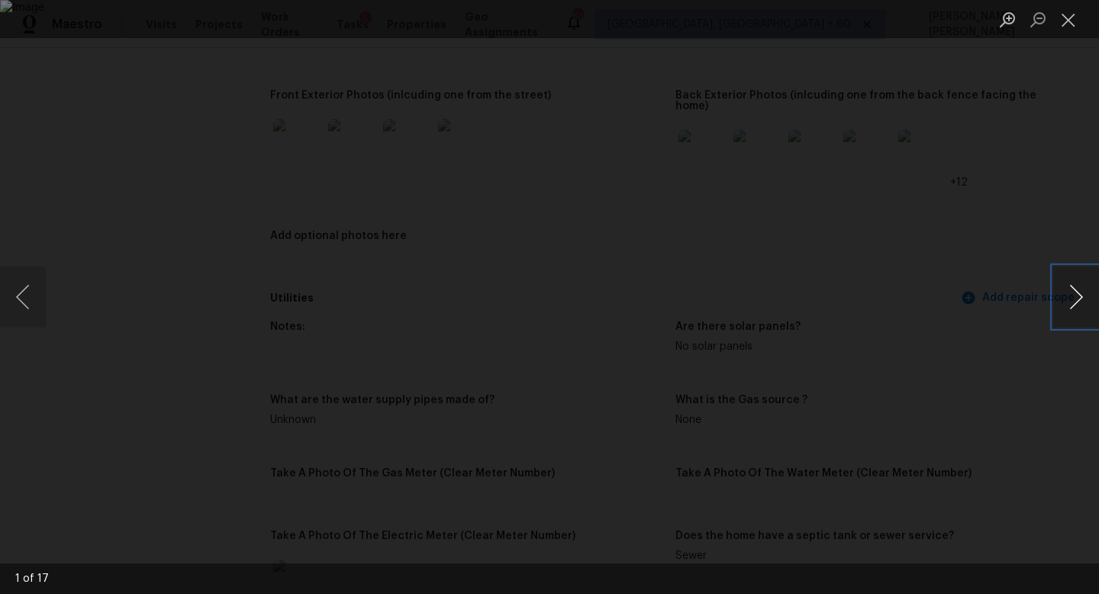
click at [1070, 288] on button "Next image" at bounding box center [1076, 296] width 46 height 61
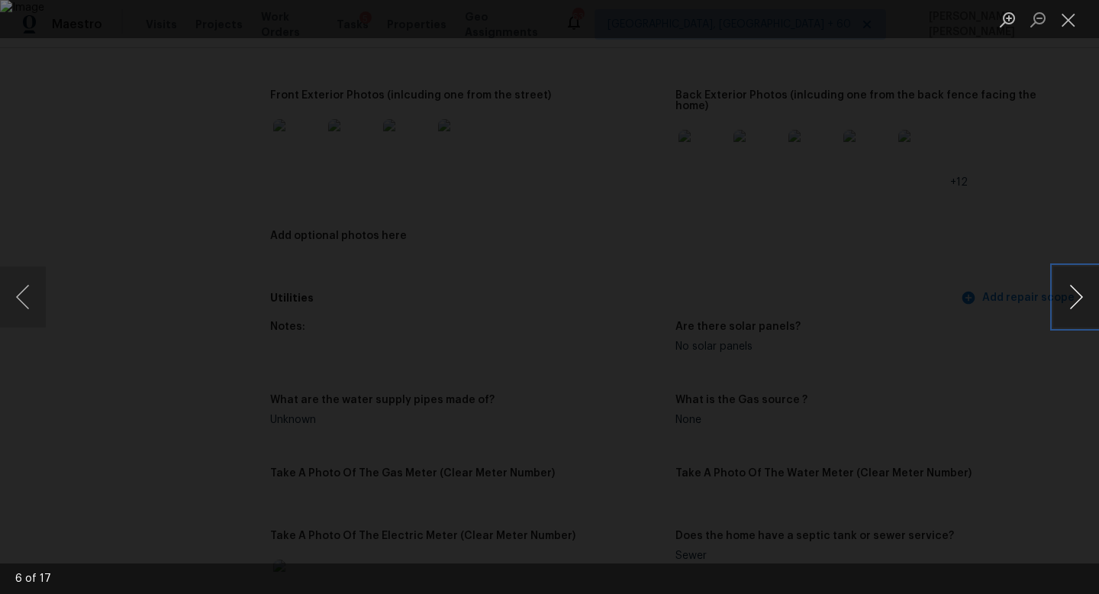
click at [1070, 288] on button "Next image" at bounding box center [1076, 296] width 46 height 61
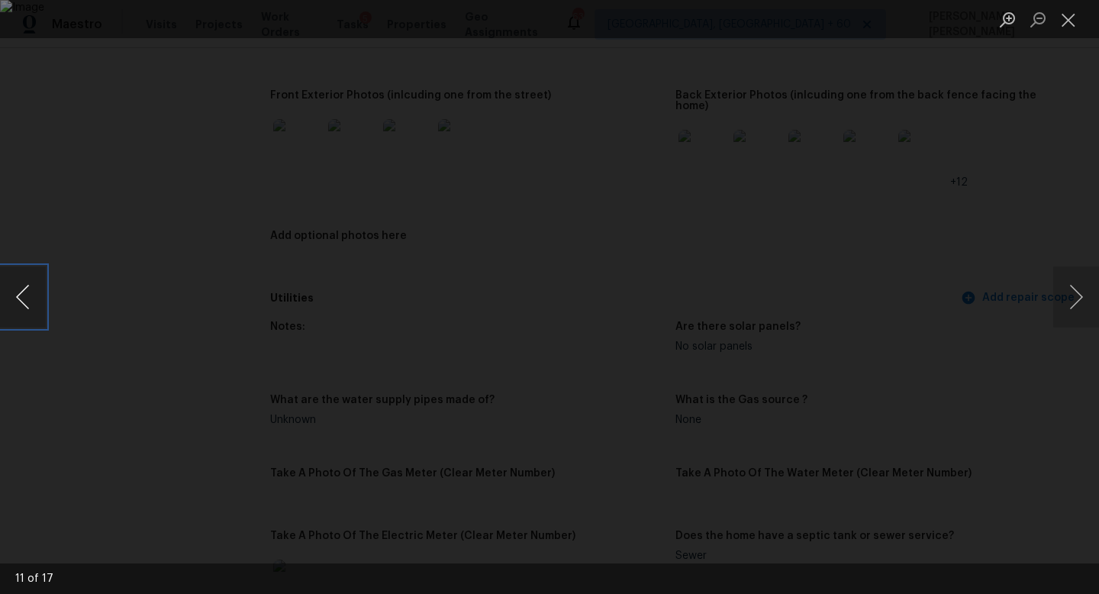
click at [30, 311] on button "Previous image" at bounding box center [23, 296] width 46 height 61
click at [1076, 295] on button "Next image" at bounding box center [1076, 296] width 46 height 61
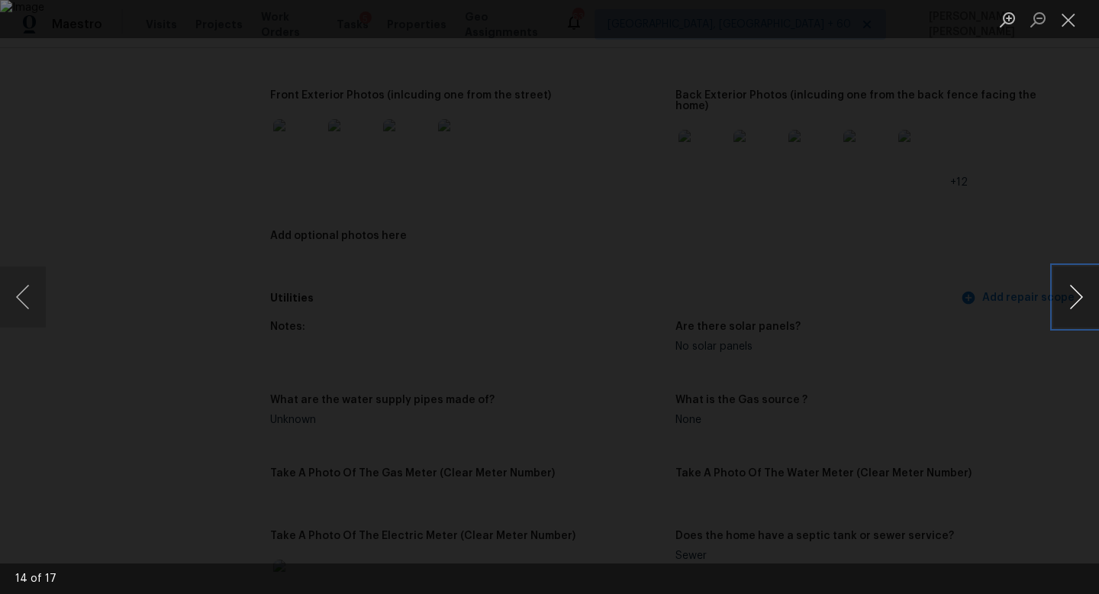
click at [1076, 295] on button "Next image" at bounding box center [1076, 296] width 46 height 61
click at [1039, 201] on div "Lightbox" at bounding box center [549, 297] width 1099 height 594
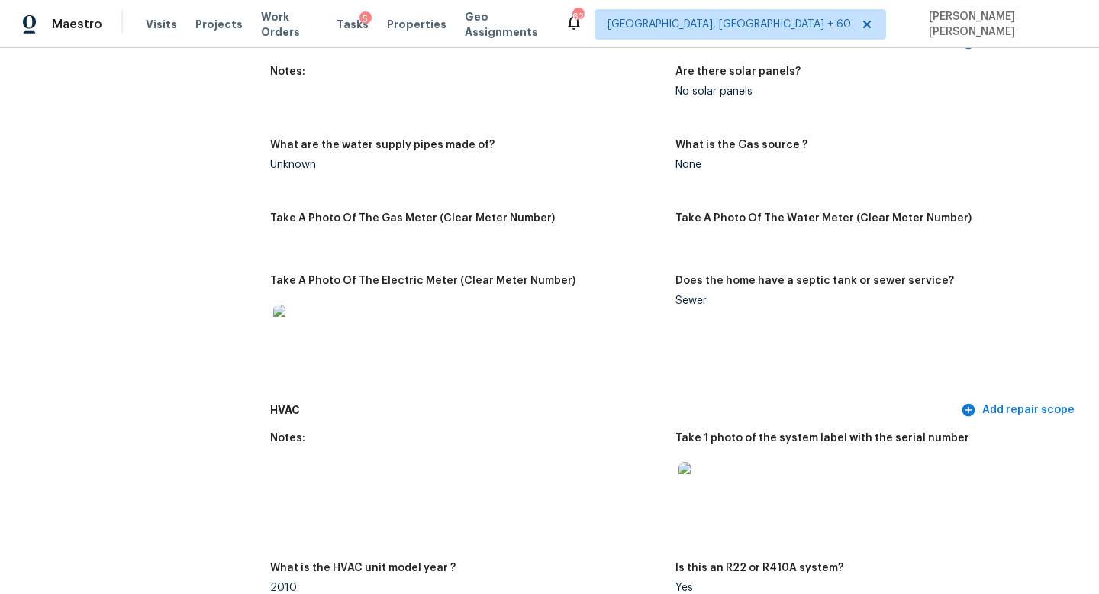
scroll to position [0, 0]
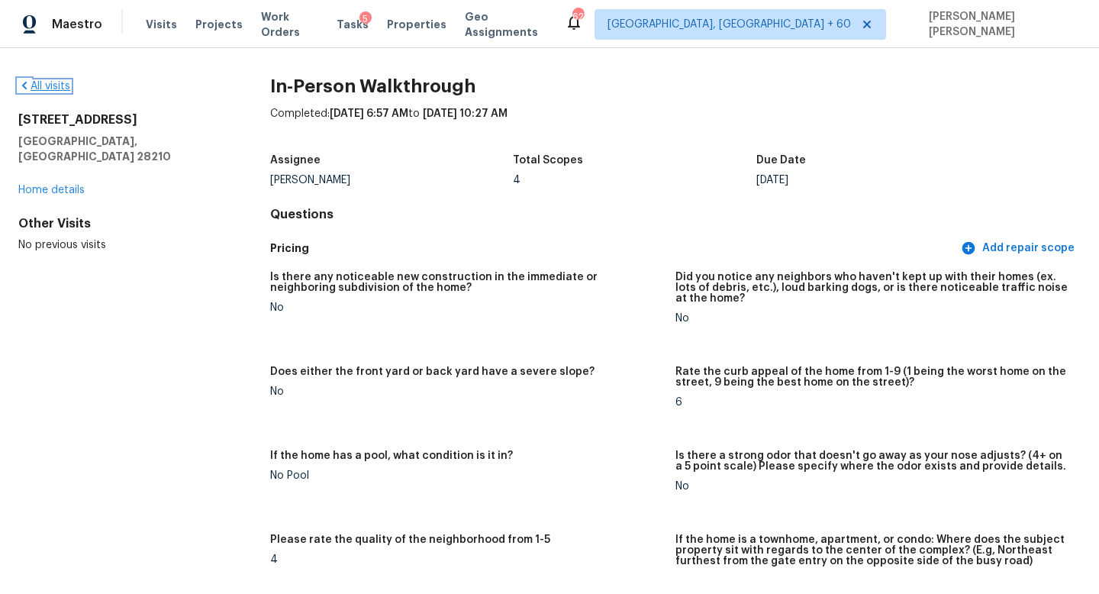
click at [61, 84] on link "All visits" at bounding box center [44, 86] width 52 height 11
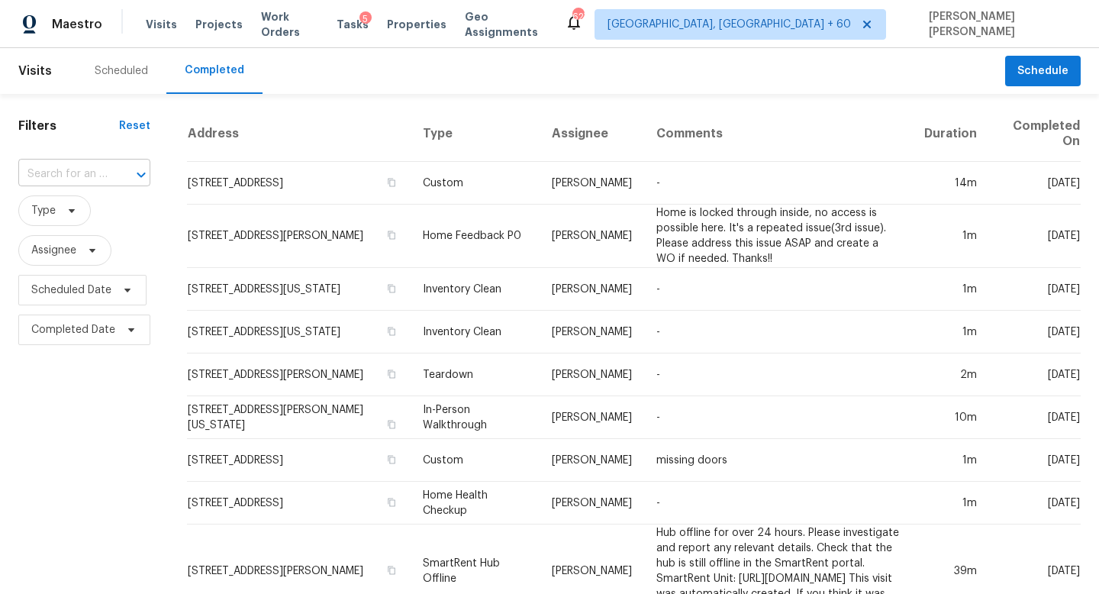
click at [73, 177] on input "text" at bounding box center [62, 175] width 89 height 24
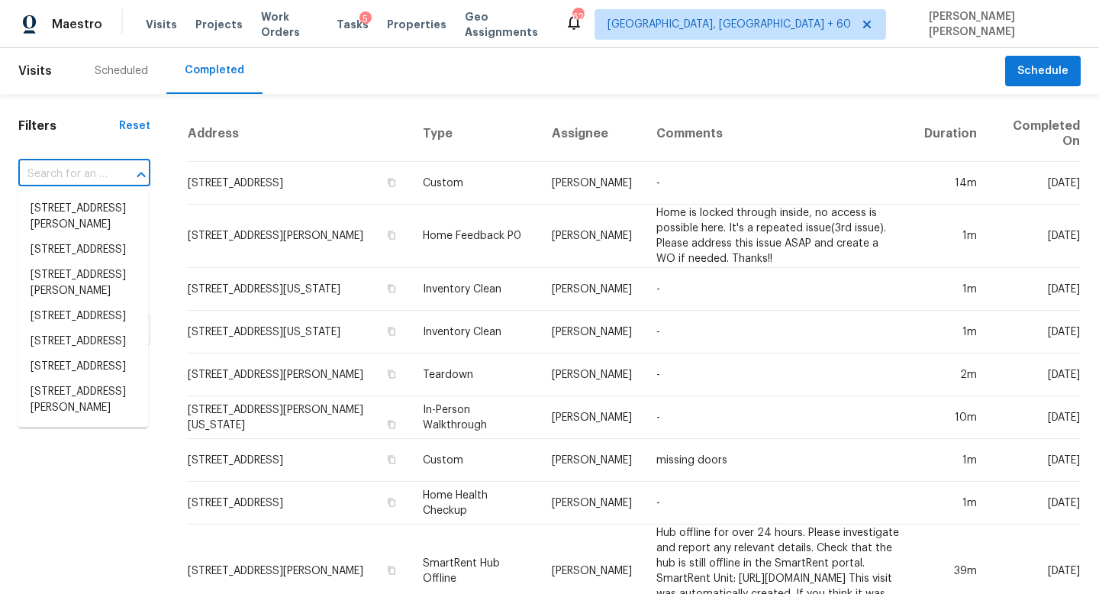
paste input "[STREET_ADDRESS]"
type input "[STREET_ADDRESS]"
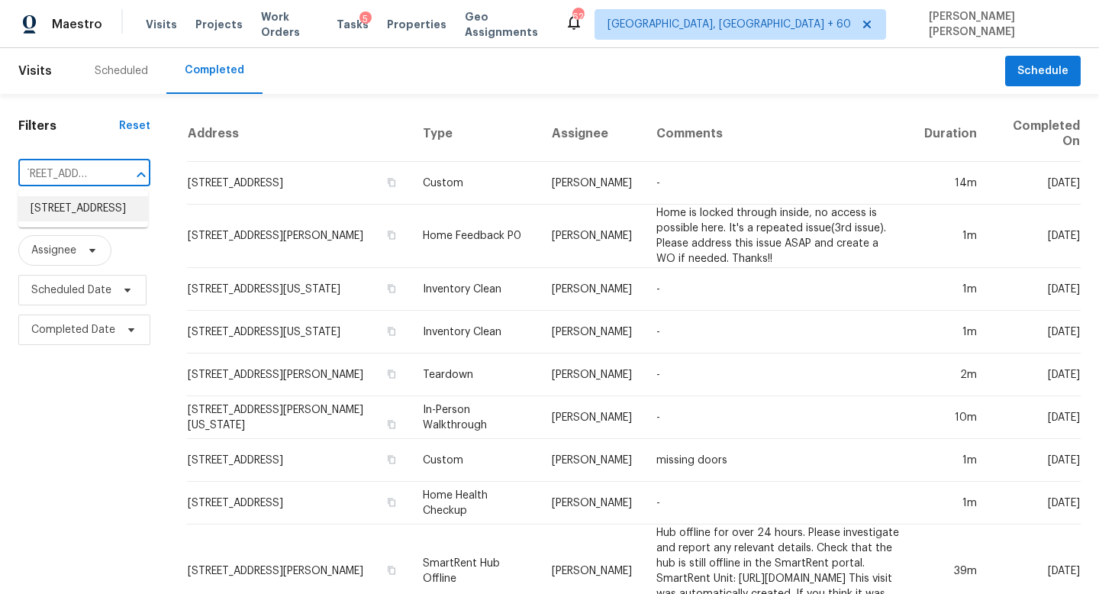
click at [87, 202] on li "[STREET_ADDRESS]" at bounding box center [83, 208] width 130 height 25
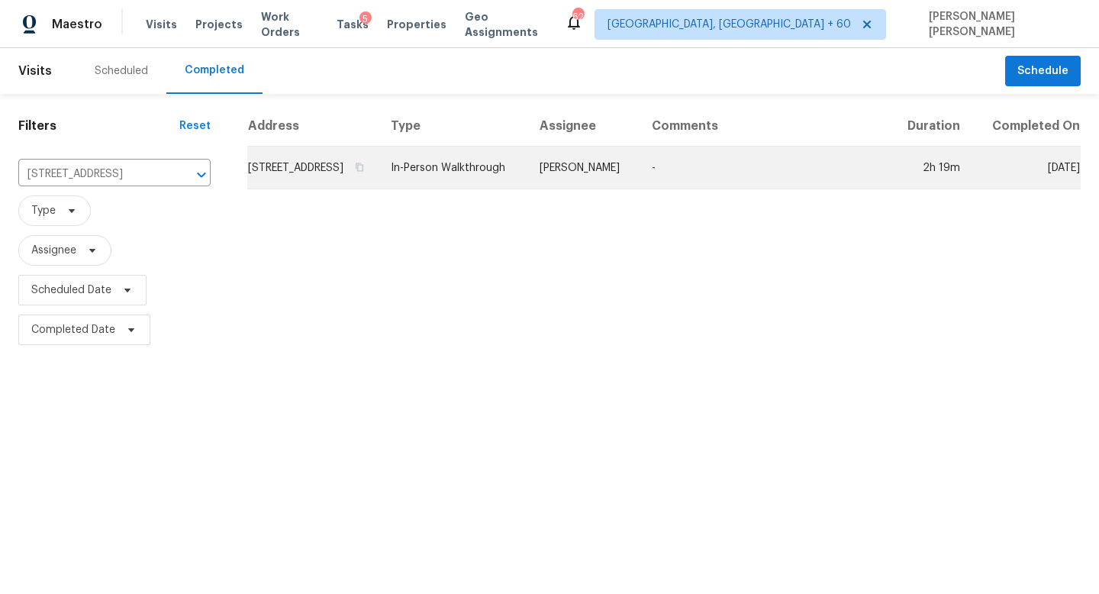
click at [589, 188] on td "[PERSON_NAME]" at bounding box center [583, 168] width 112 height 43
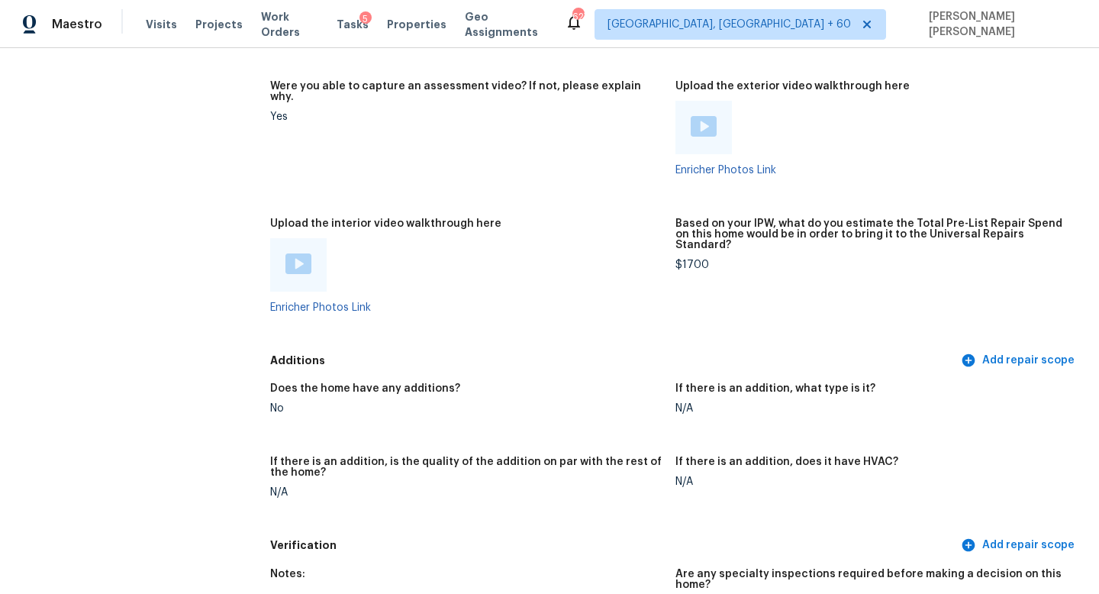
scroll to position [2840, 0]
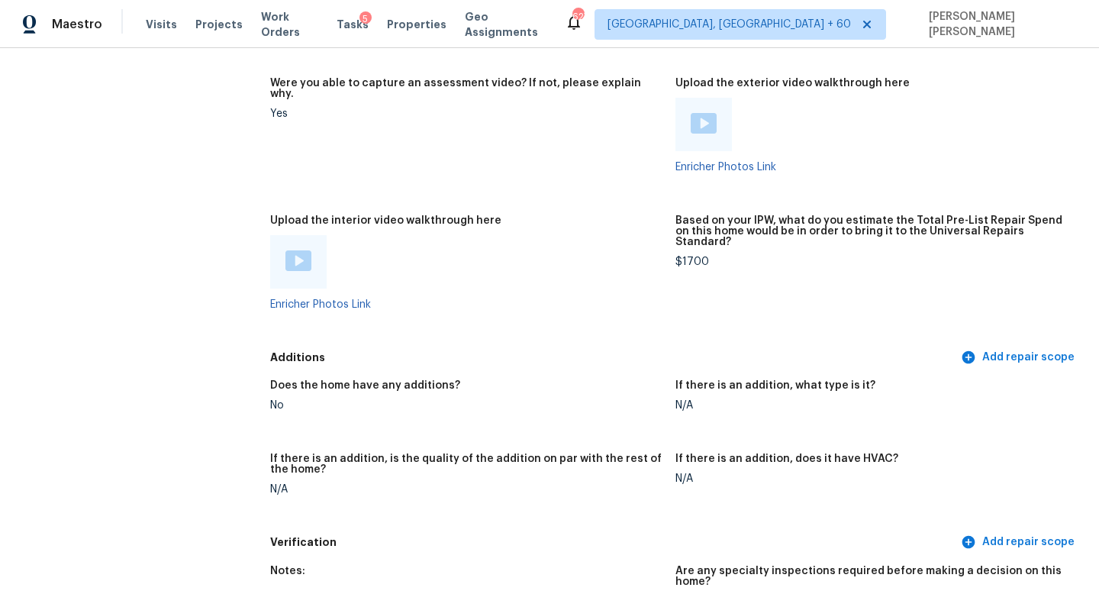
click at [291, 250] on img at bounding box center [298, 260] width 26 height 21
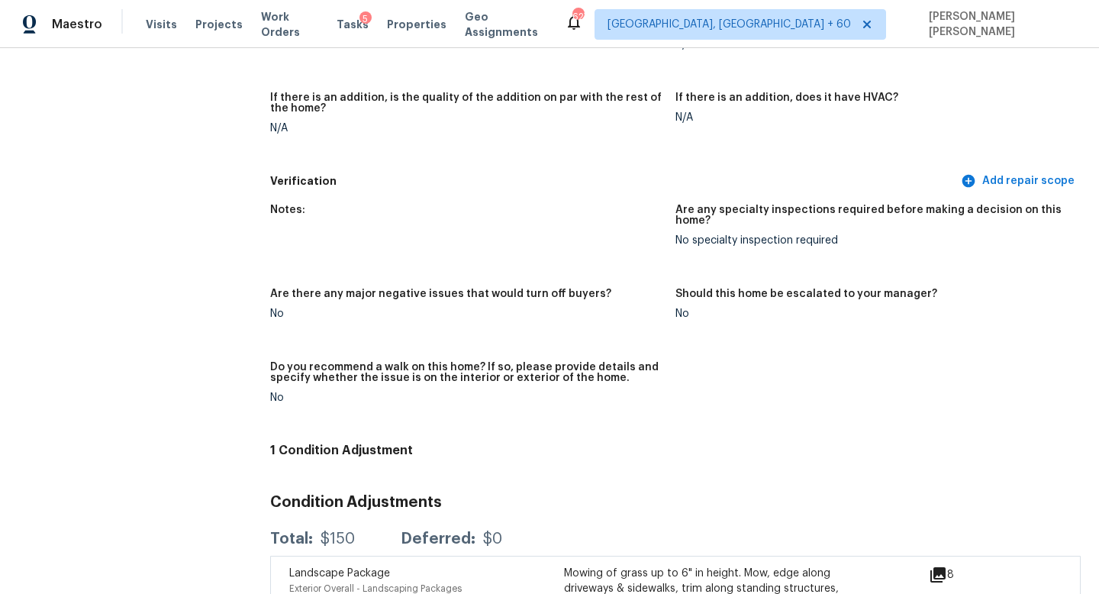
scroll to position [3321, 0]
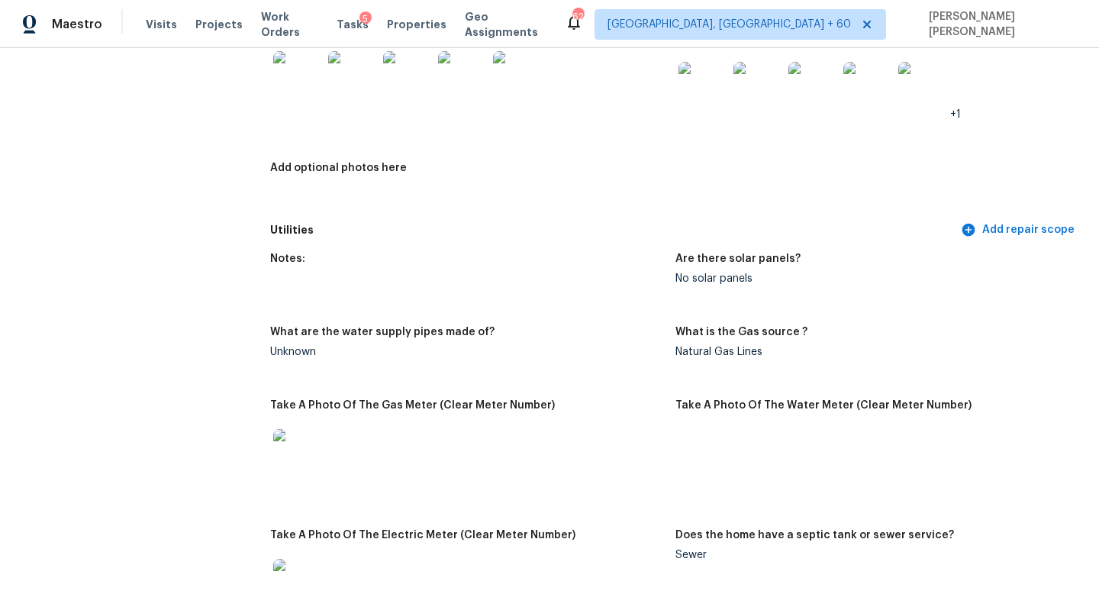
scroll to position [831, 0]
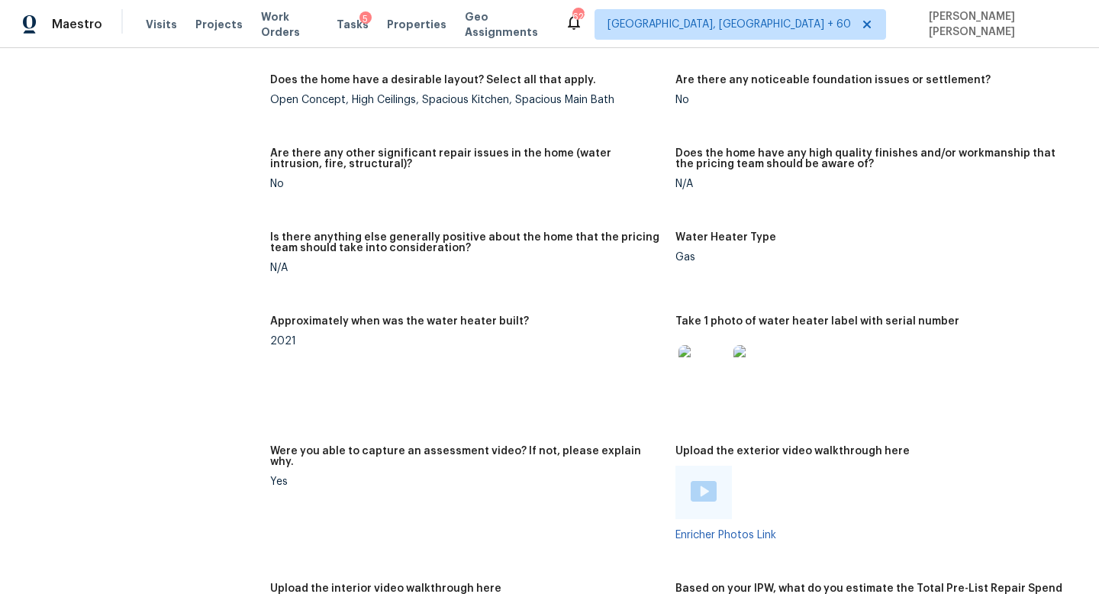
scroll to position [2473, 0]
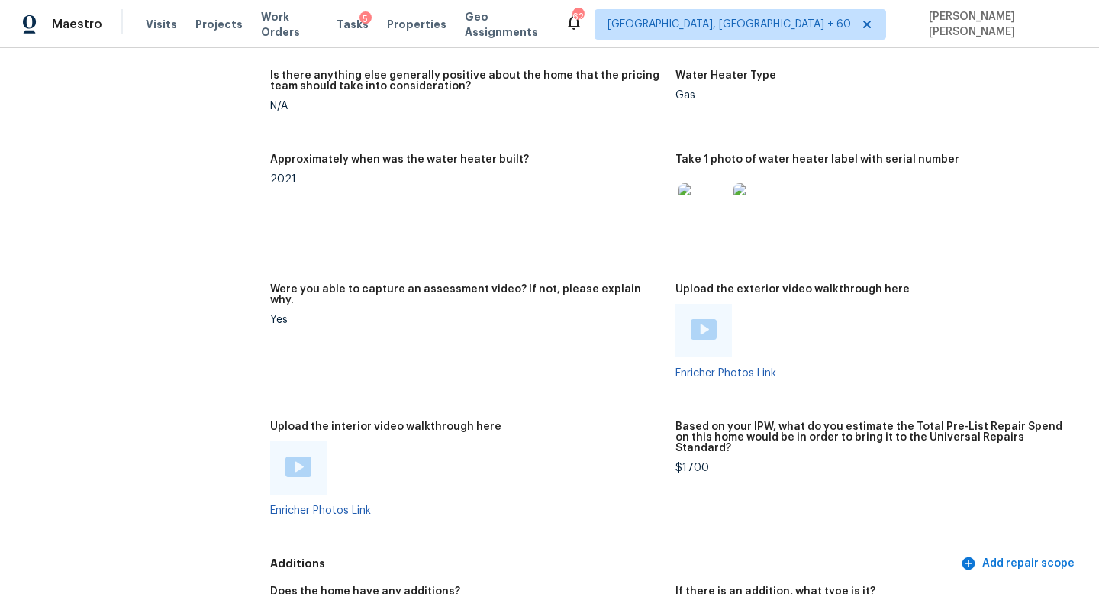
scroll to position [2636, 0]
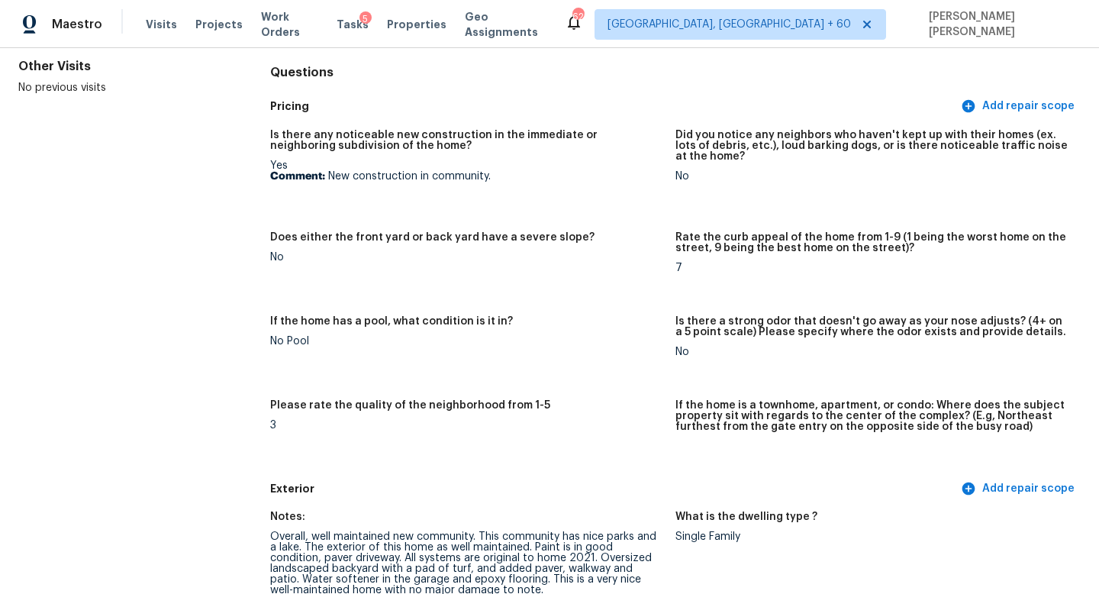
click at [359, 373] on figure "If the home has a pool, what condition is it in? No Pool" at bounding box center [472, 349] width 405 height 66
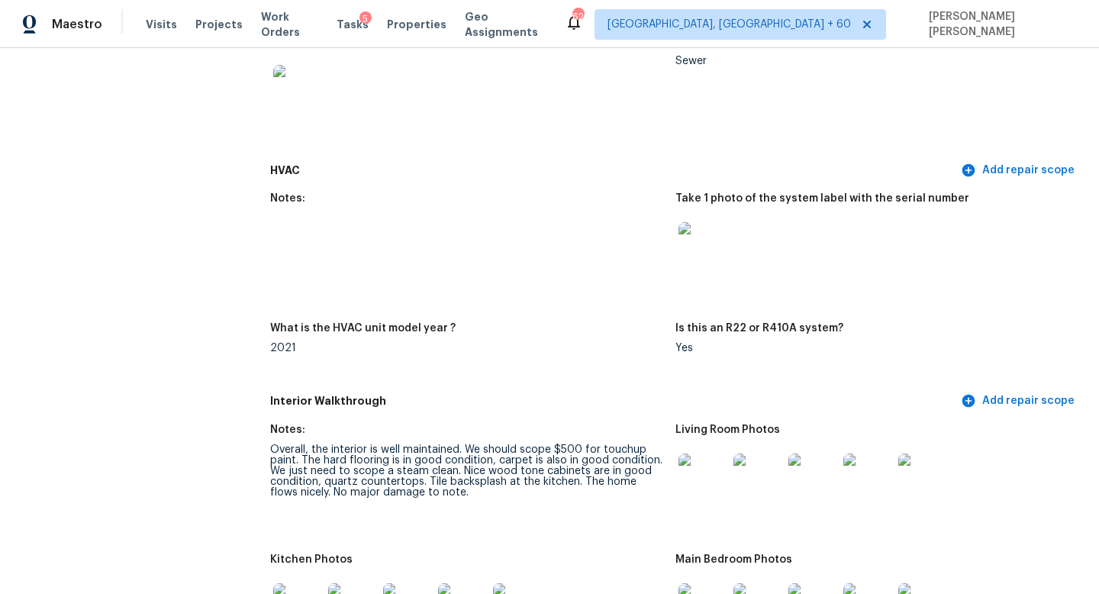
scroll to position [1441, 0]
